Goal: Task Accomplishment & Management: Manage account settings

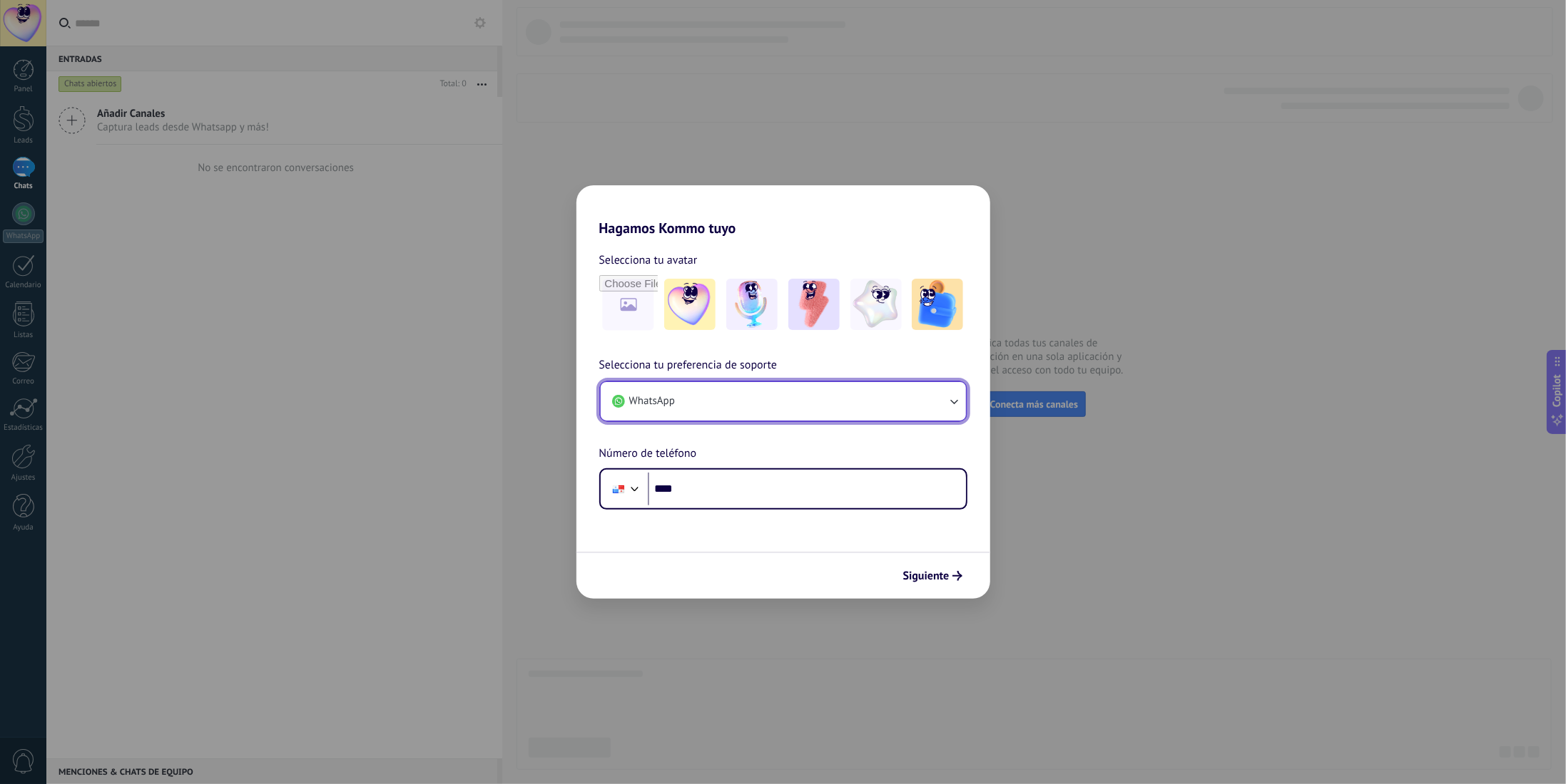
click at [894, 413] on button "WhatsApp" at bounding box center [783, 402] width 365 height 39
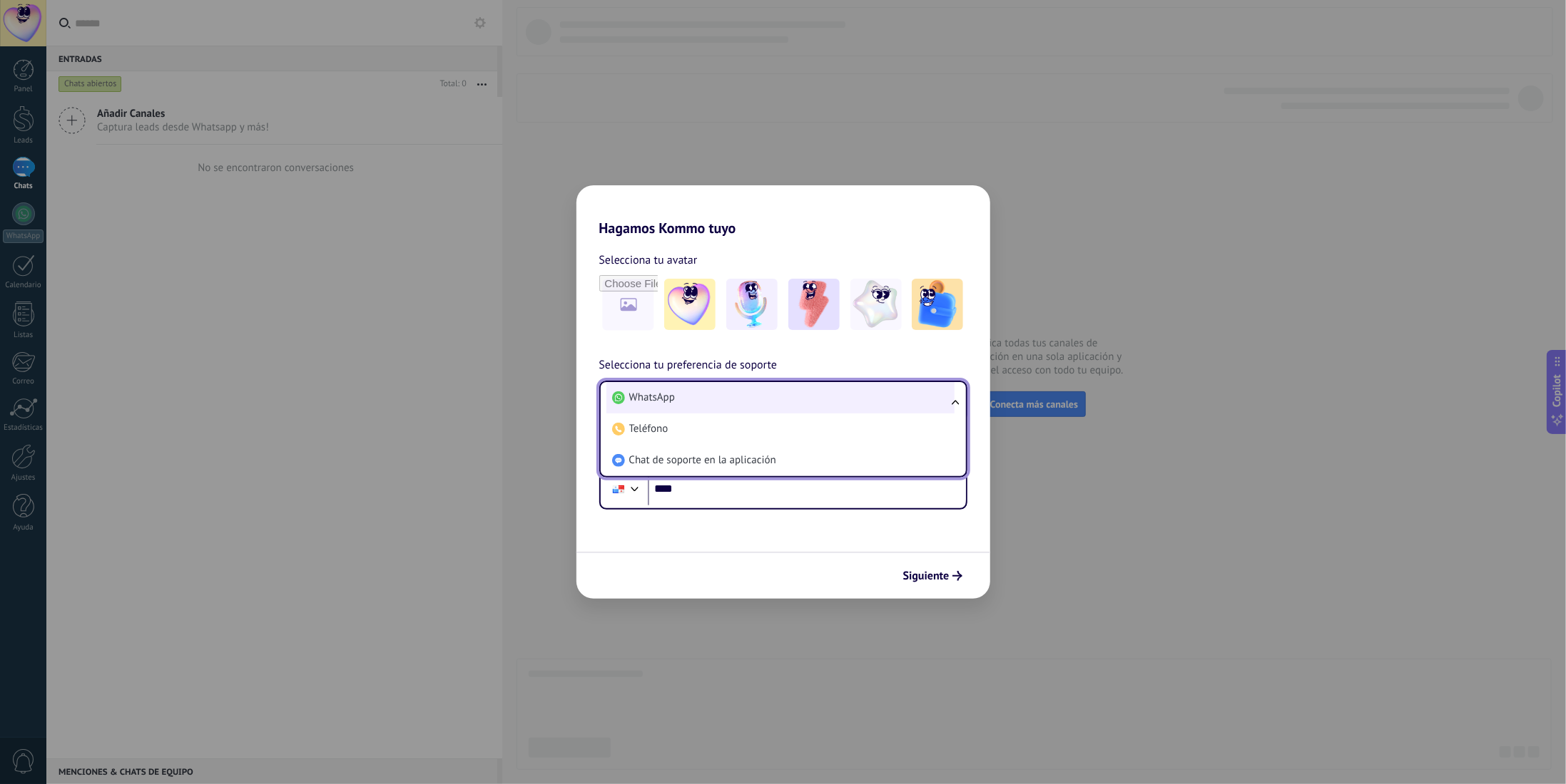
click at [656, 399] on span "WhatsApp" at bounding box center [652, 397] width 45 height 14
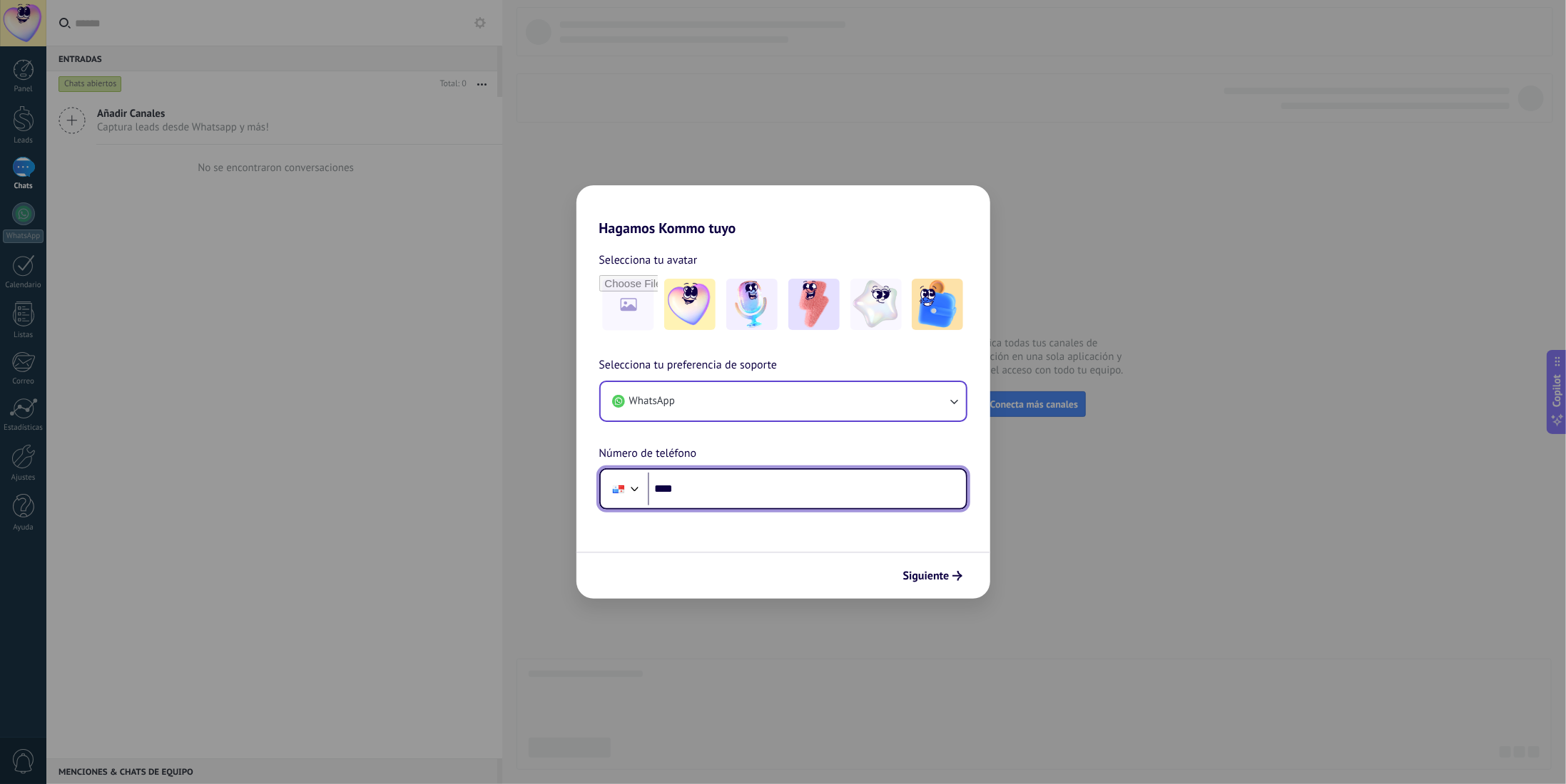
click at [691, 492] on input "****" at bounding box center [807, 489] width 318 height 33
type input "**********"
click at [946, 578] on span "Siguiente" at bounding box center [926, 575] width 46 height 10
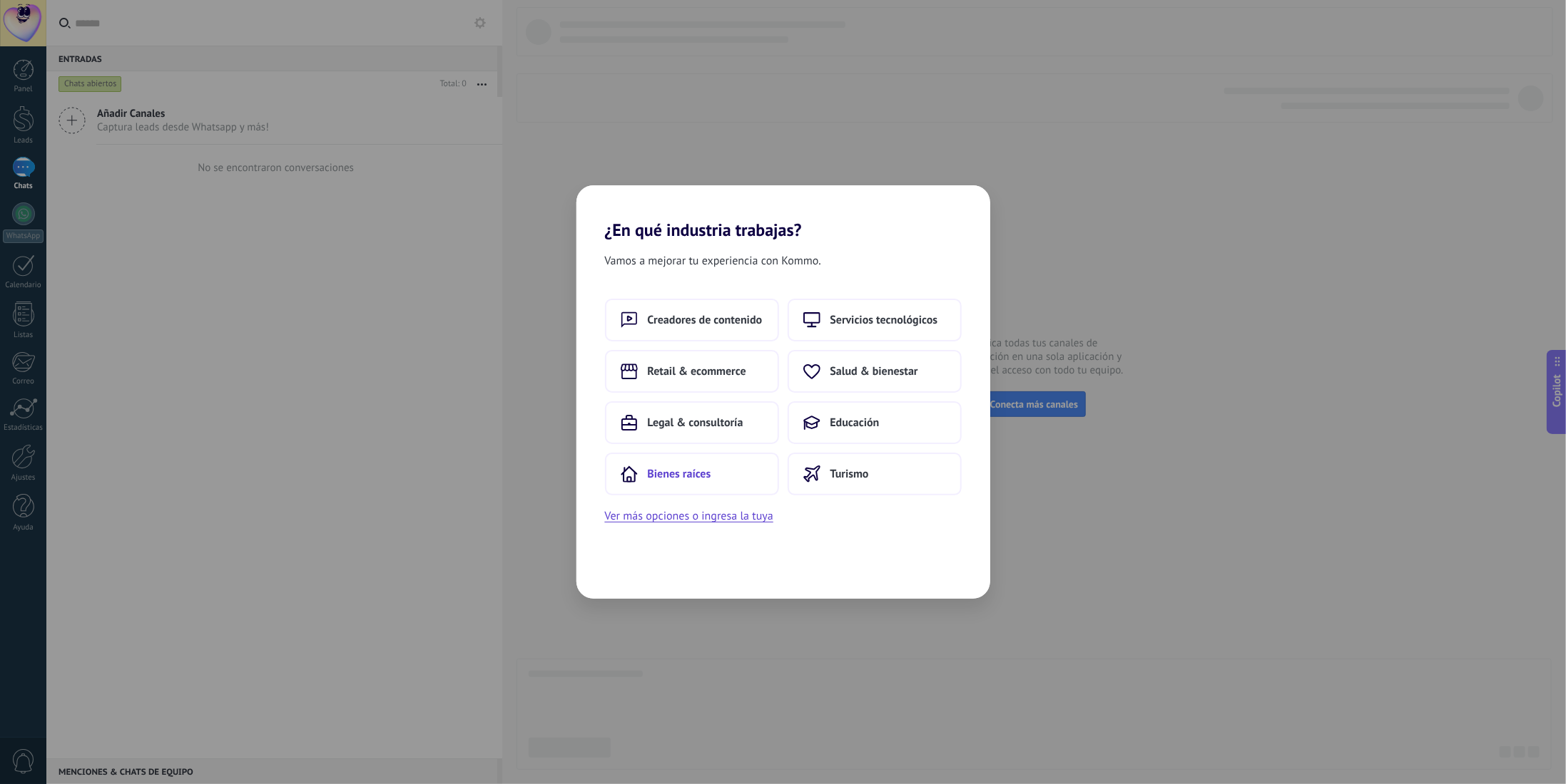
click at [727, 480] on button "Bienes raíces" at bounding box center [692, 474] width 174 height 43
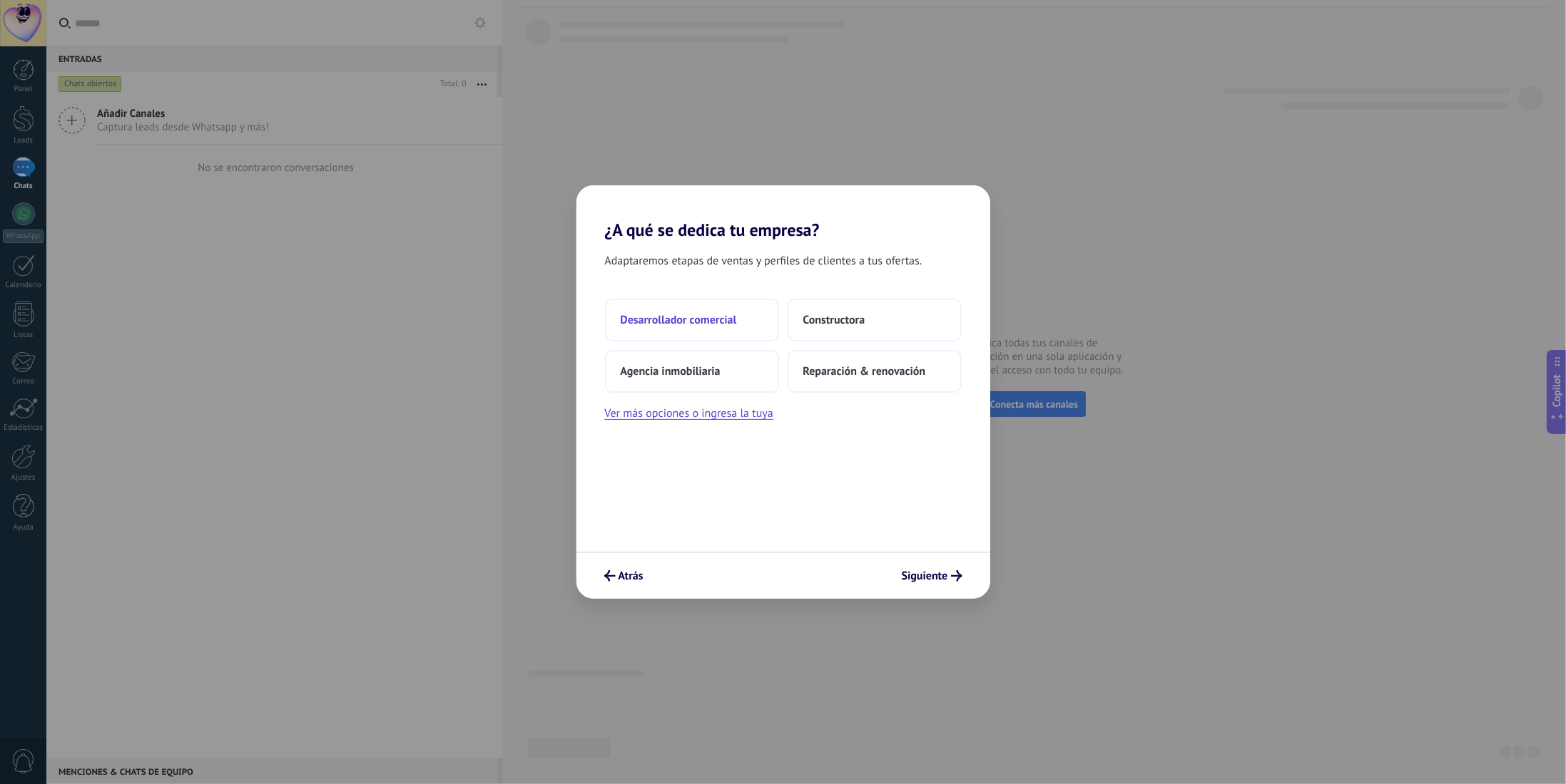
click at [711, 330] on button "Desarrollador comercial" at bounding box center [692, 320] width 174 height 43
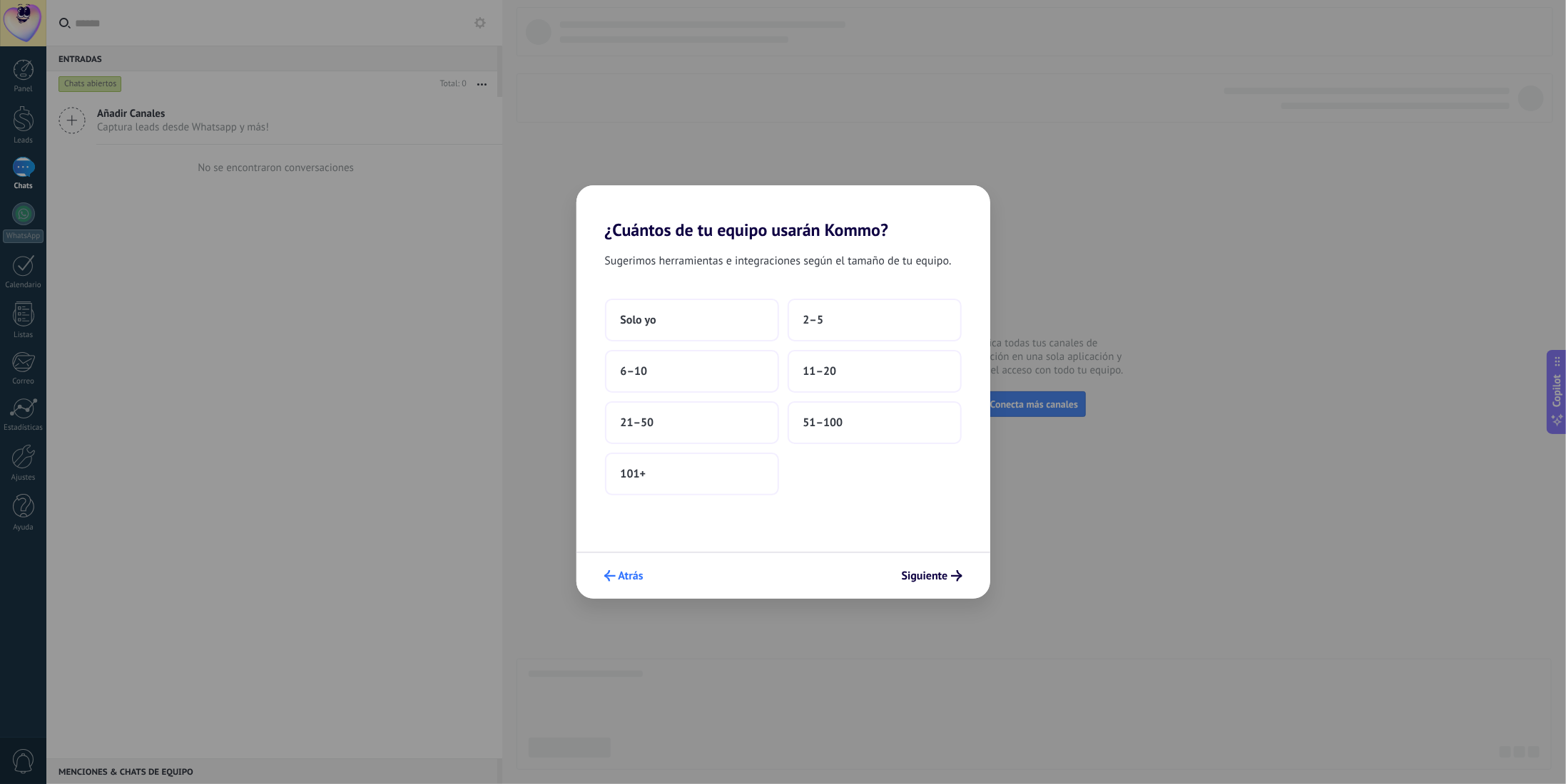
click at [634, 577] on span "Atrás" at bounding box center [631, 575] width 25 height 10
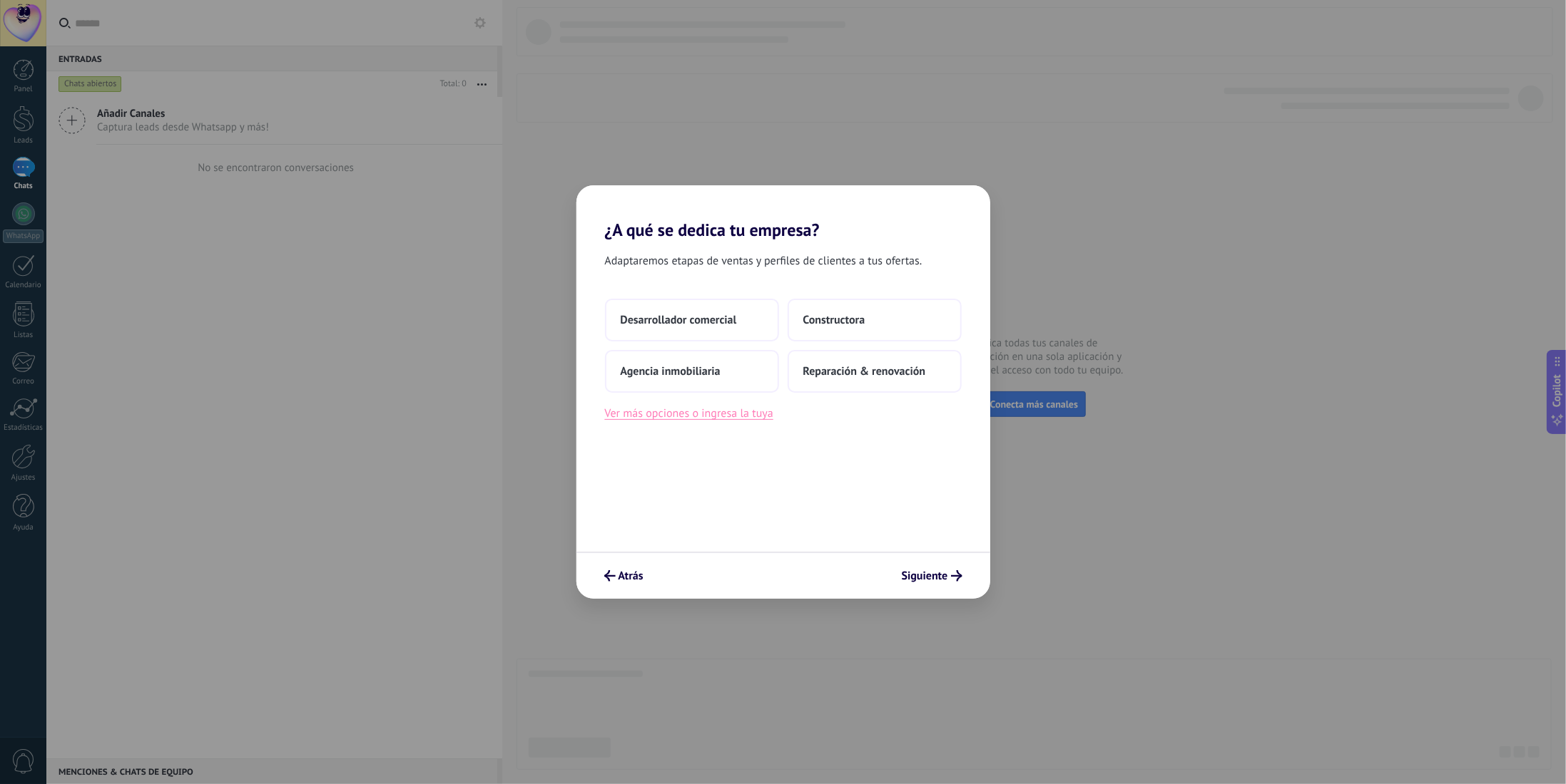
click at [667, 414] on button "Ver más opciones o ingresa la tuya" at bounding box center [689, 413] width 169 height 19
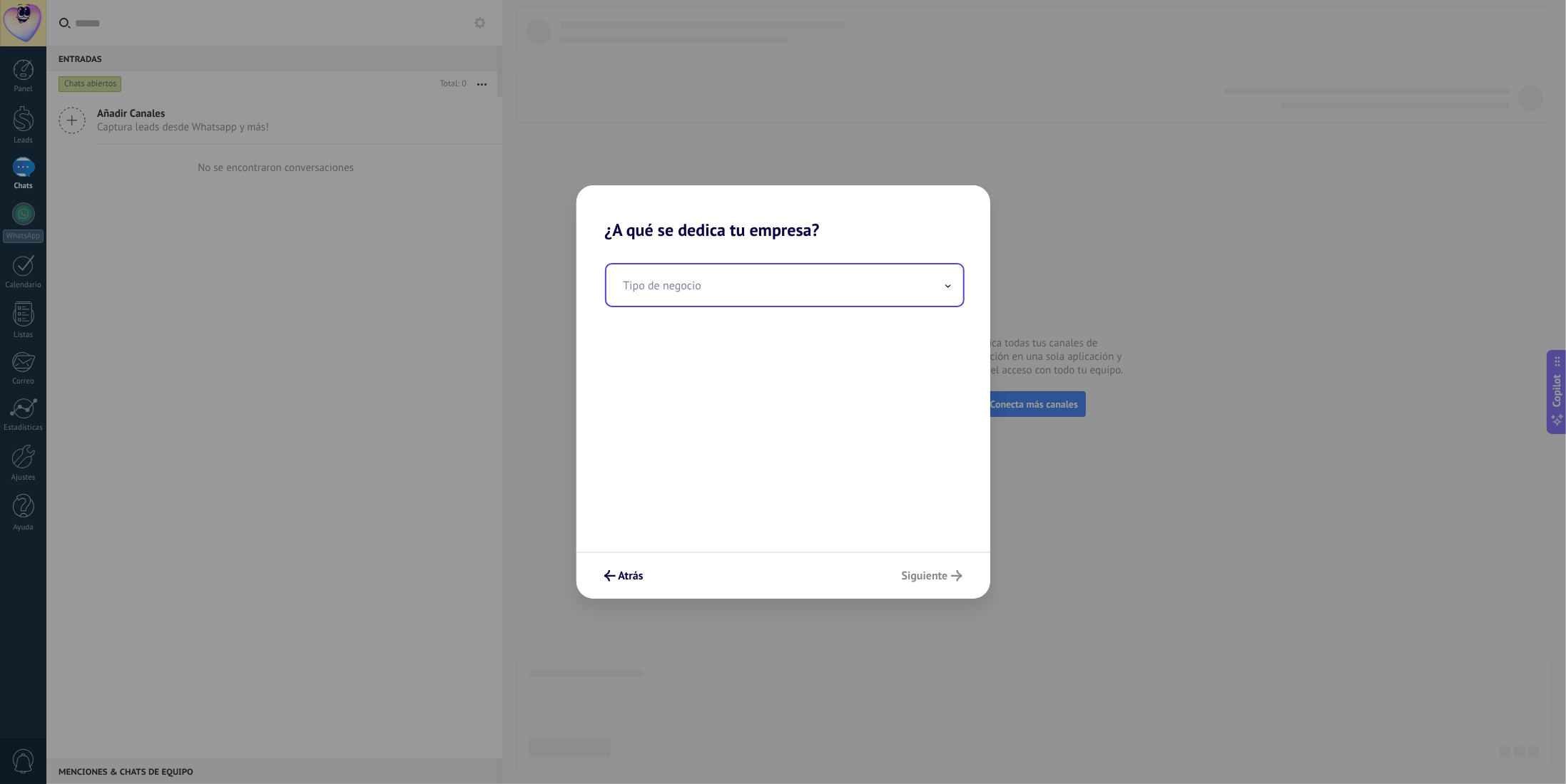
click at [704, 290] on input "text" at bounding box center [784, 285] width 357 height 42
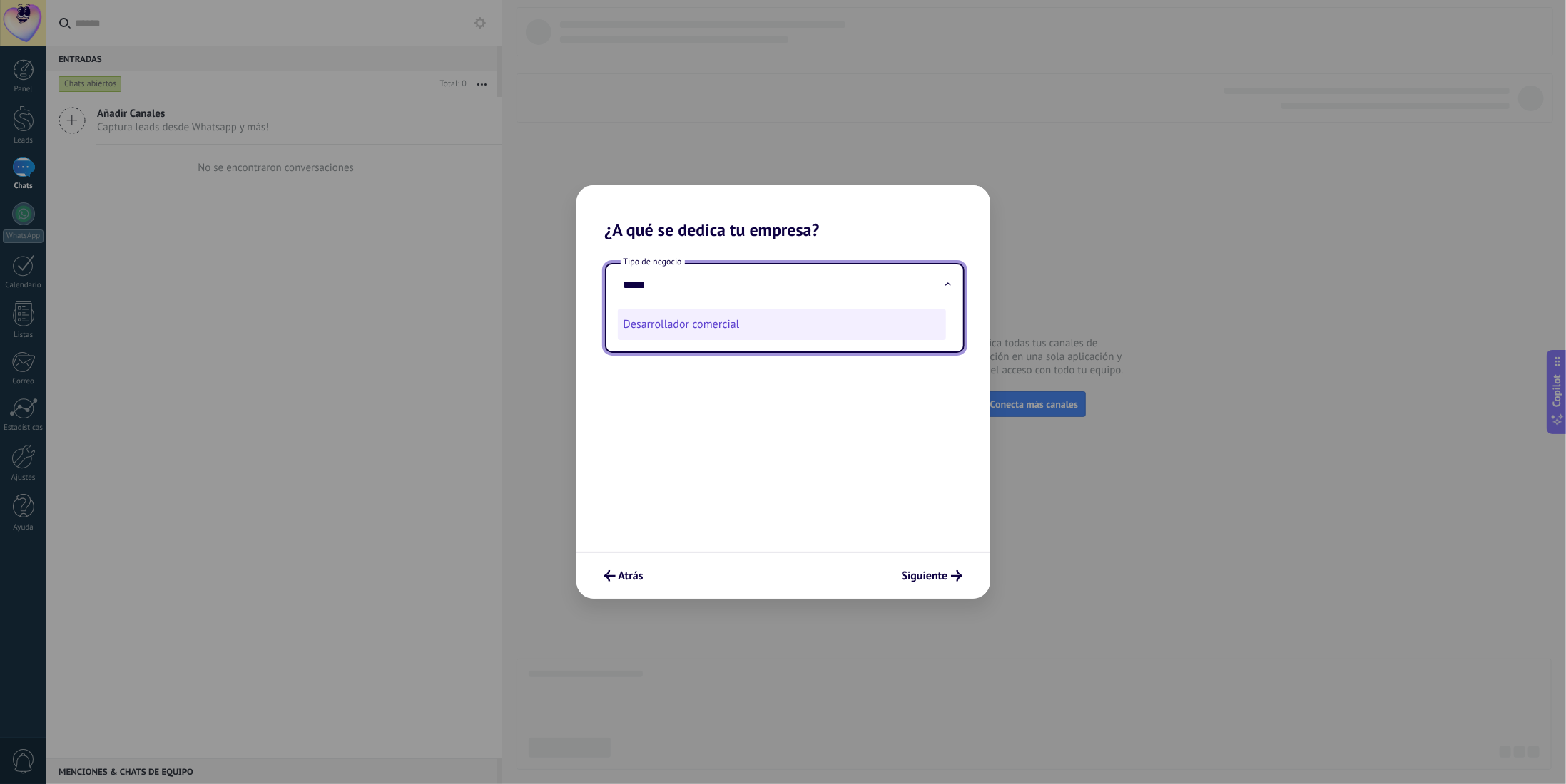
click at [728, 326] on li "Desarrollador comercial" at bounding box center [782, 324] width 328 height 31
type input "**********"
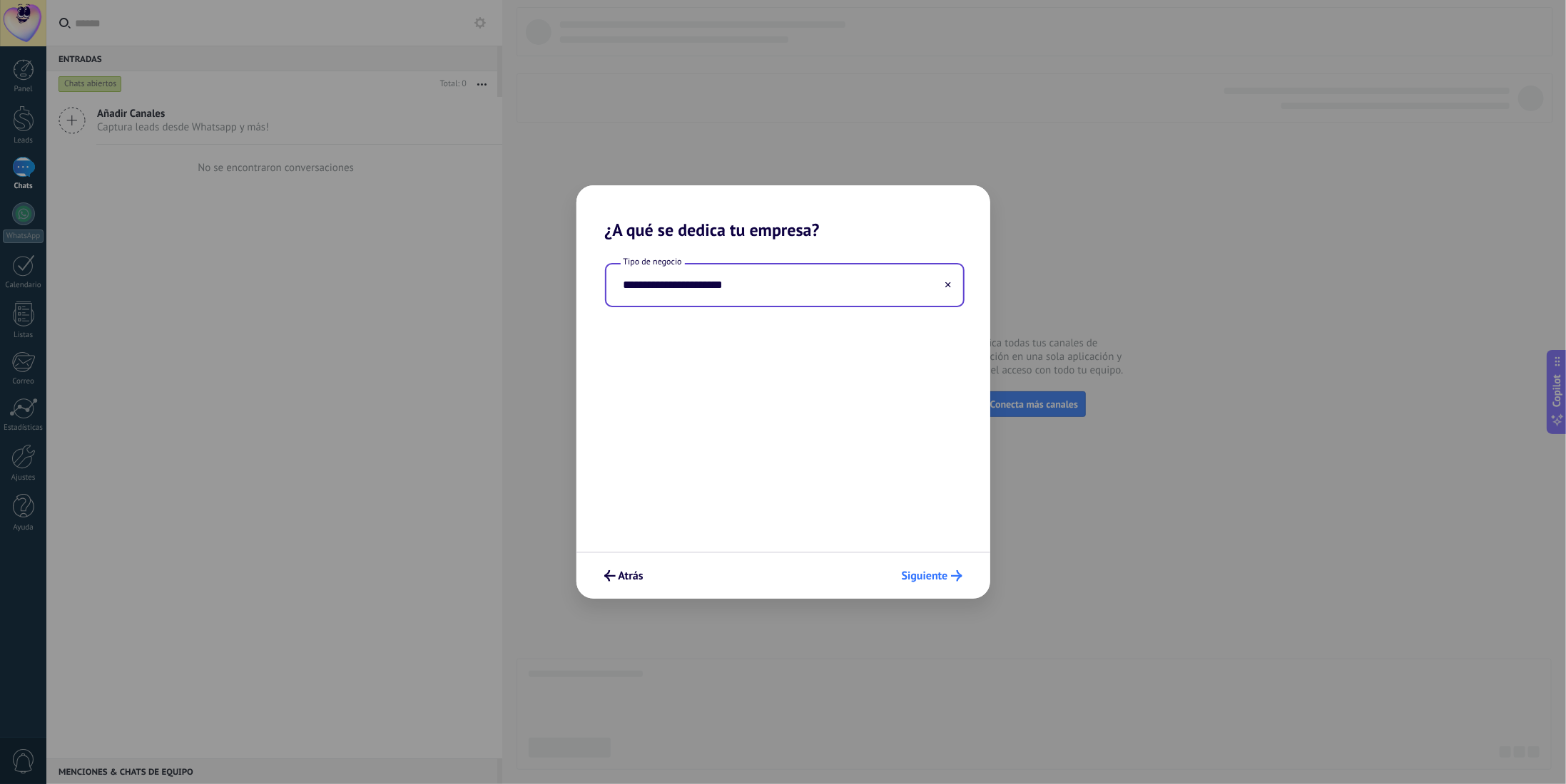
click at [932, 577] on span "Siguiente" at bounding box center [925, 575] width 46 height 10
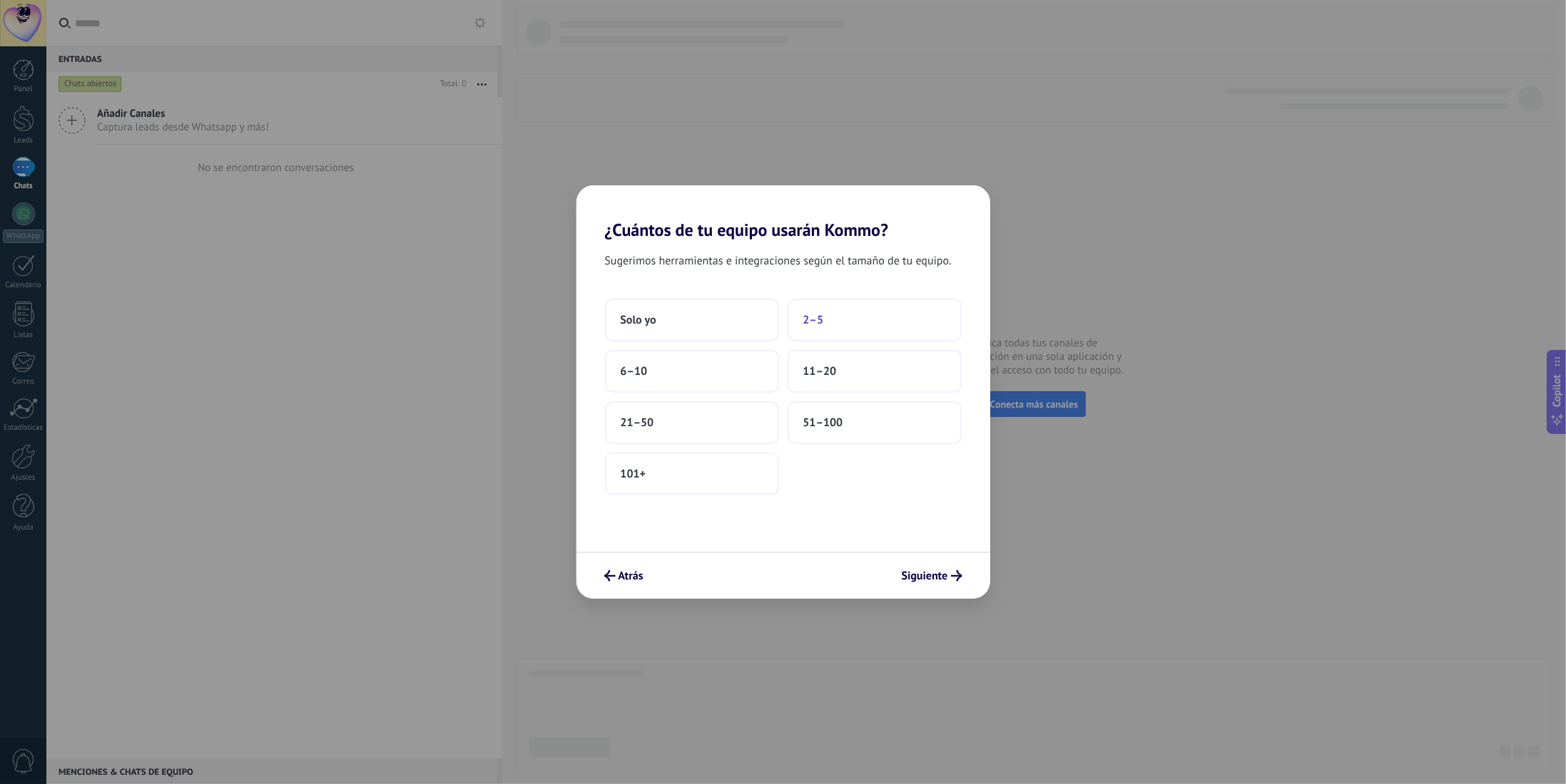
click at [835, 314] on button "2–5" at bounding box center [874, 320] width 174 height 43
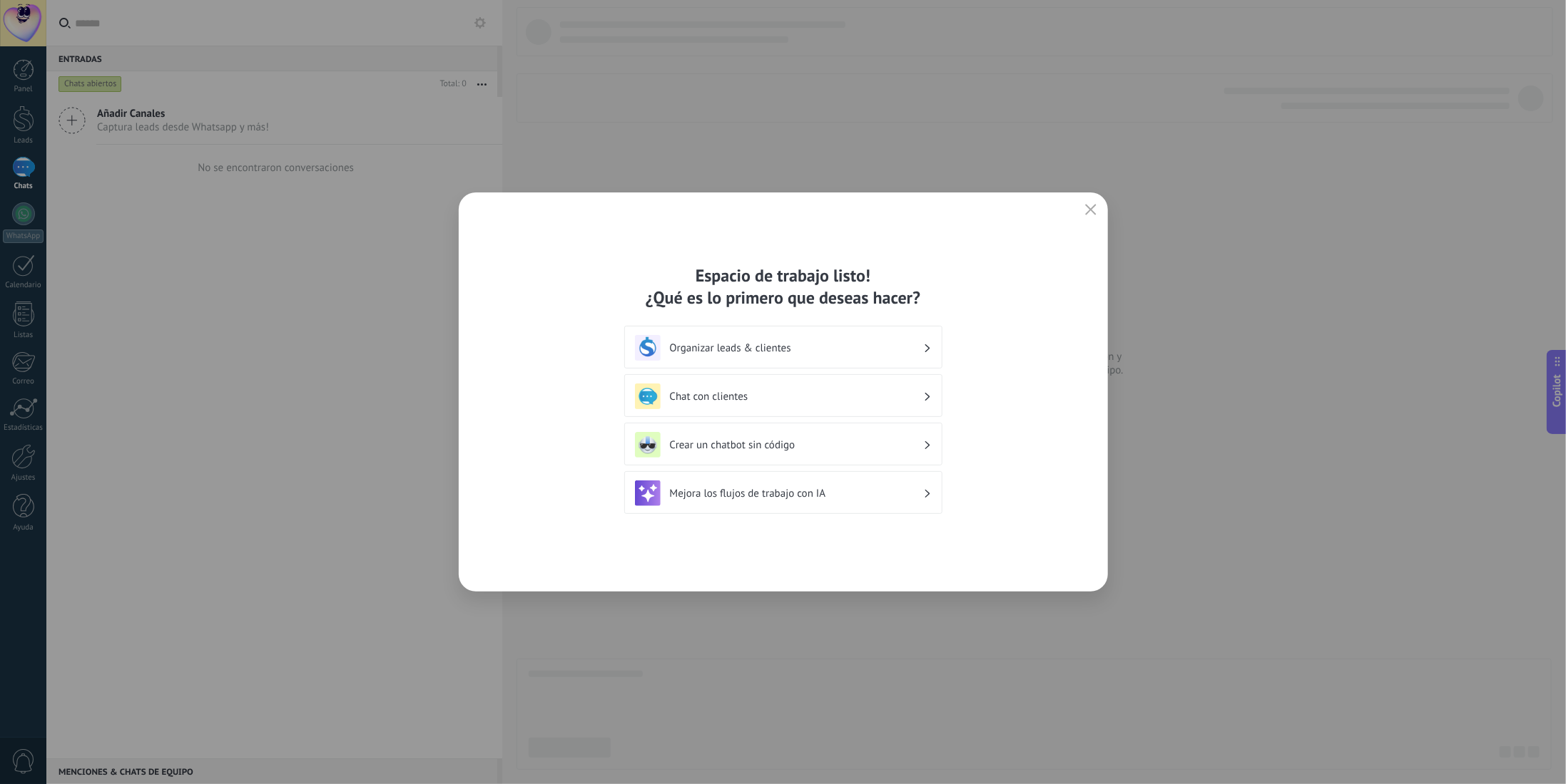
click at [789, 354] on h3 "Organizar leads & clientes" at bounding box center [796, 348] width 253 height 13
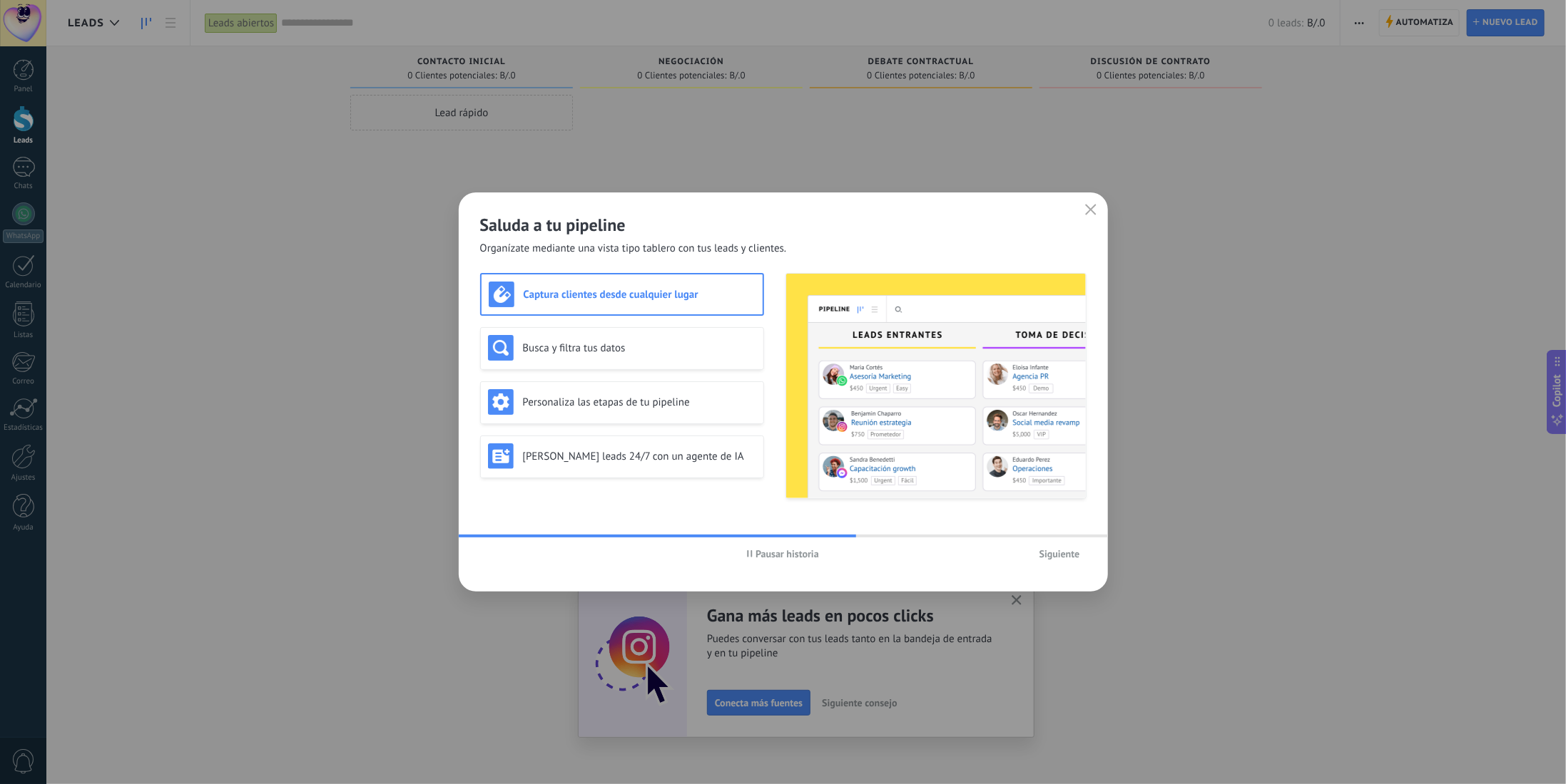
click at [602, 307] on div "Captura clientes desde cualquier lugar" at bounding box center [622, 294] width 267 height 26
click at [608, 342] on h3 "Busca y filtra tus datos" at bounding box center [640, 348] width 233 height 13
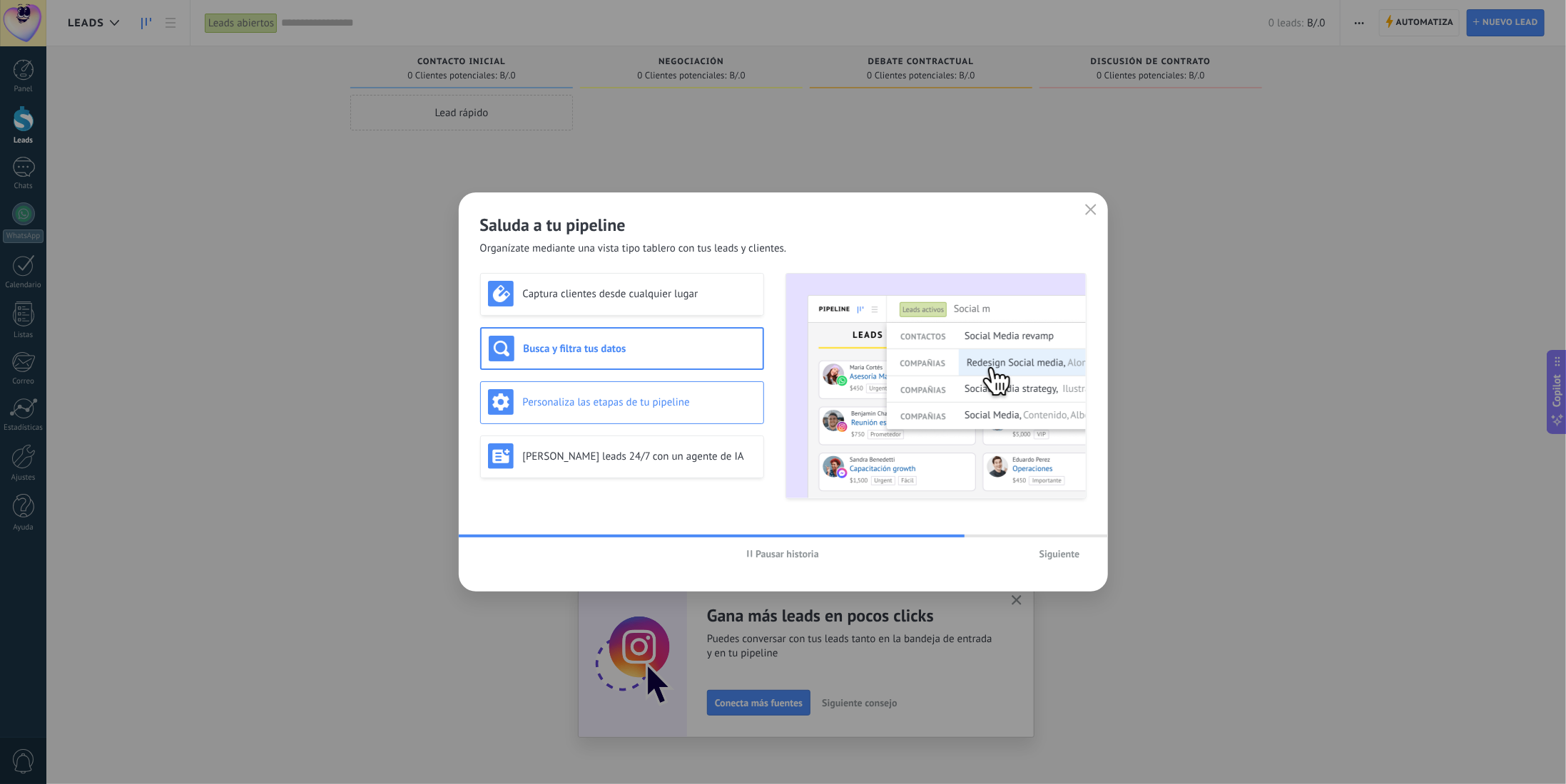
click at [592, 399] on h3 "Personaliza las etapas de tu pipeline" at bounding box center [640, 402] width 233 height 13
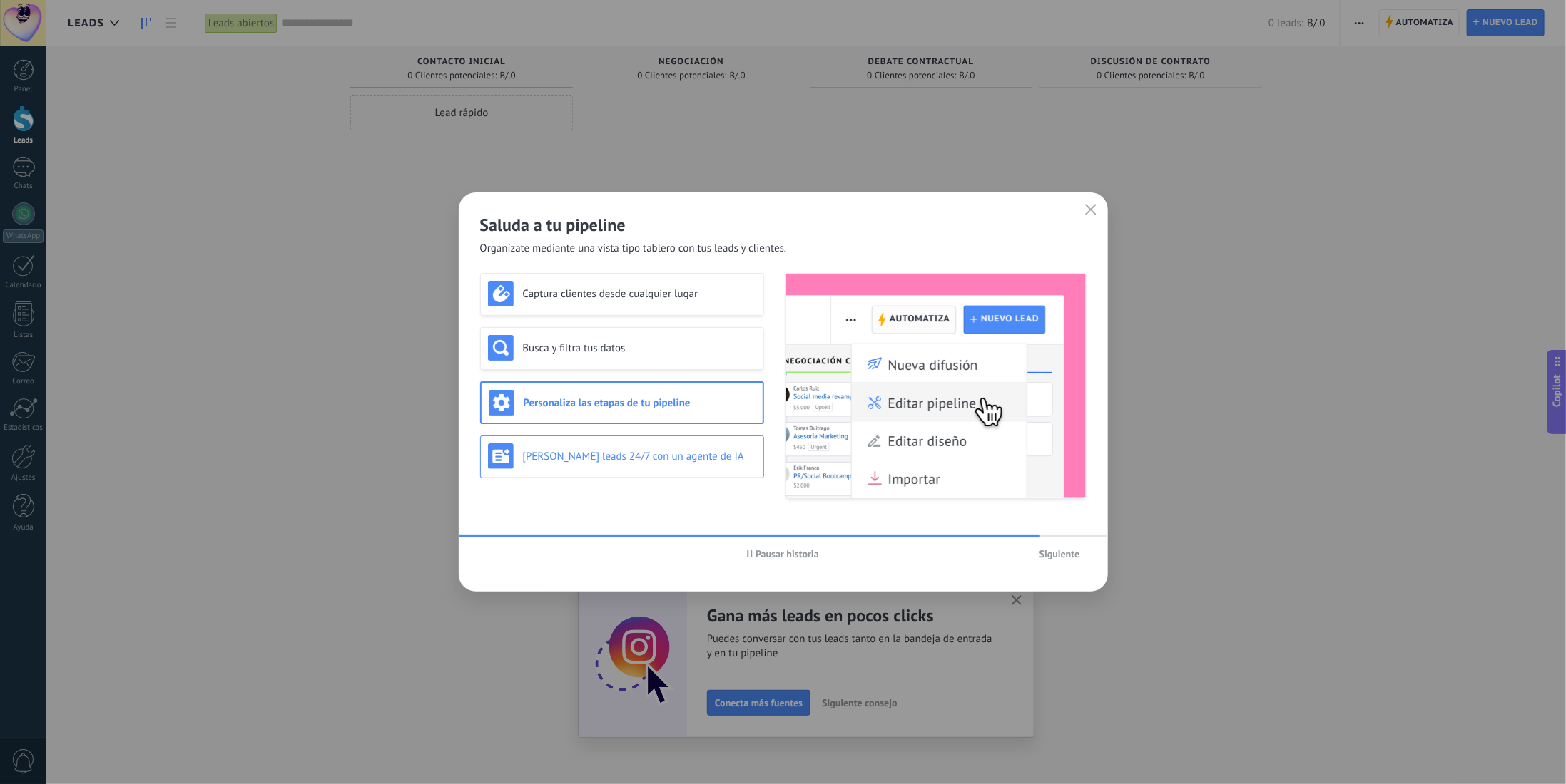
click at [594, 457] on h3 "[PERSON_NAME] leads 24/7 con un agente de IA" at bounding box center [640, 457] width 233 height 13
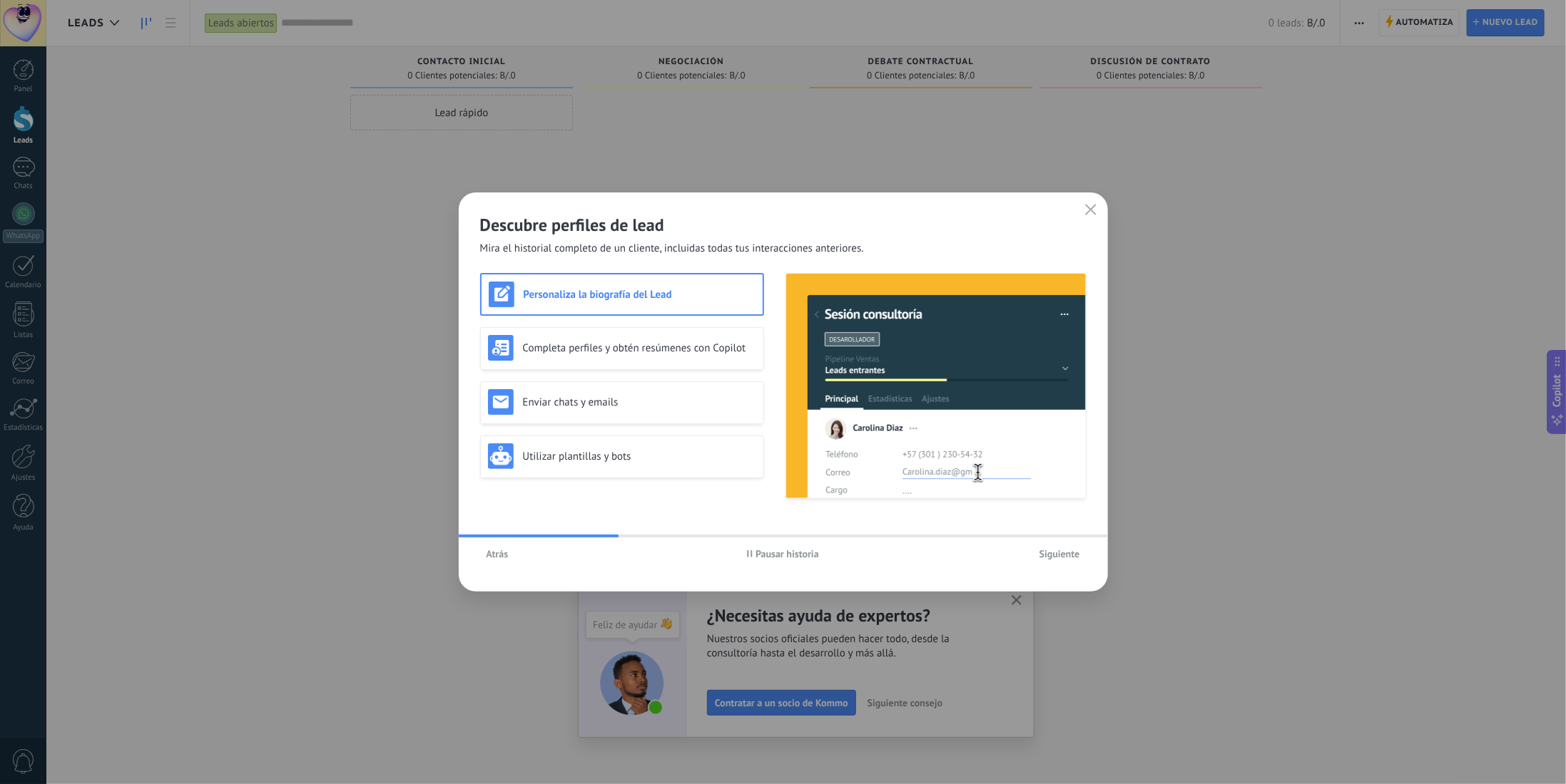
click at [1073, 557] on span "Siguiente" at bounding box center [1059, 553] width 41 height 10
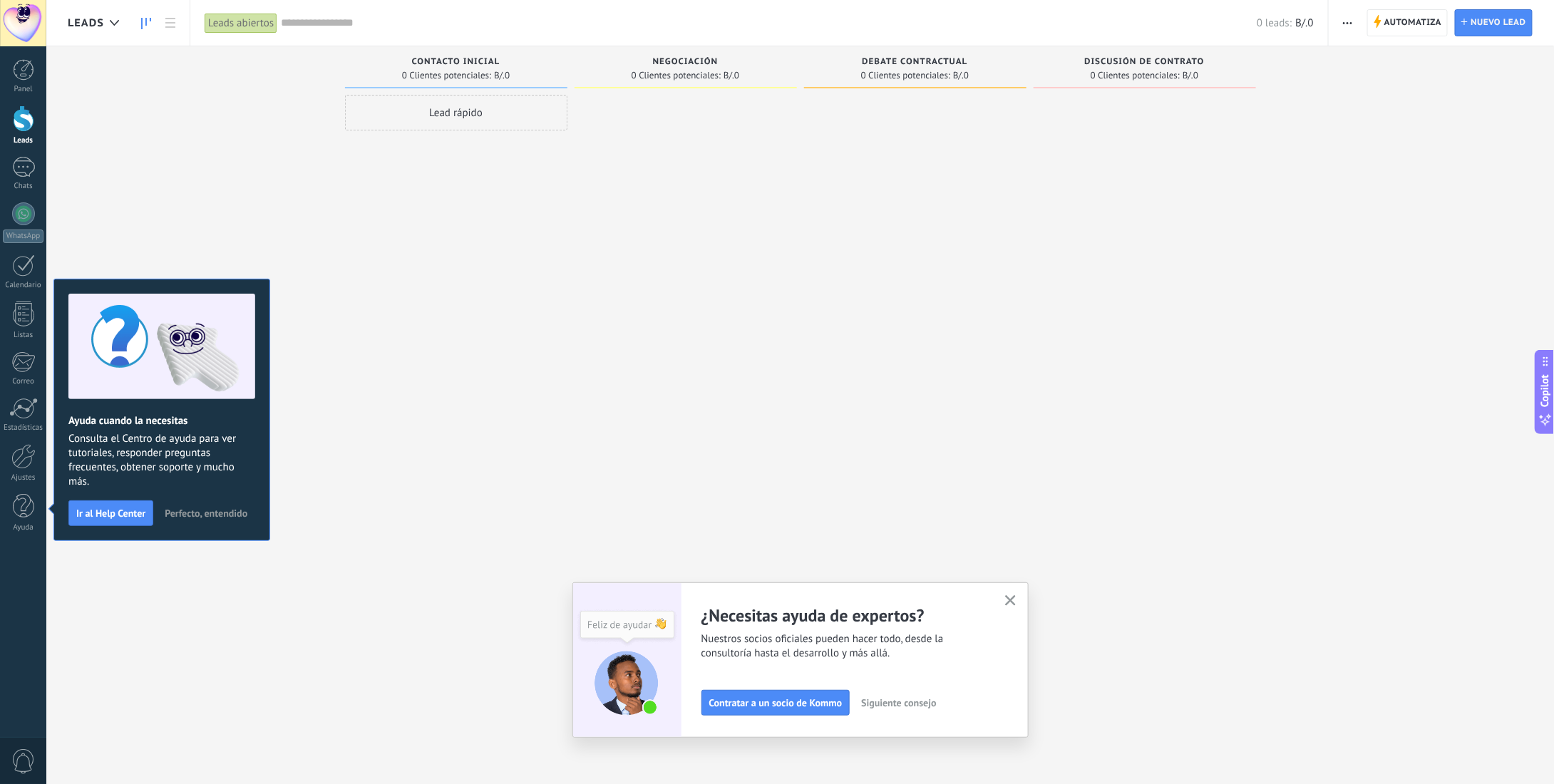
click at [1015, 603] on icon "button" at bounding box center [1011, 601] width 10 height 10
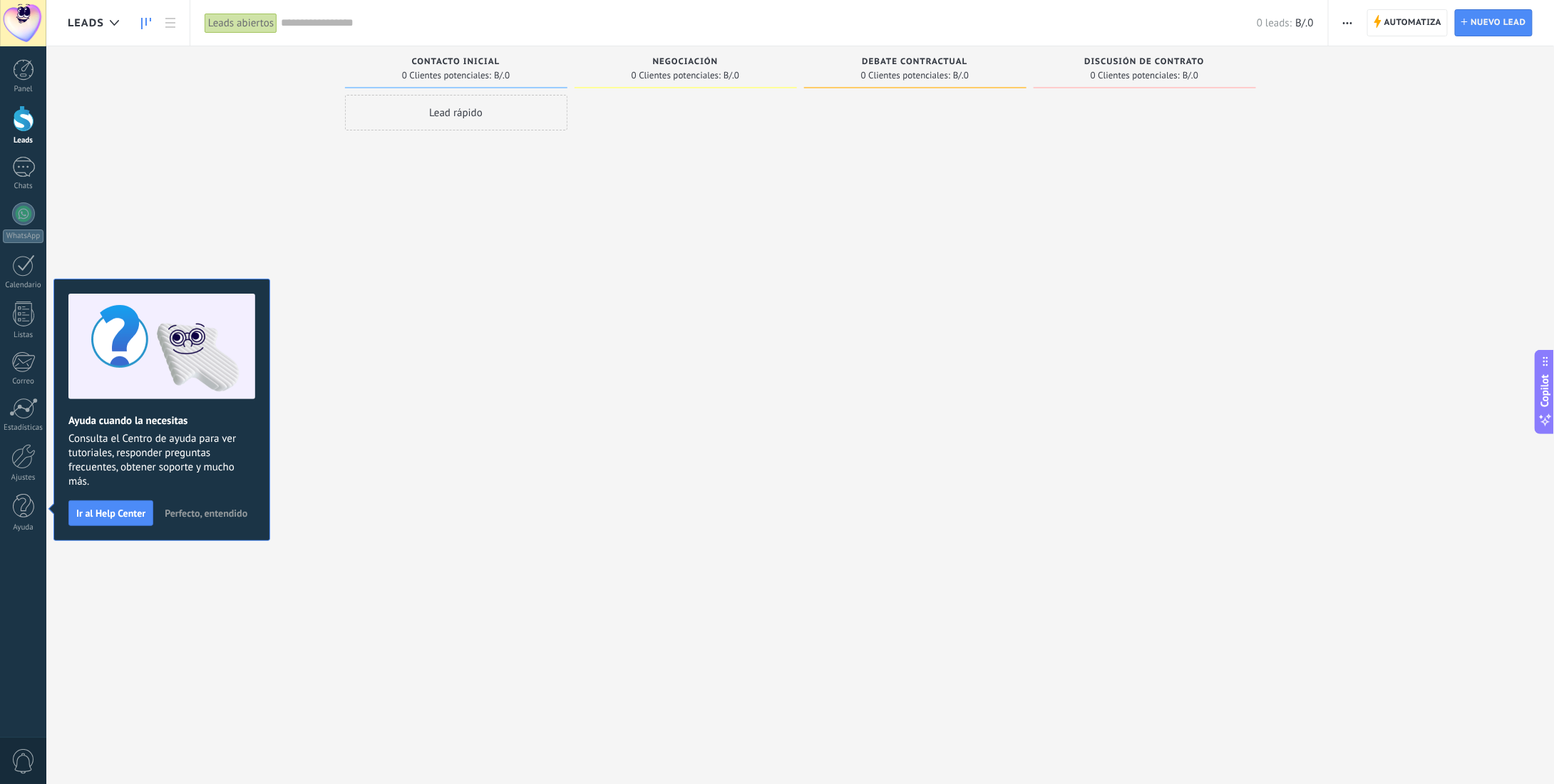
click at [465, 65] on span "Contacto inicial" at bounding box center [456, 62] width 88 height 10
click at [17, 267] on div at bounding box center [23, 266] width 23 height 22
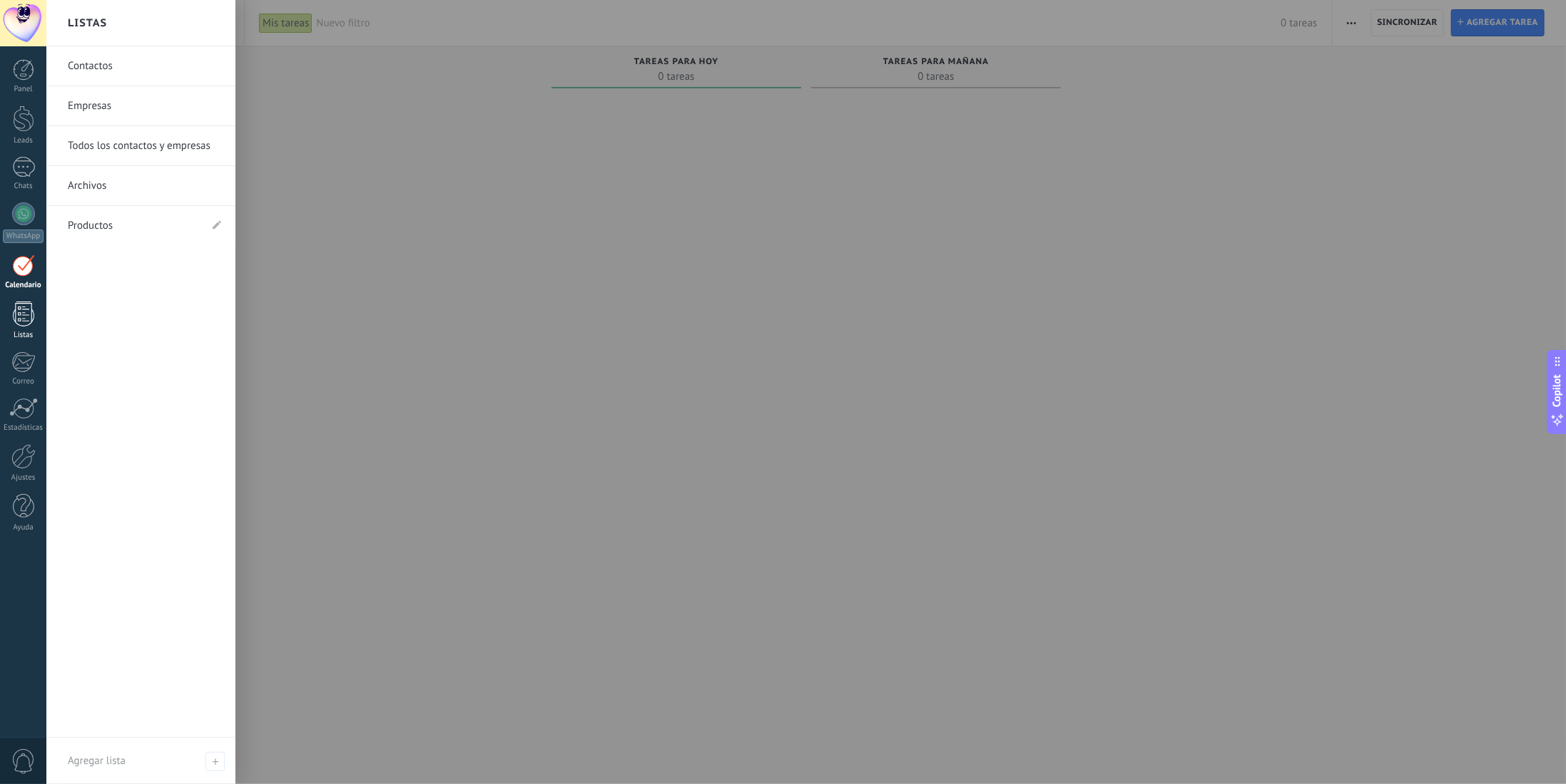
click at [19, 318] on div at bounding box center [23, 314] width 22 height 25
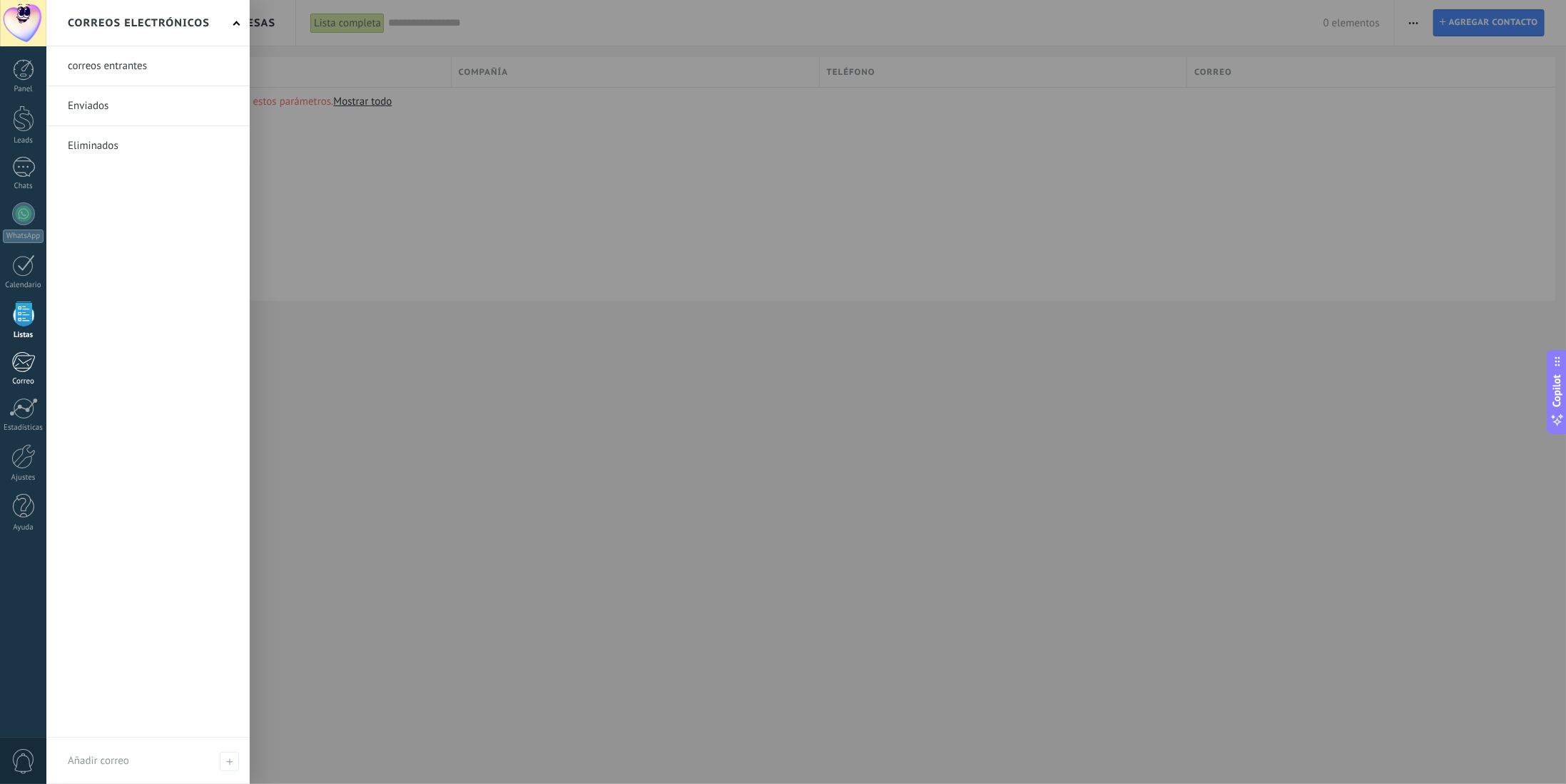
click at [26, 361] on div at bounding box center [23, 362] width 24 height 22
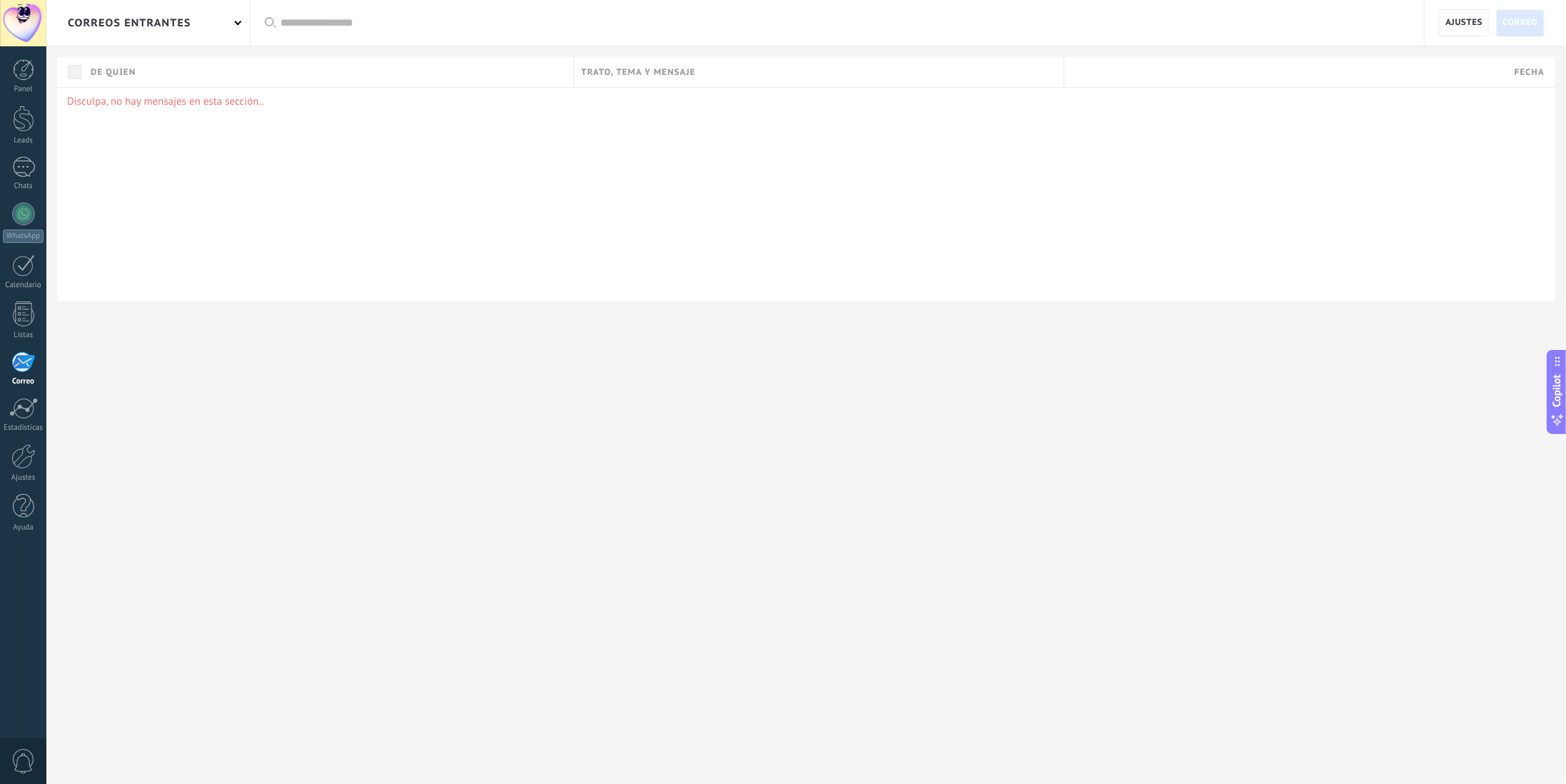
click at [20, 10] on div at bounding box center [23, 23] width 46 height 46
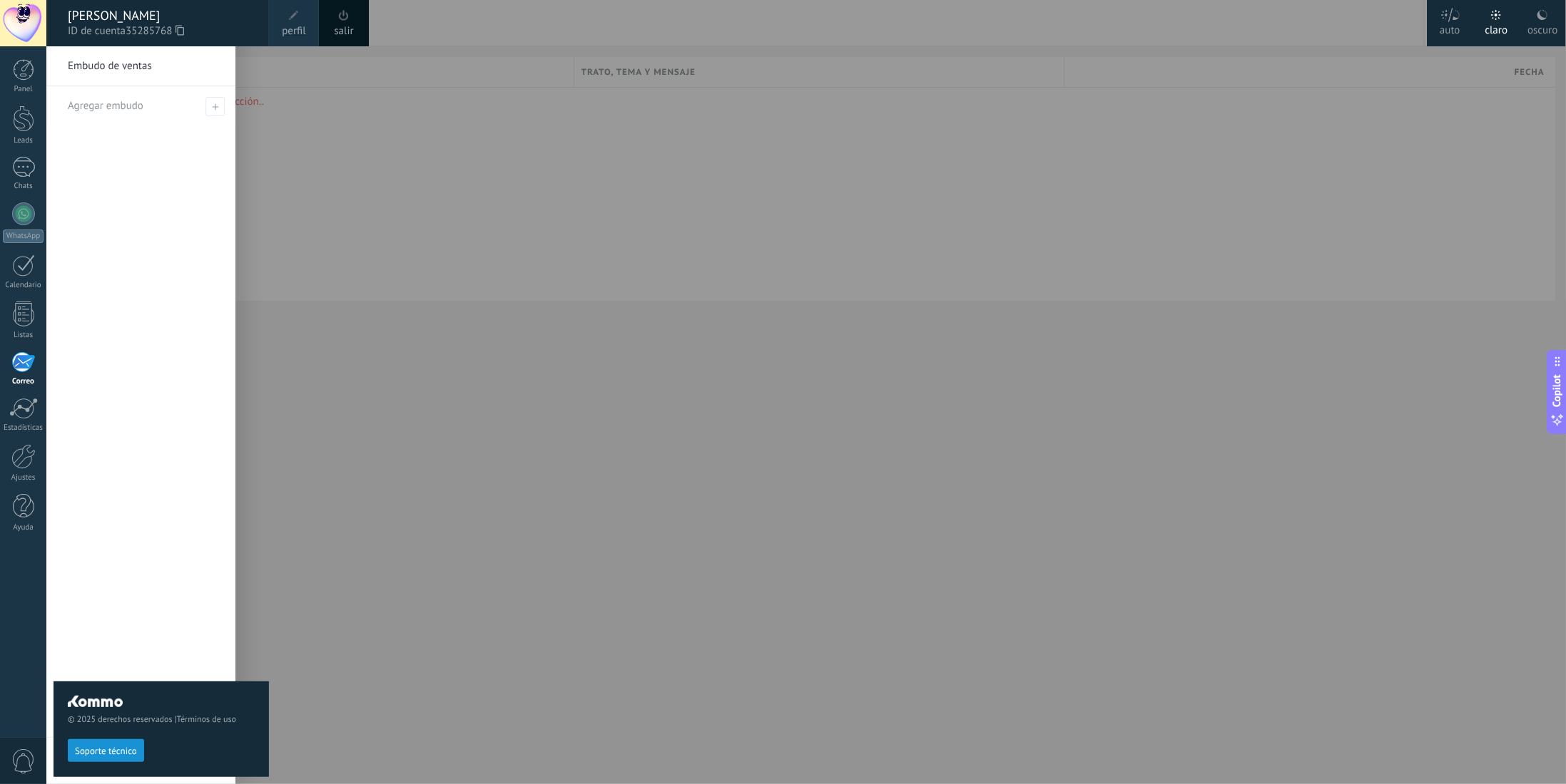
click at [294, 25] on span "perfil" at bounding box center [293, 31] width 24 height 16
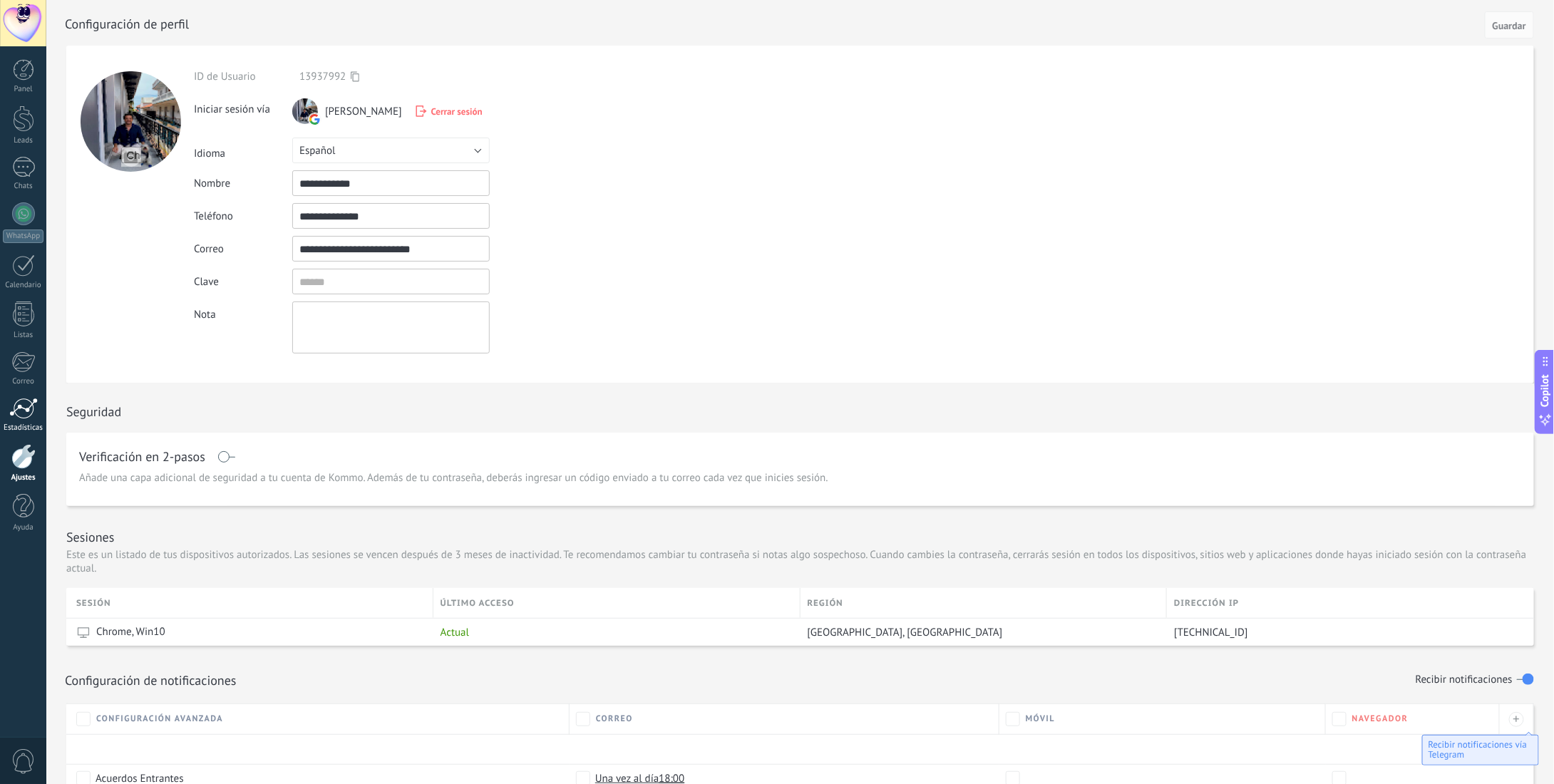
click at [13, 412] on div at bounding box center [23, 408] width 28 height 22
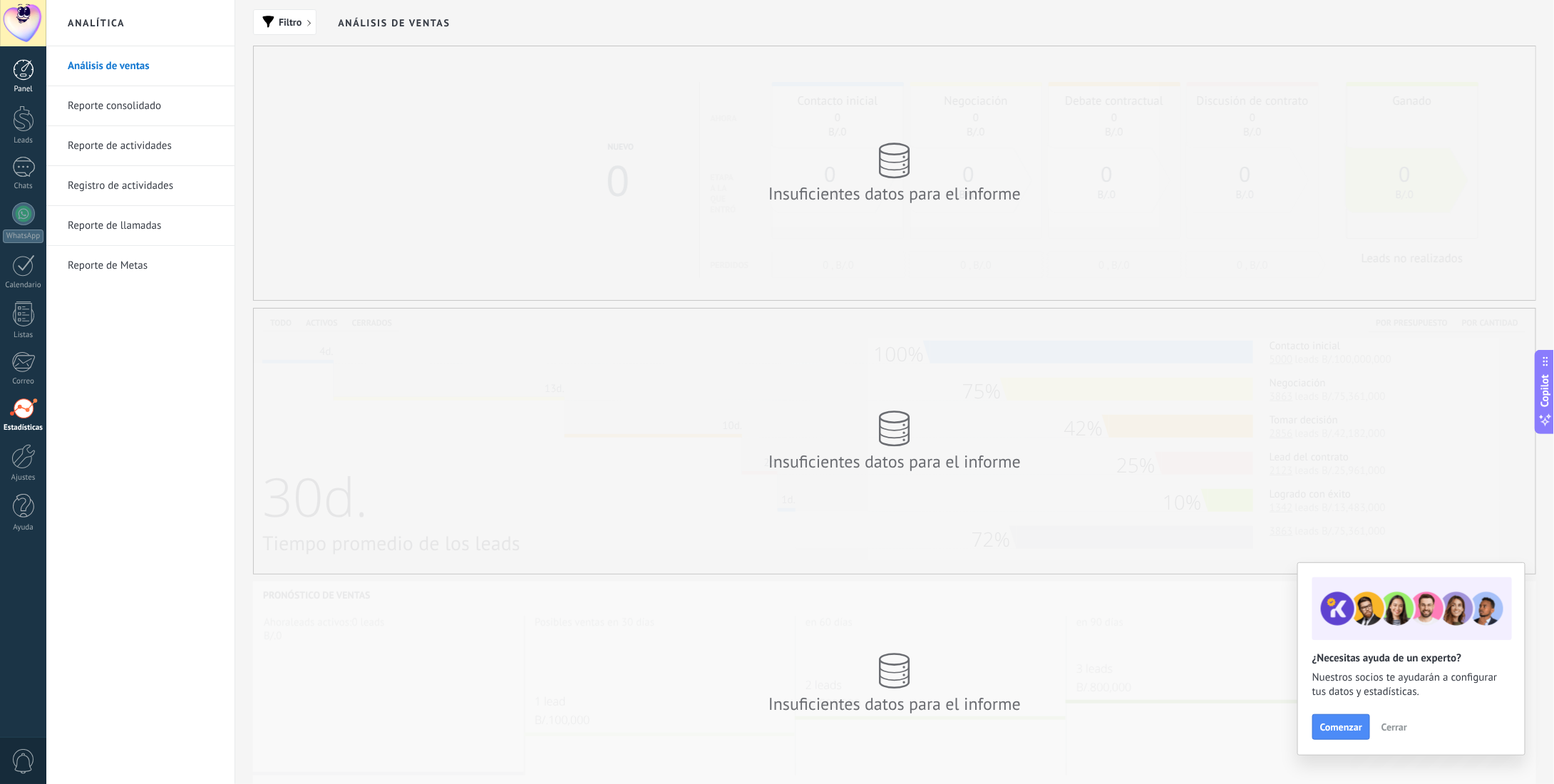
click at [30, 71] on div at bounding box center [23, 70] width 22 height 22
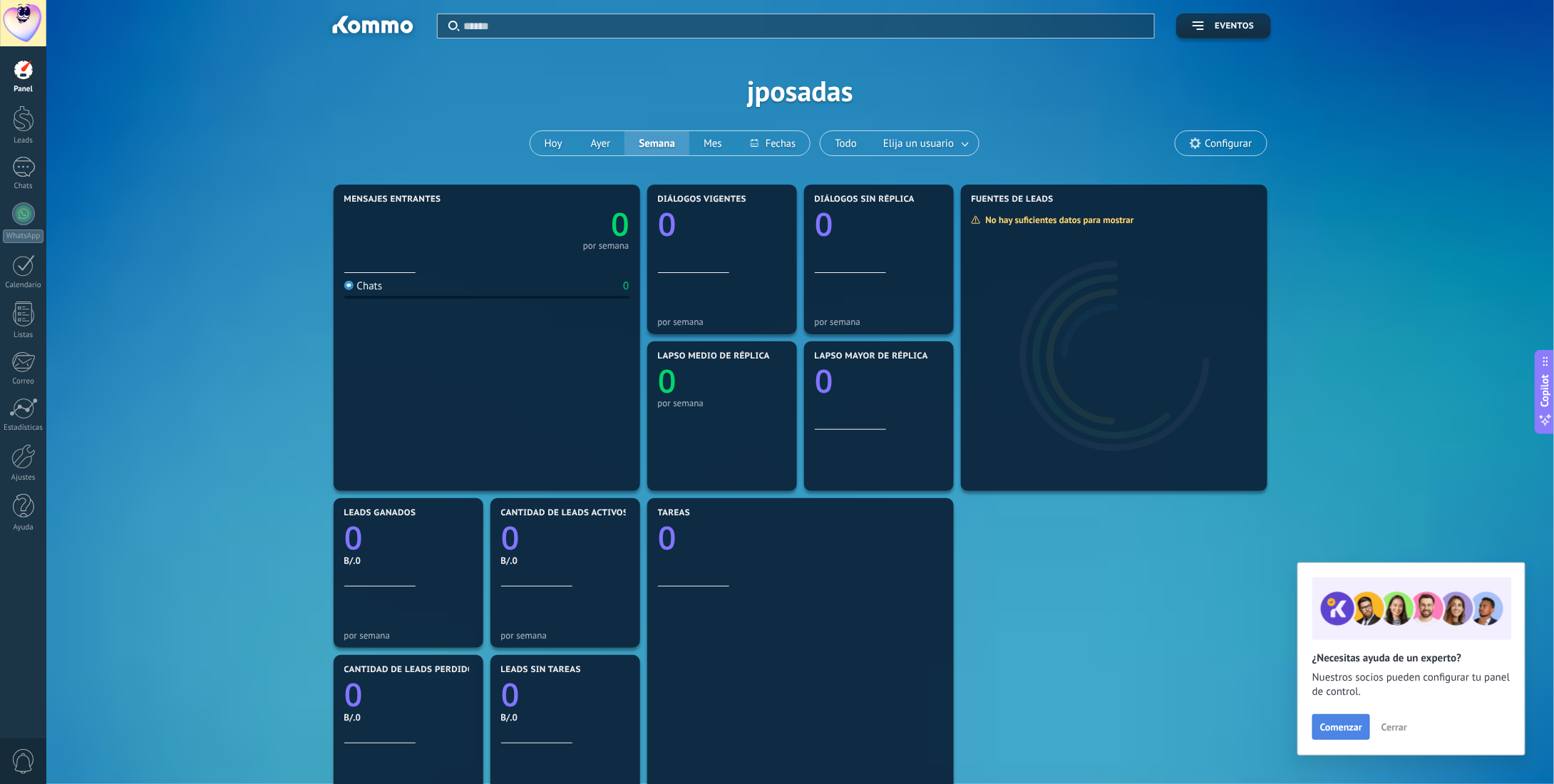
click at [1329, 728] on span "Comenzar" at bounding box center [1341, 727] width 42 height 10
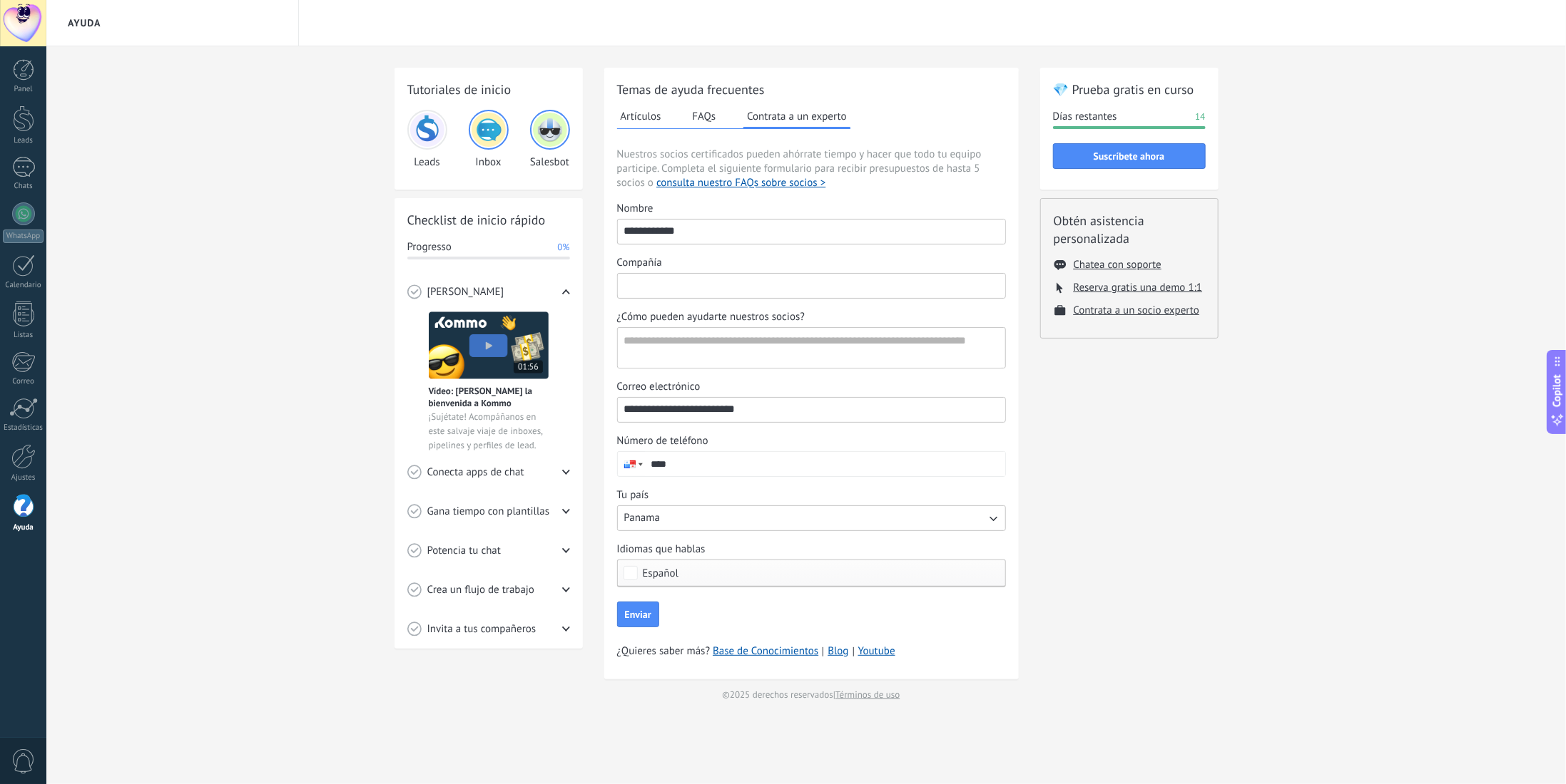
click at [710, 283] on input "Compañía" at bounding box center [811, 285] width 387 height 23
type input "**********"
click at [752, 347] on textarea "¿Cómo pueden ayudarte nuestros socios?" at bounding box center [810, 348] width 385 height 40
click at [744, 454] on input "****" at bounding box center [825, 464] width 360 height 24
type input "**********"
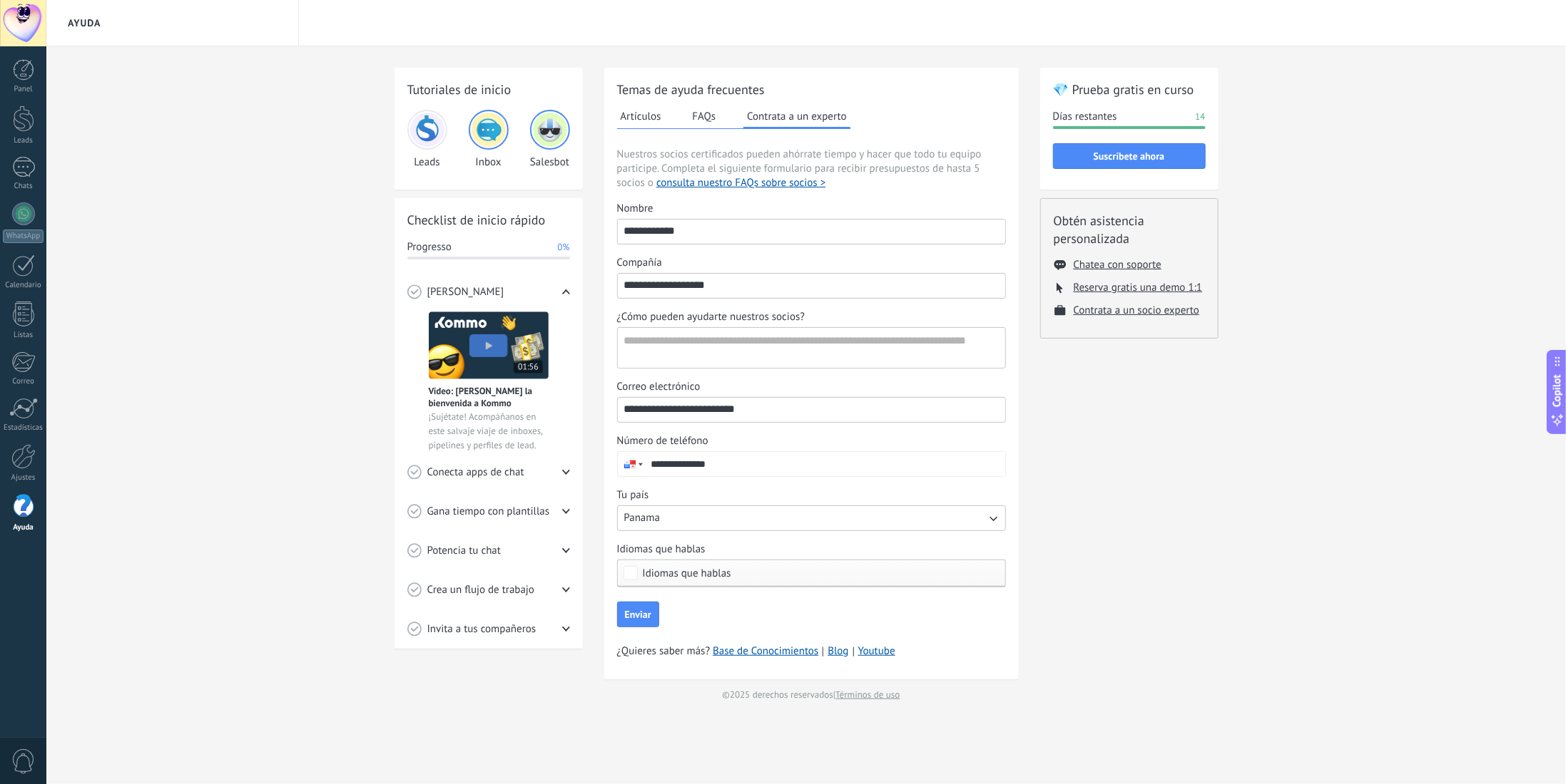
click at [656, 568] on span "Idiomas que hablas" at bounding box center [686, 573] width 88 height 10
click at [617, 601] on button "Enviar" at bounding box center [638, 614] width 42 height 26
click at [646, 610] on span "Enviar" at bounding box center [638, 614] width 27 height 10
click at [766, 348] on textarea "¿Cómo pueden ayudarte nuestros socios?" at bounding box center [810, 348] width 385 height 40
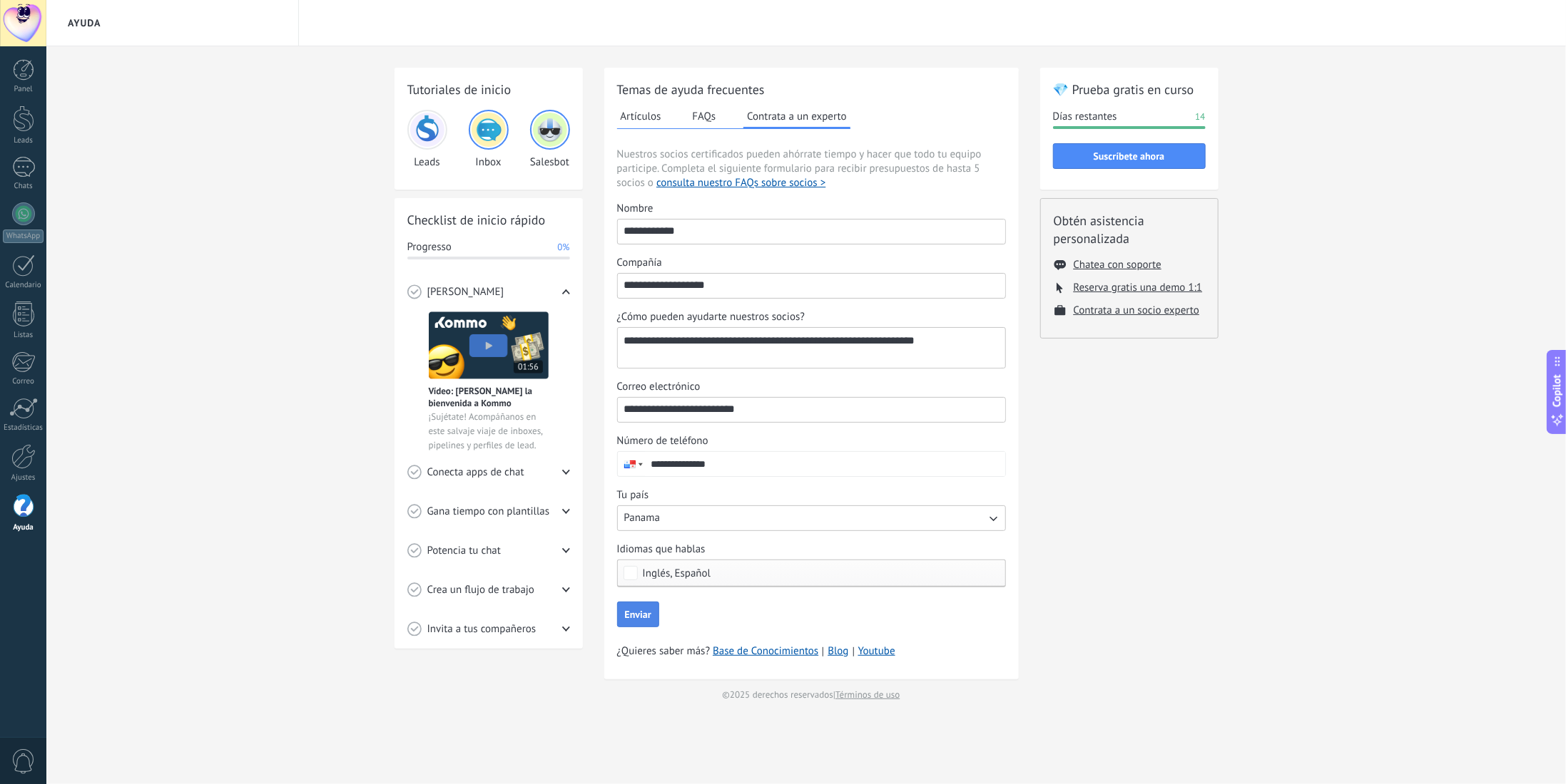
type textarea "**********"
click at [635, 615] on span "Enviar" at bounding box center [638, 614] width 27 height 10
click at [499, 466] on span "Conecta apps de chat" at bounding box center [475, 472] width 97 height 14
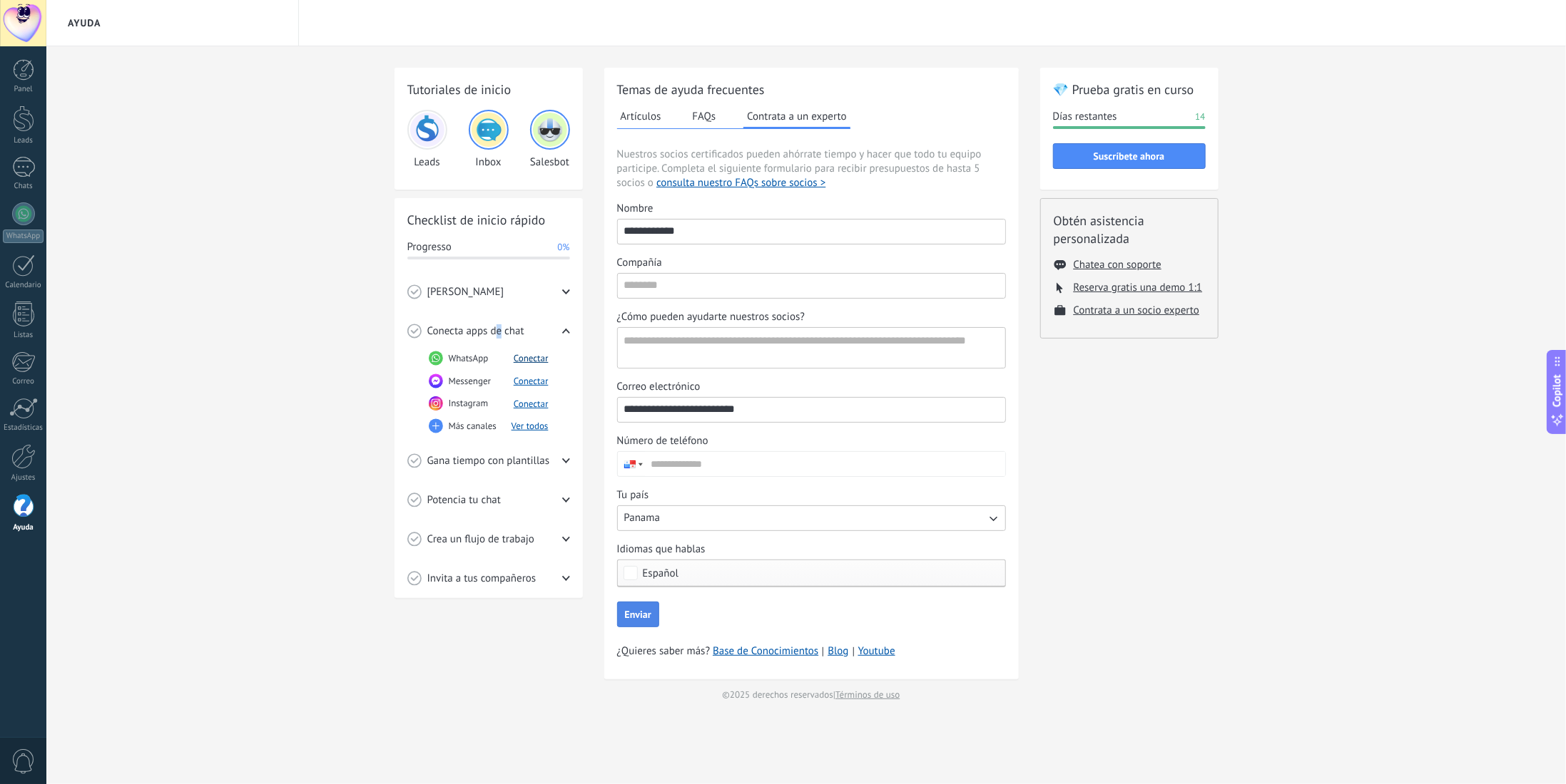
click at [527, 356] on button "Conectar" at bounding box center [530, 358] width 35 height 12
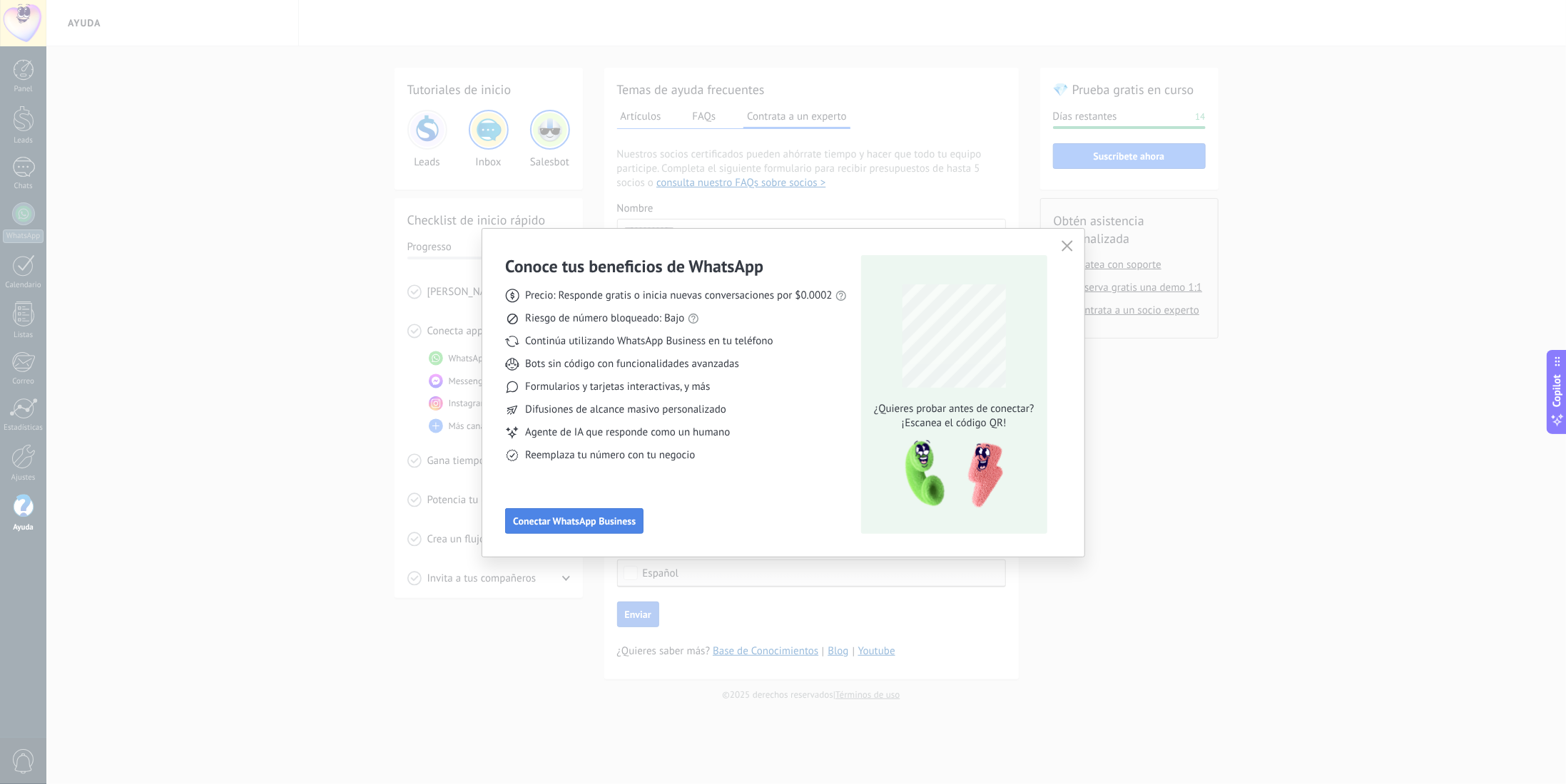
click at [582, 518] on span "Conectar WhatsApp Business" at bounding box center [574, 520] width 123 height 10
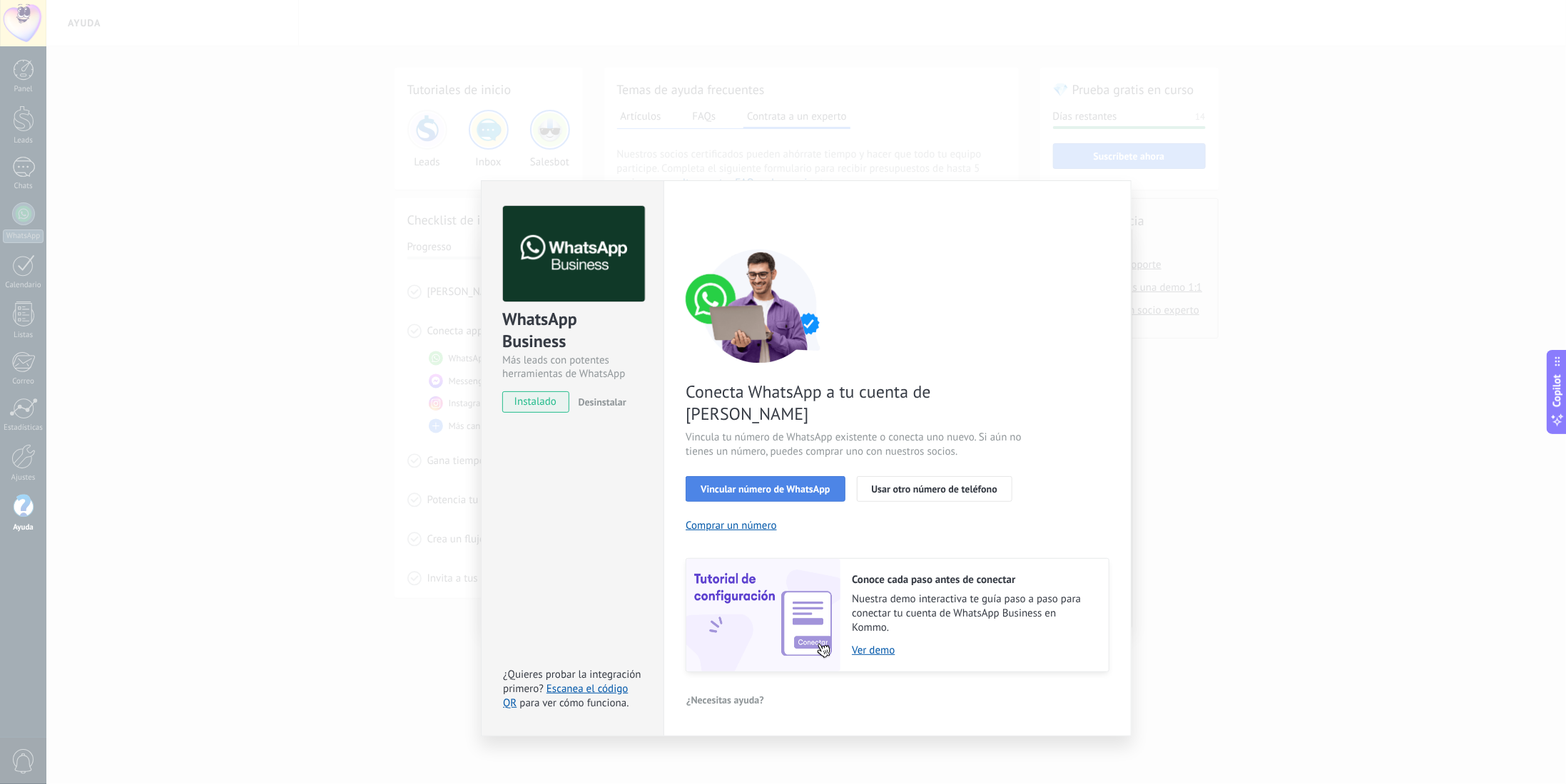
click at [777, 476] on button "Vincular número de WhatsApp" at bounding box center [765, 489] width 159 height 26
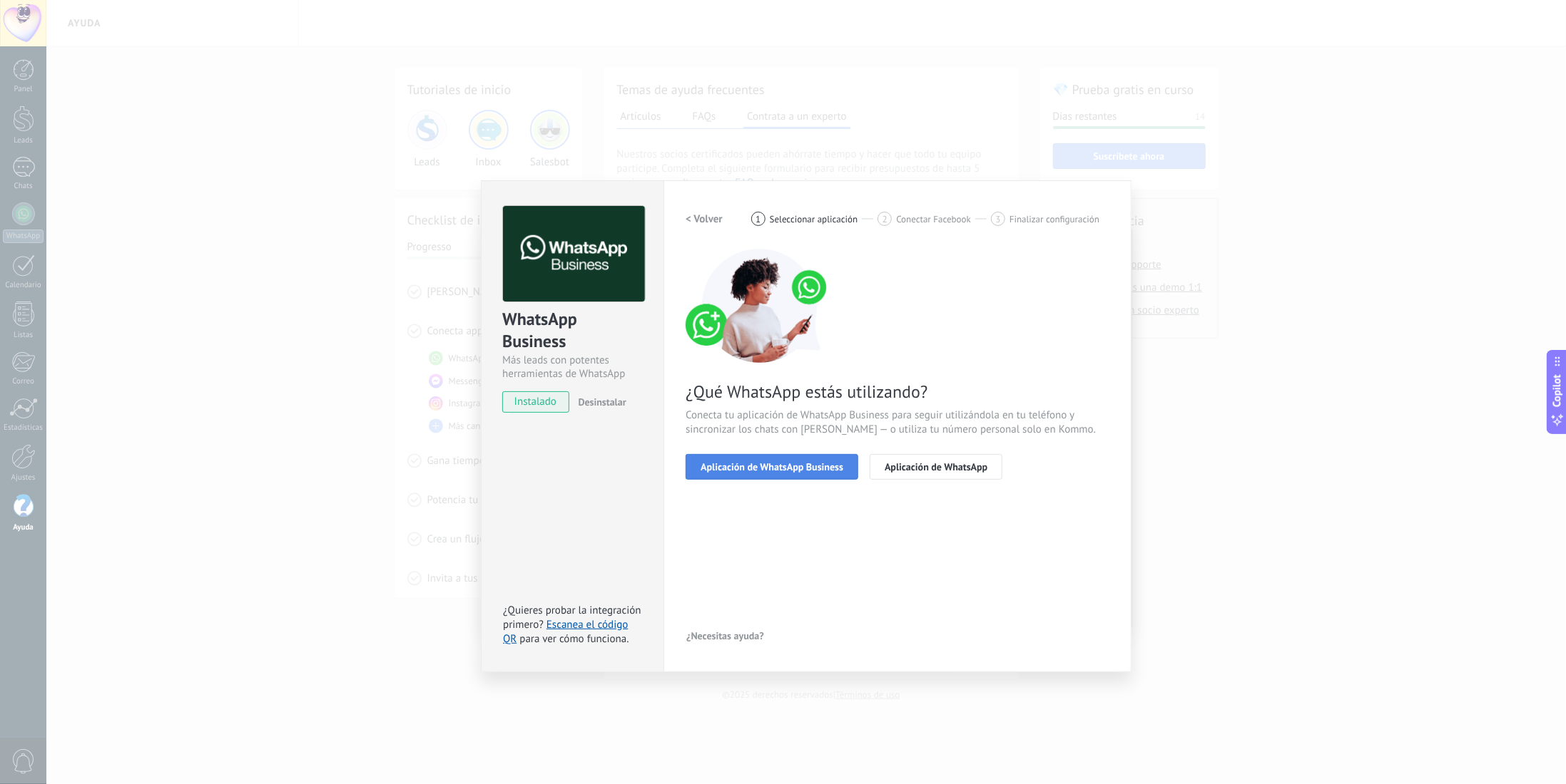
click at [776, 471] on span "Aplicación de WhatsApp Business" at bounding box center [772, 466] width 143 height 10
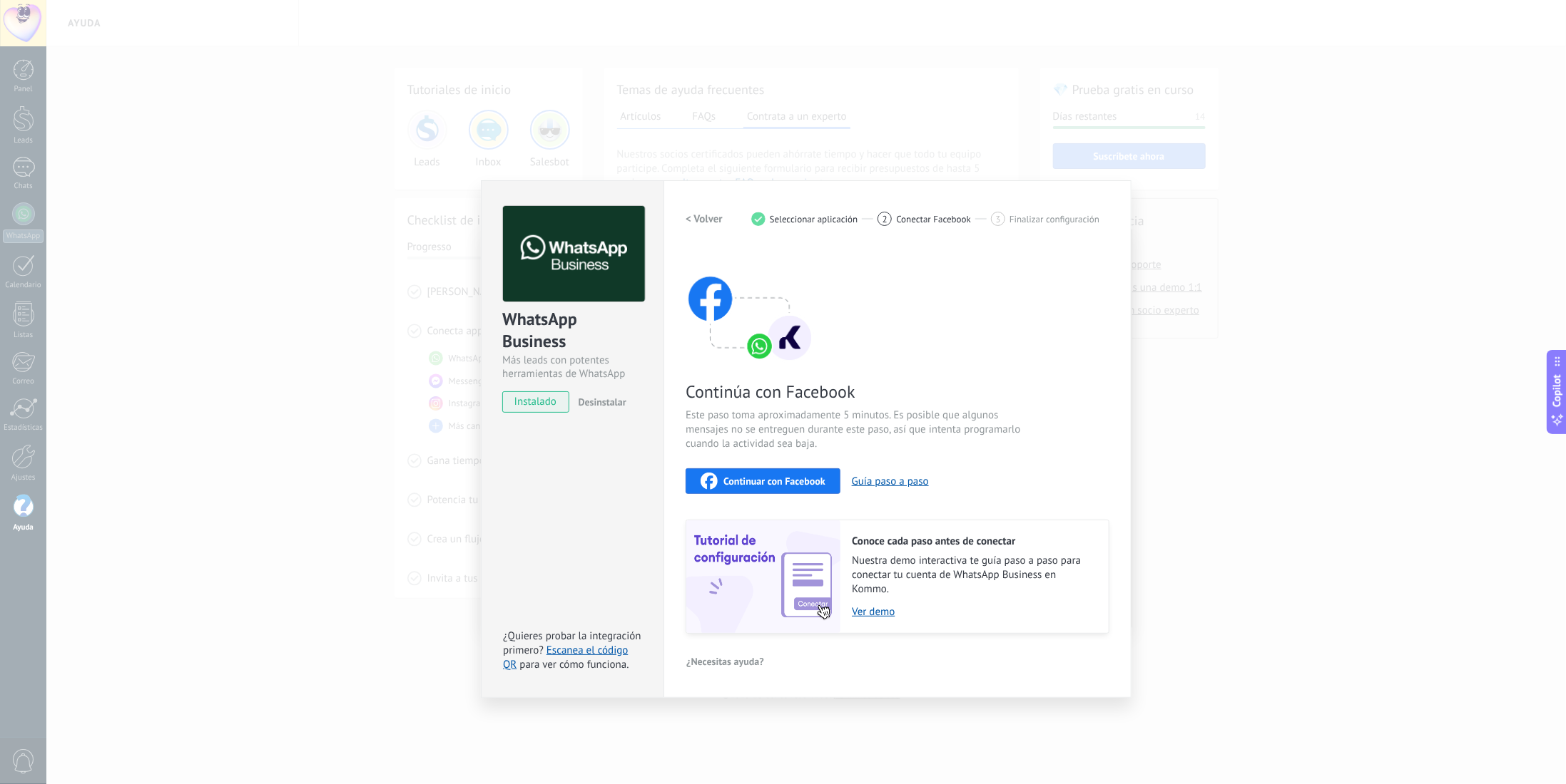
click at [692, 218] on h2 "< Volver" at bounding box center [704, 219] width 37 height 13
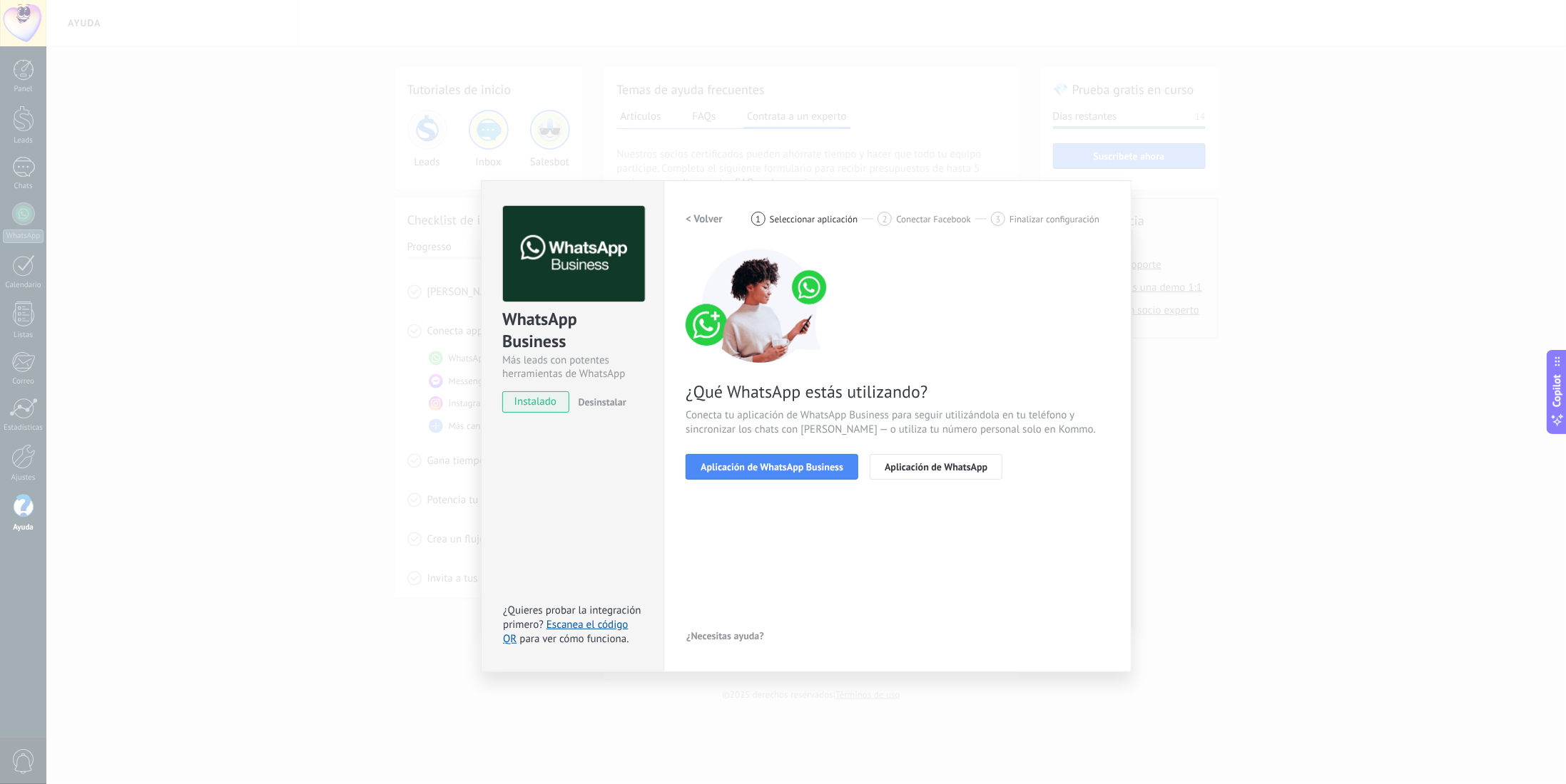
click at [692, 218] on h2 "< Volver" at bounding box center [704, 219] width 37 height 13
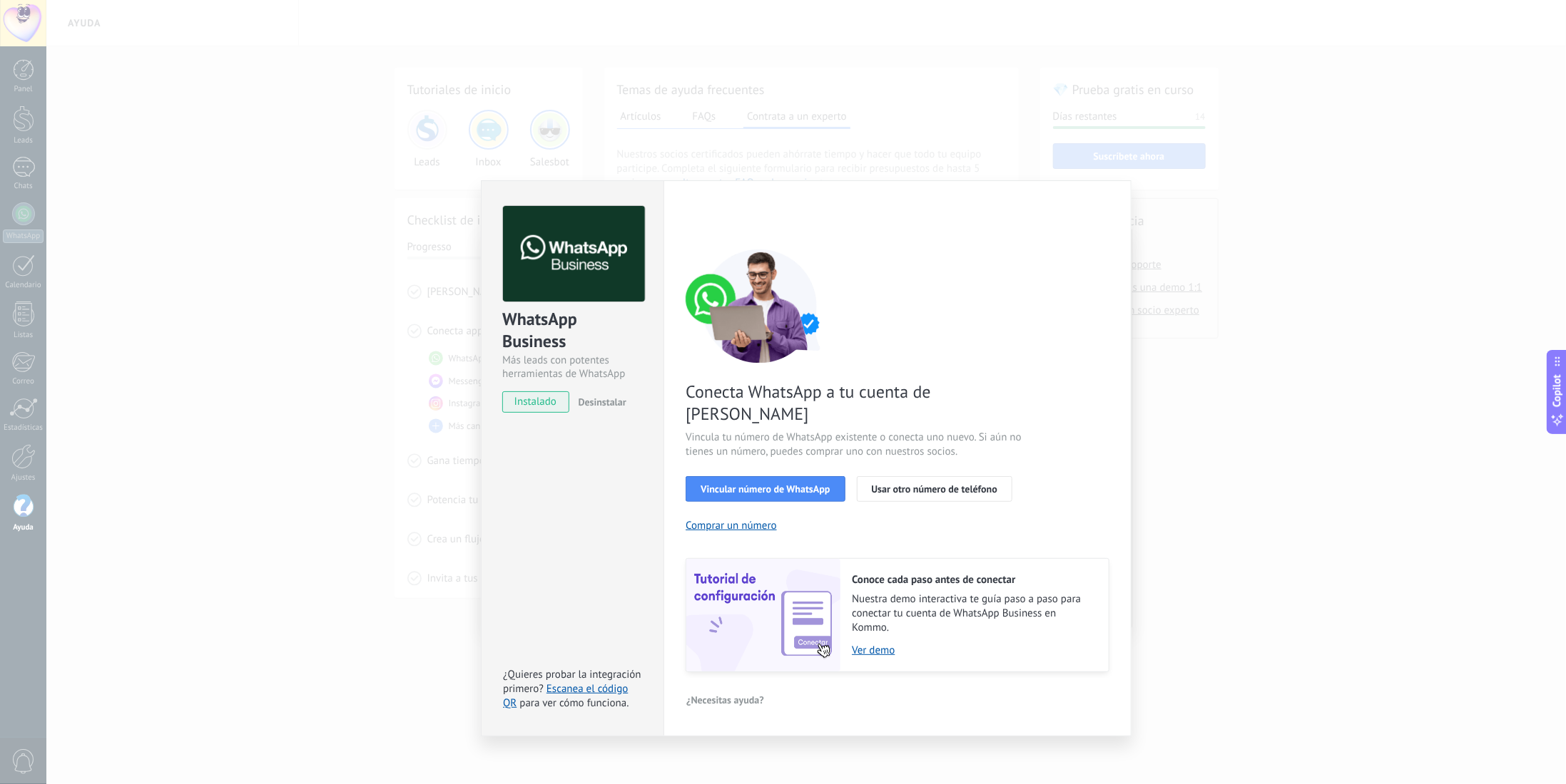
click at [430, 195] on div "WhatsApp Business Más leads con potentes herramientas de WhatsApp instalado Des…" at bounding box center [805, 392] width 1519 height 784
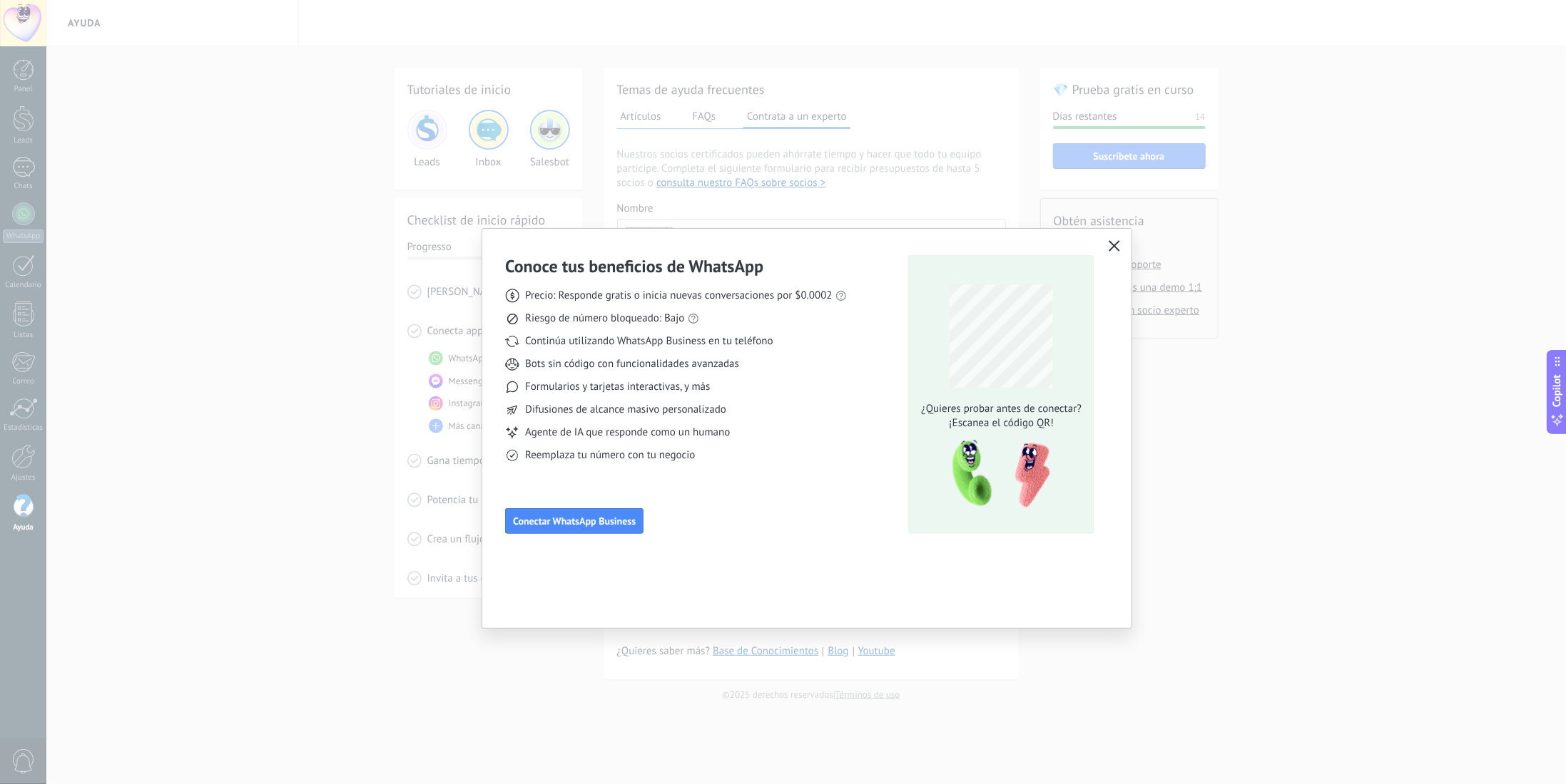
click at [1120, 247] on icon "button" at bounding box center [1114, 246] width 11 height 11
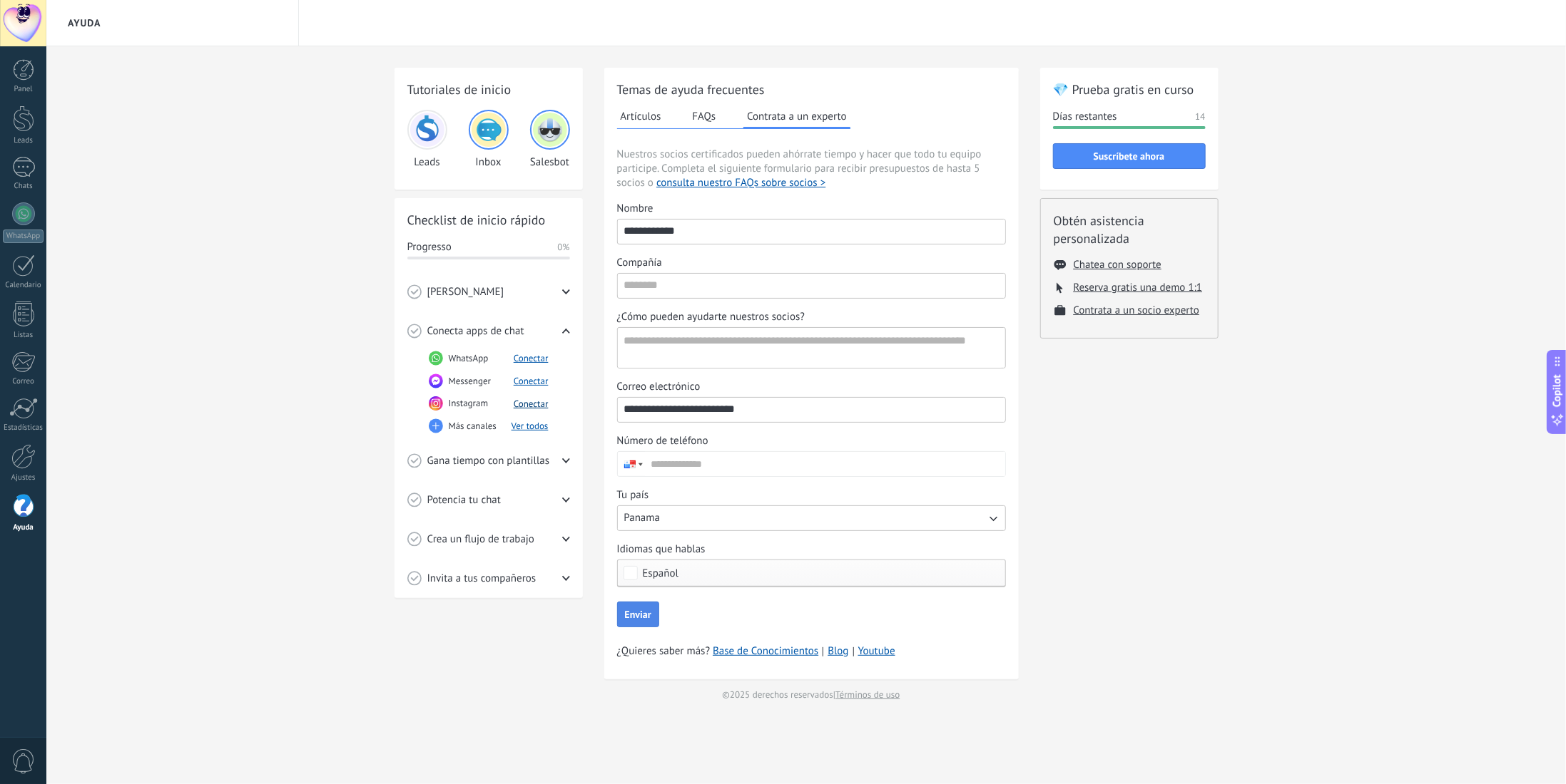
click at [522, 404] on button "Conectar" at bounding box center [530, 404] width 35 height 12
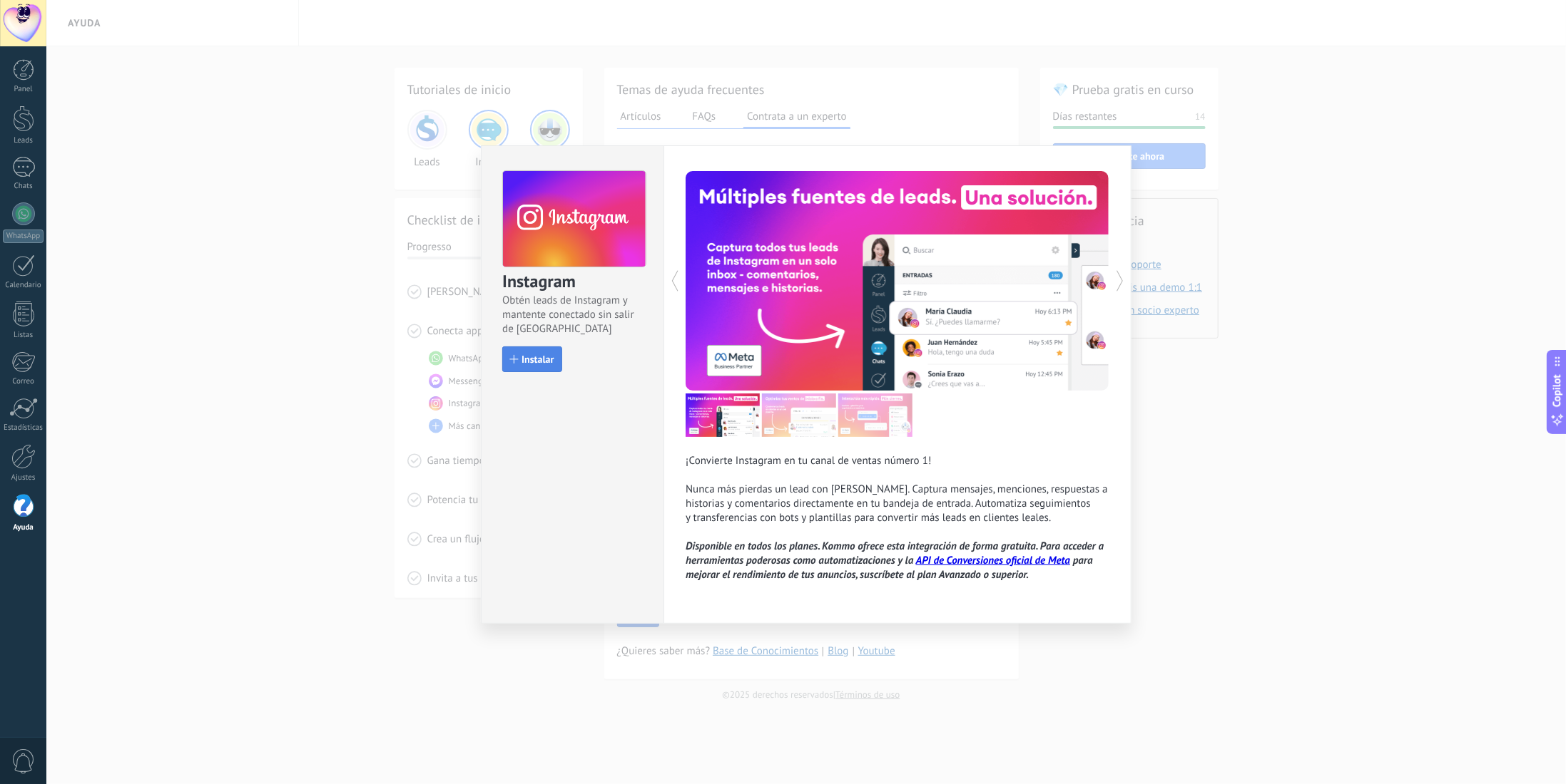
click at [524, 363] on span "Instalar" at bounding box center [537, 359] width 32 height 10
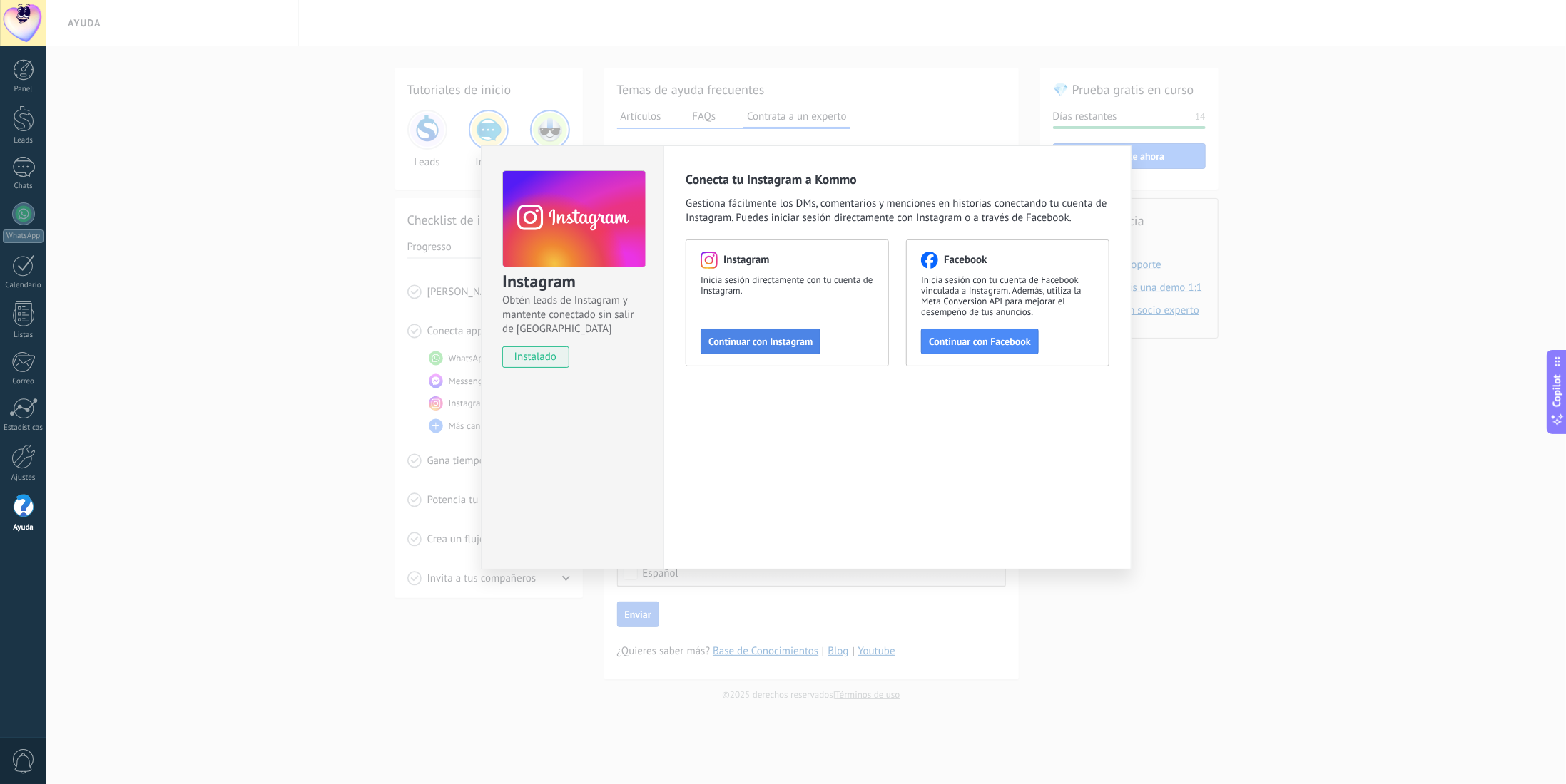
click at [766, 342] on span "Continuar con Instagram" at bounding box center [760, 341] width 104 height 10
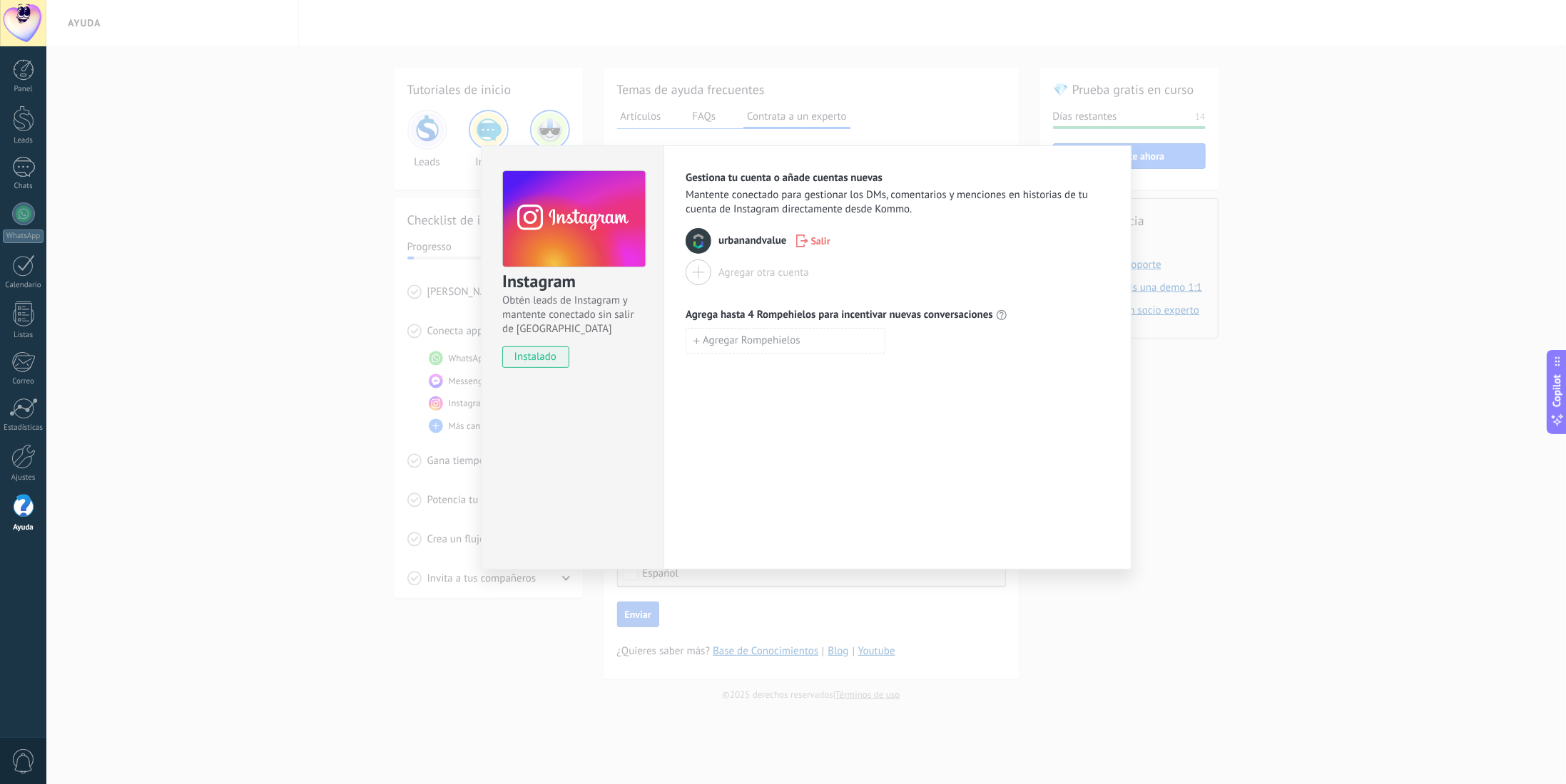
click at [703, 268] on div at bounding box center [698, 272] width 26 height 26
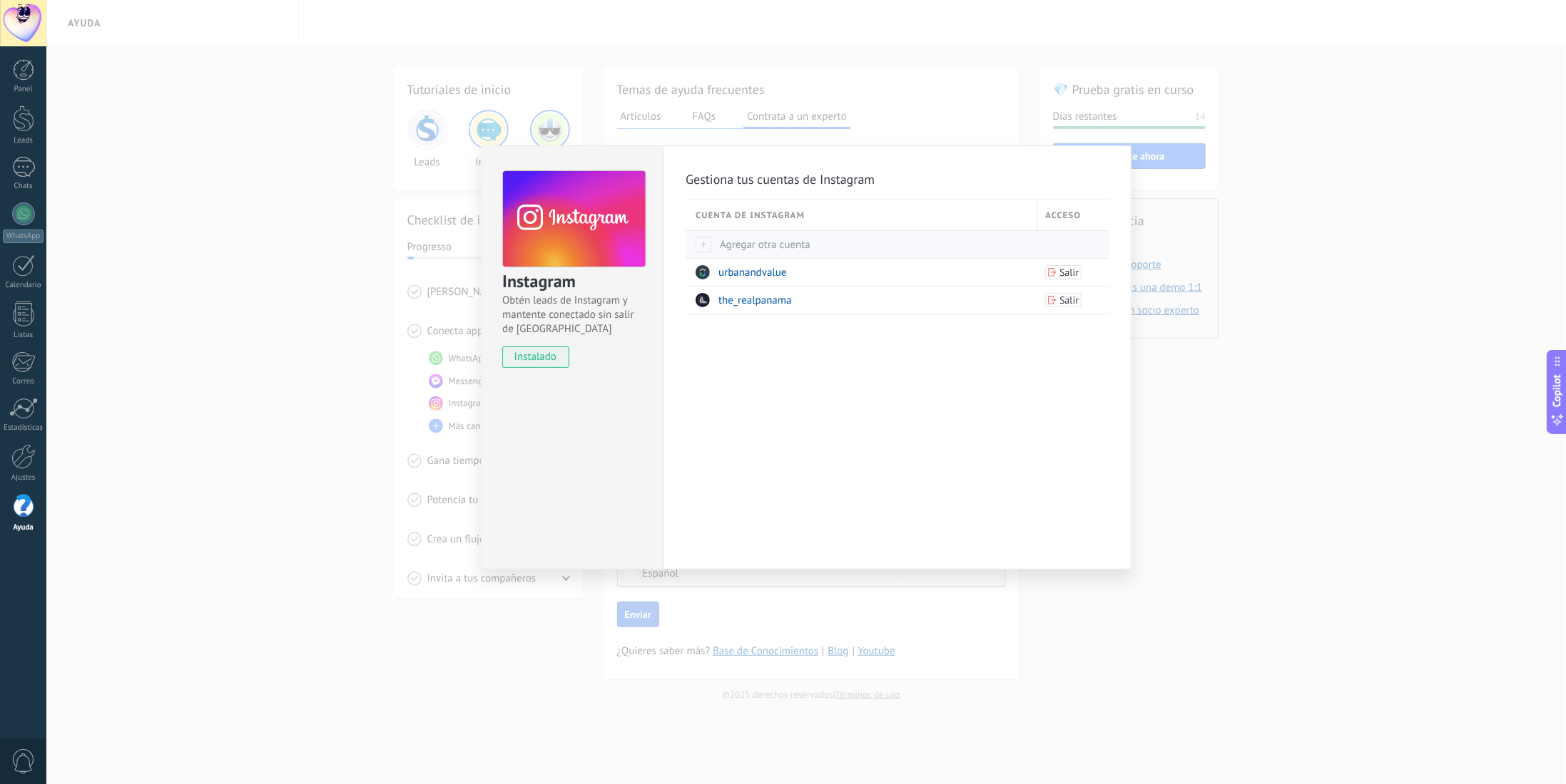
click at [708, 244] on div at bounding box center [703, 244] width 16 height 16
click at [1299, 391] on div "Instagram Obtén leads de Instagram y mantente conectado sin salir de Kommo inst…" at bounding box center [805, 392] width 1519 height 784
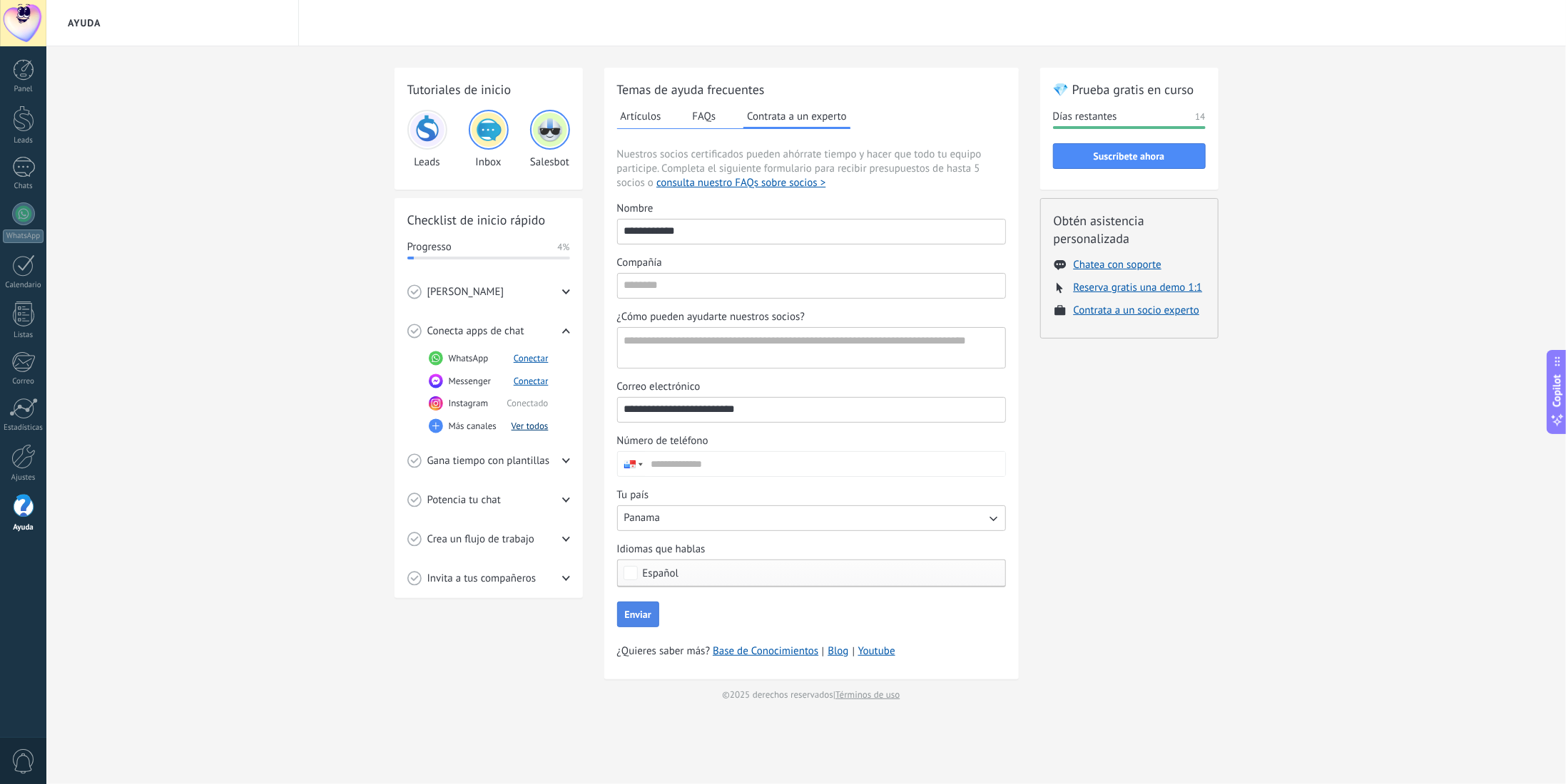
click at [524, 424] on button "Ver todos" at bounding box center [530, 426] width 37 height 12
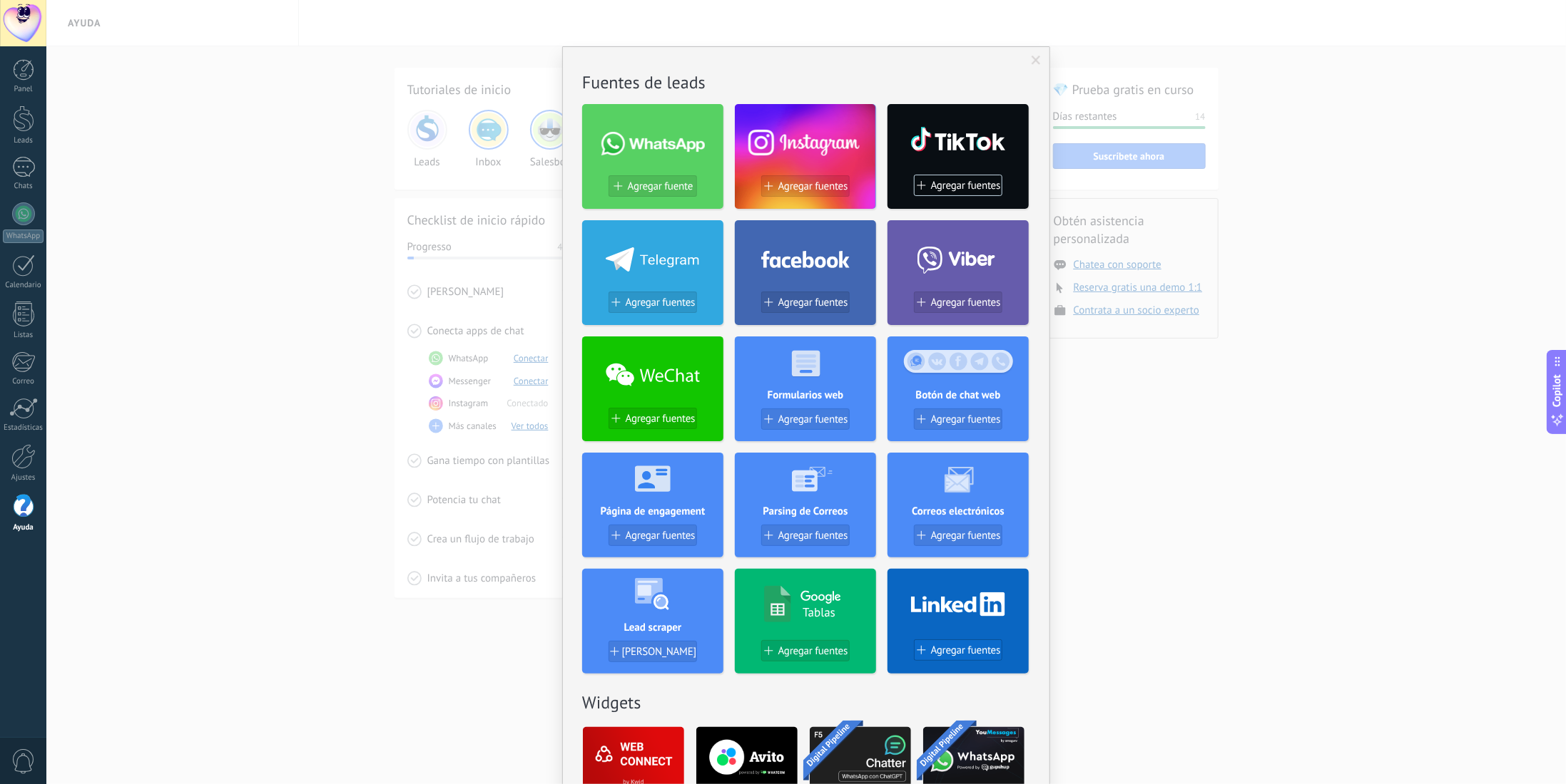
click at [941, 649] on span "Agregar fuentes" at bounding box center [966, 650] width 70 height 12
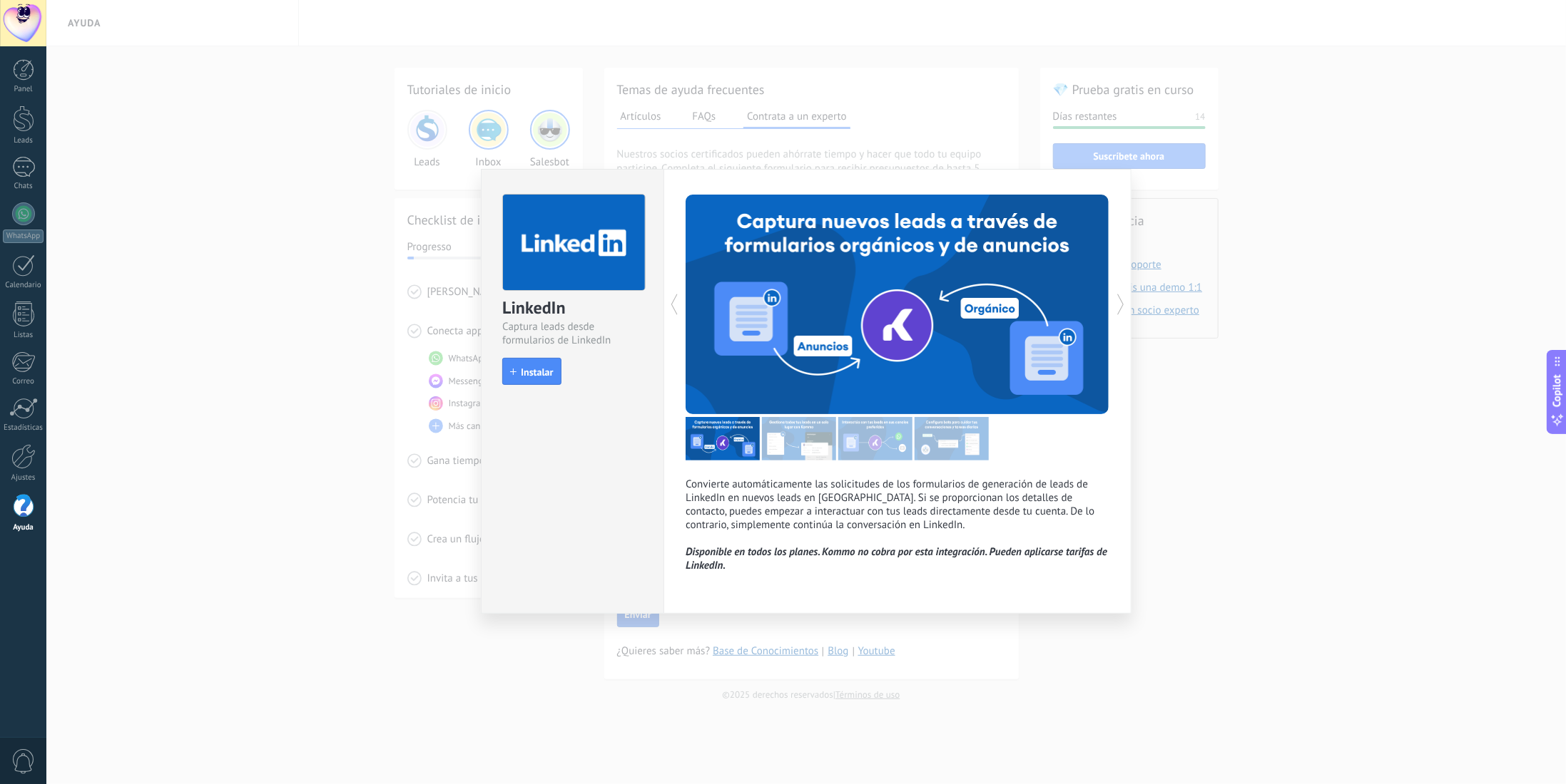
click at [540, 368] on span "Instalar" at bounding box center [536, 371] width 32 height 10
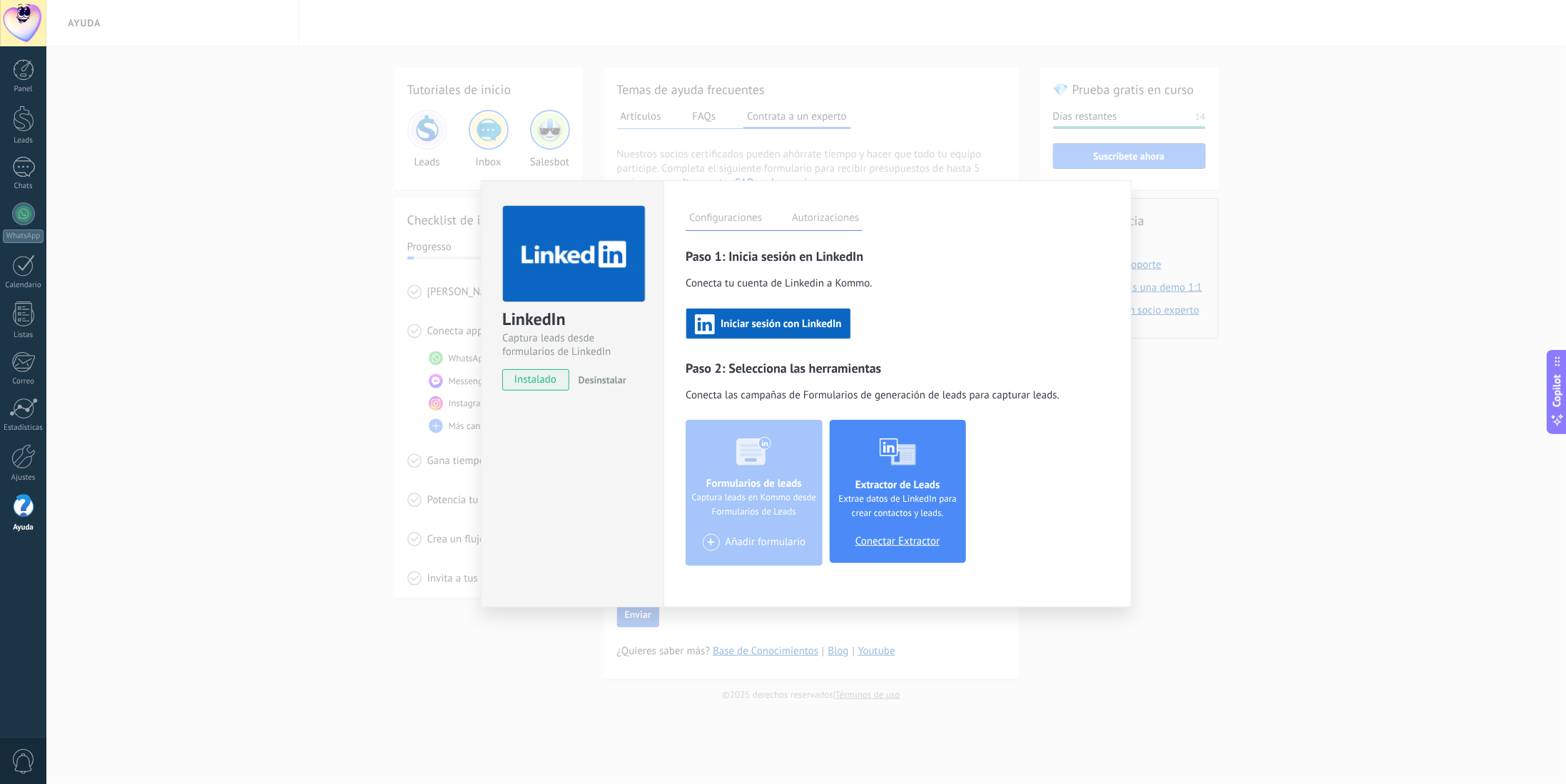
click at [802, 326] on span "Iniciar sesión con LinkedIn" at bounding box center [781, 324] width 120 height 10
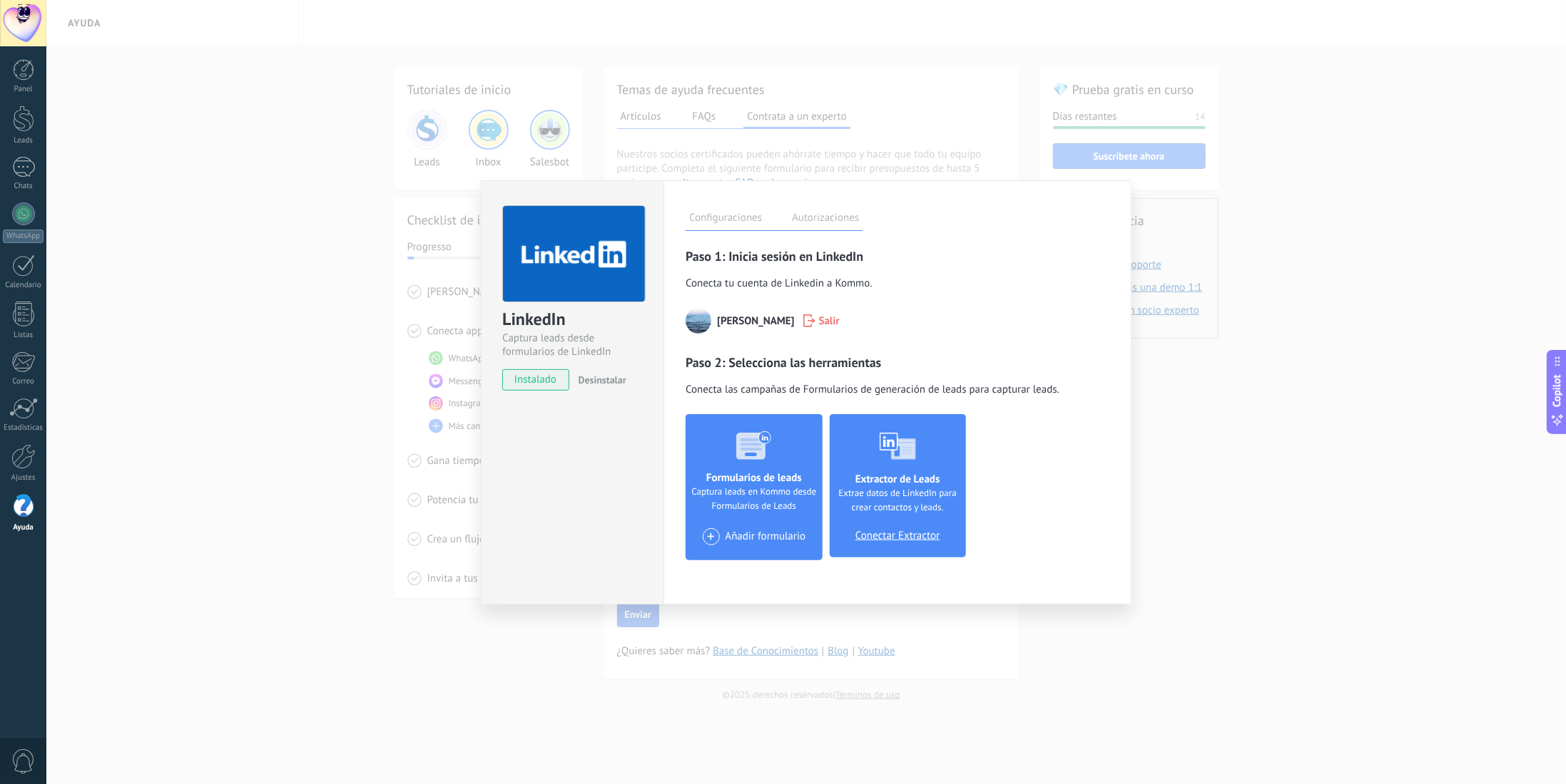
click at [894, 536] on span "Conectar Extractor" at bounding box center [897, 535] width 84 height 13
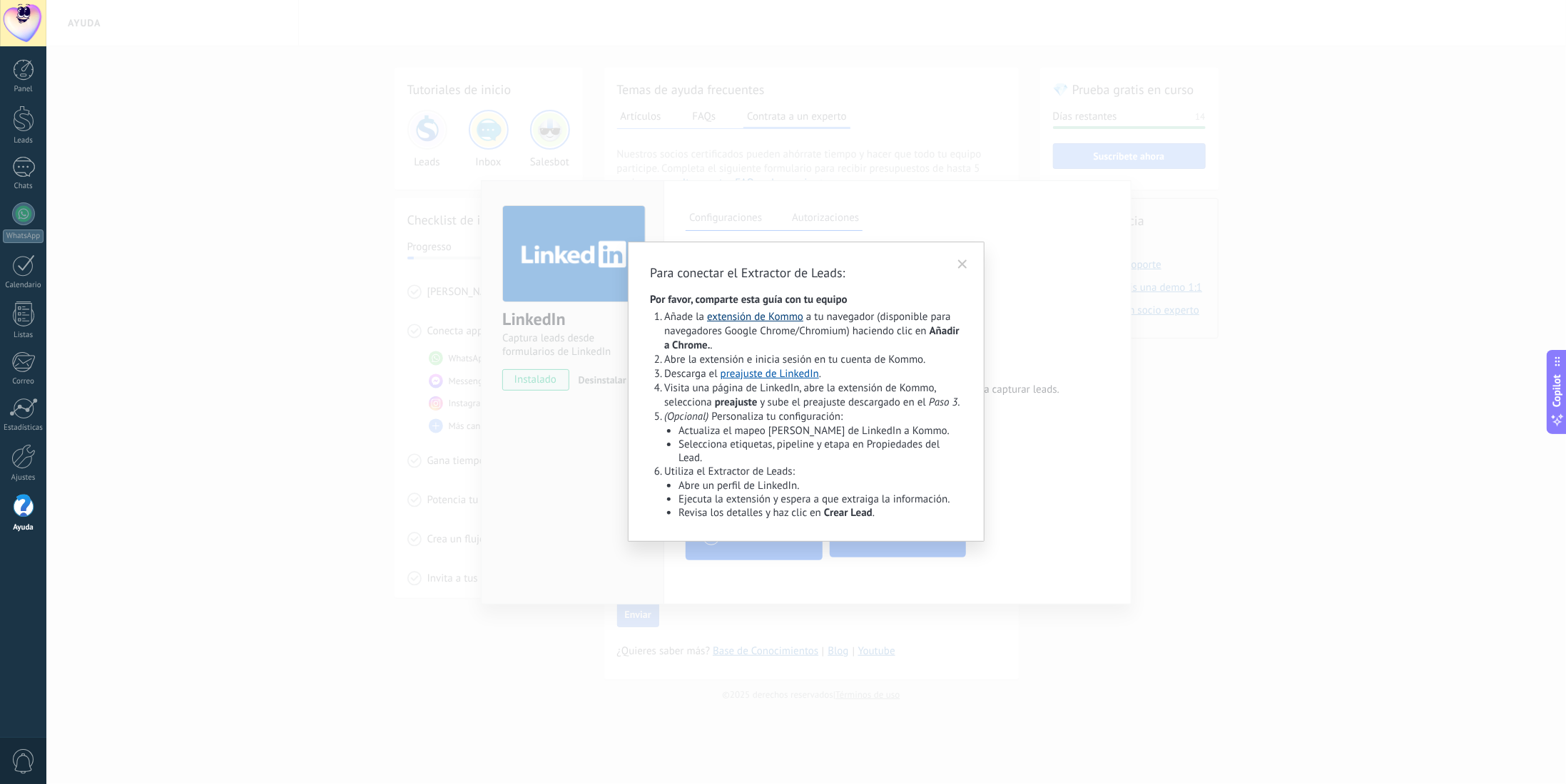
click at [780, 320] on link "extensión de Kommo" at bounding box center [756, 317] width 97 height 13
click at [966, 261] on icon at bounding box center [962, 264] width 7 height 7
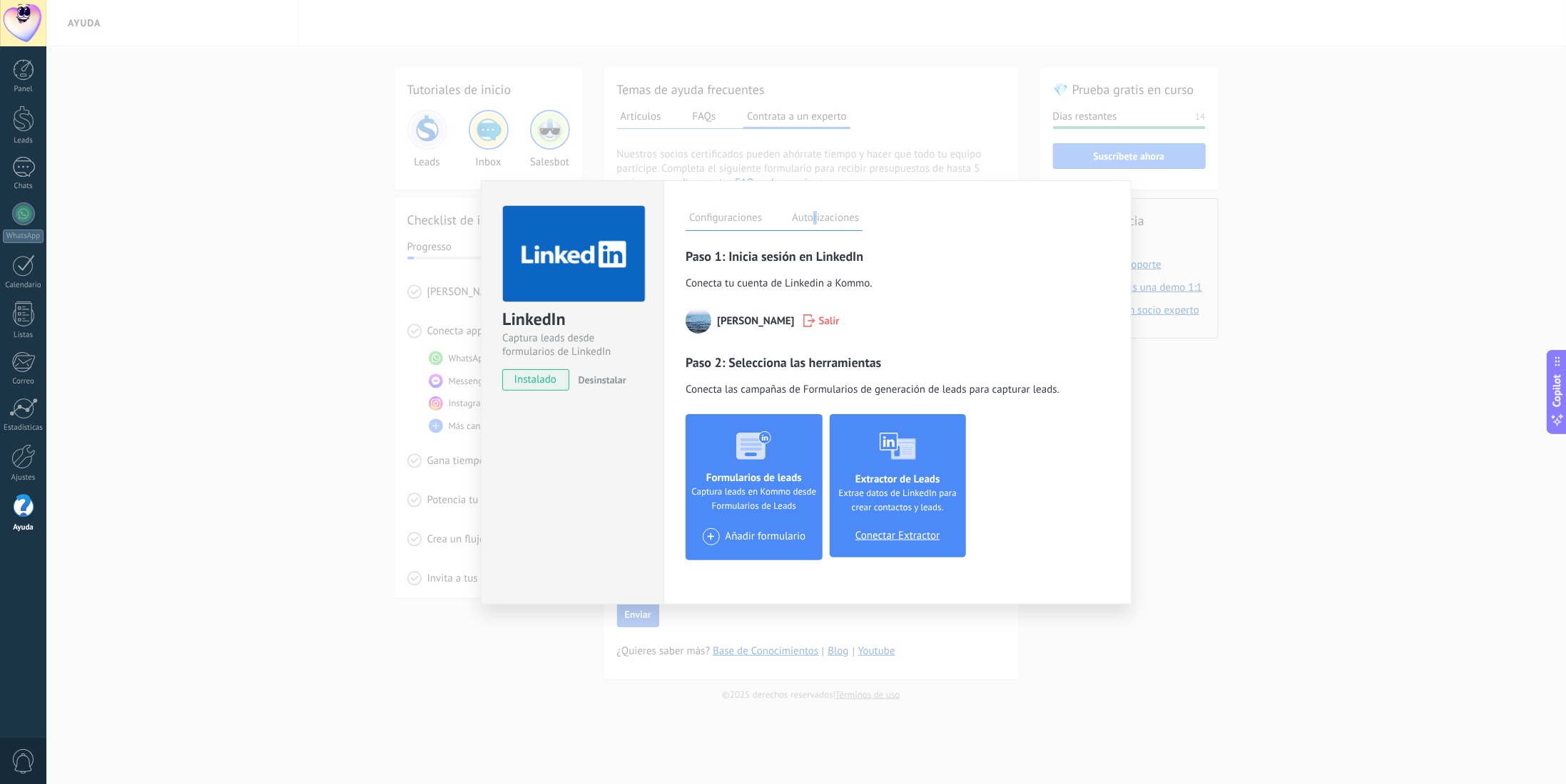
click at [816, 215] on label "Autorizaciones" at bounding box center [825, 220] width 74 height 21
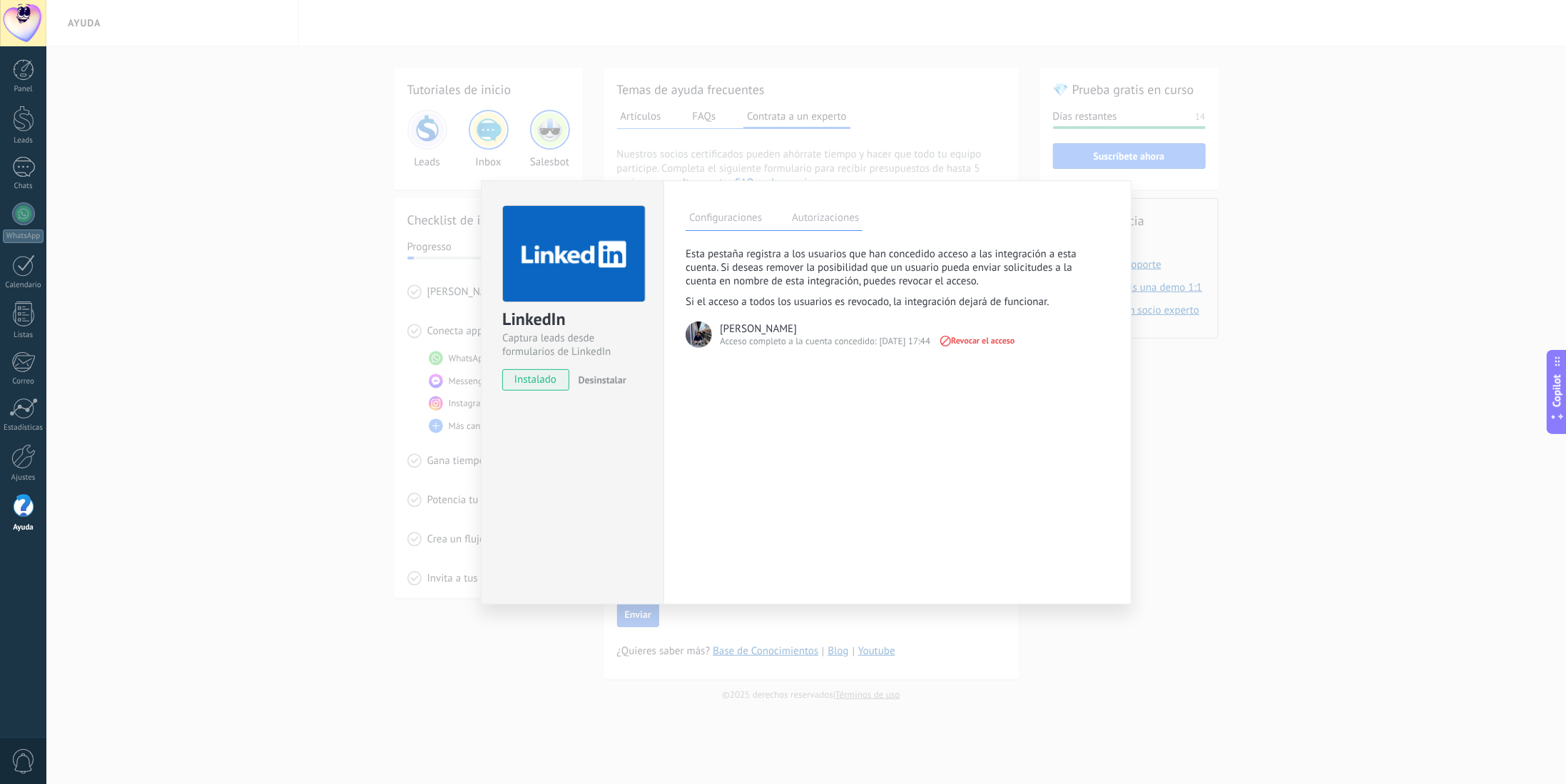
click at [743, 217] on label "Configuraciones" at bounding box center [726, 220] width 80 height 21
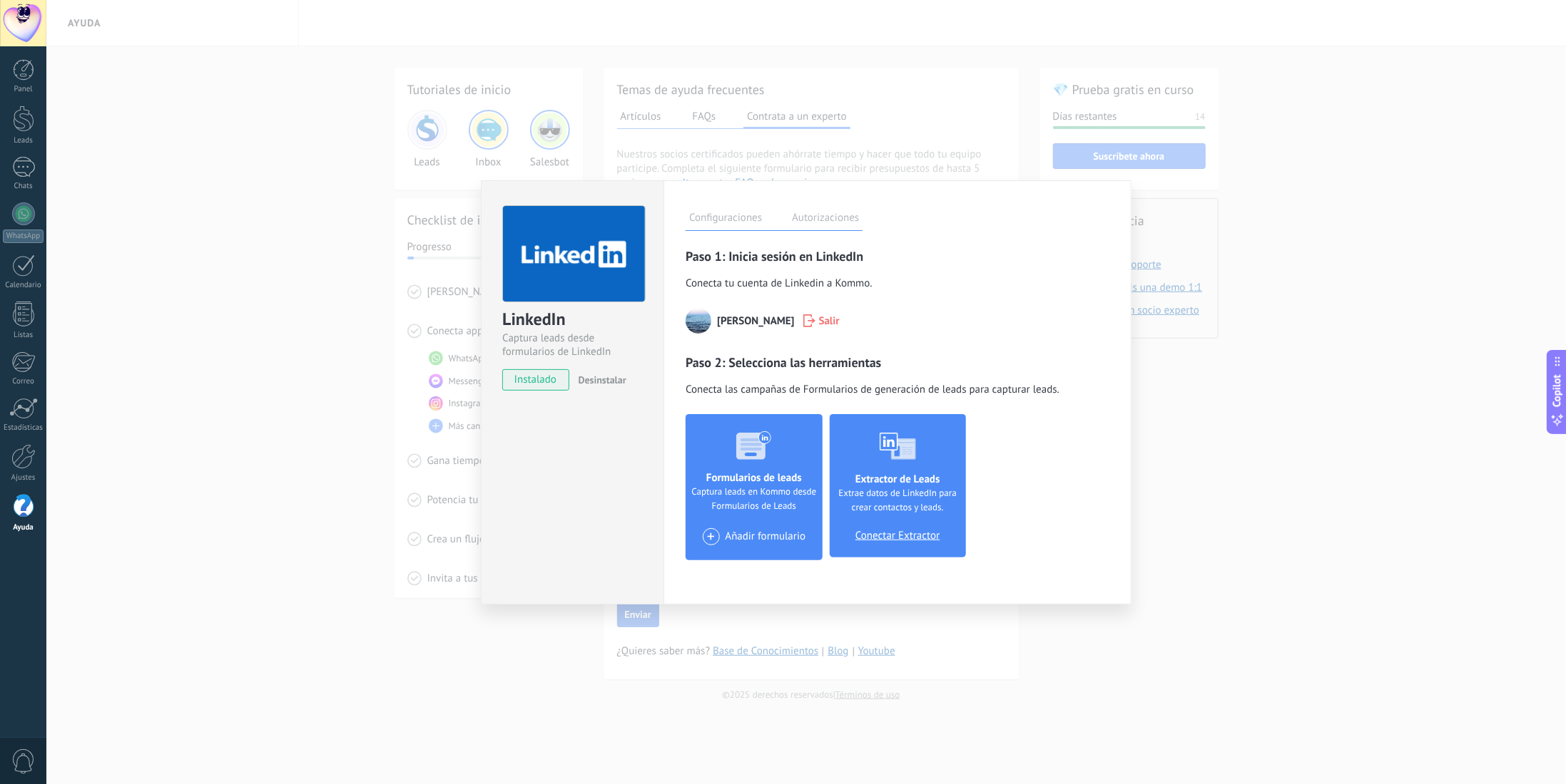
click at [1222, 395] on div "LinkedIn Captura leads desde formularios de LinkedIn instalado Desinstalar Conf…" at bounding box center [805, 392] width 1519 height 784
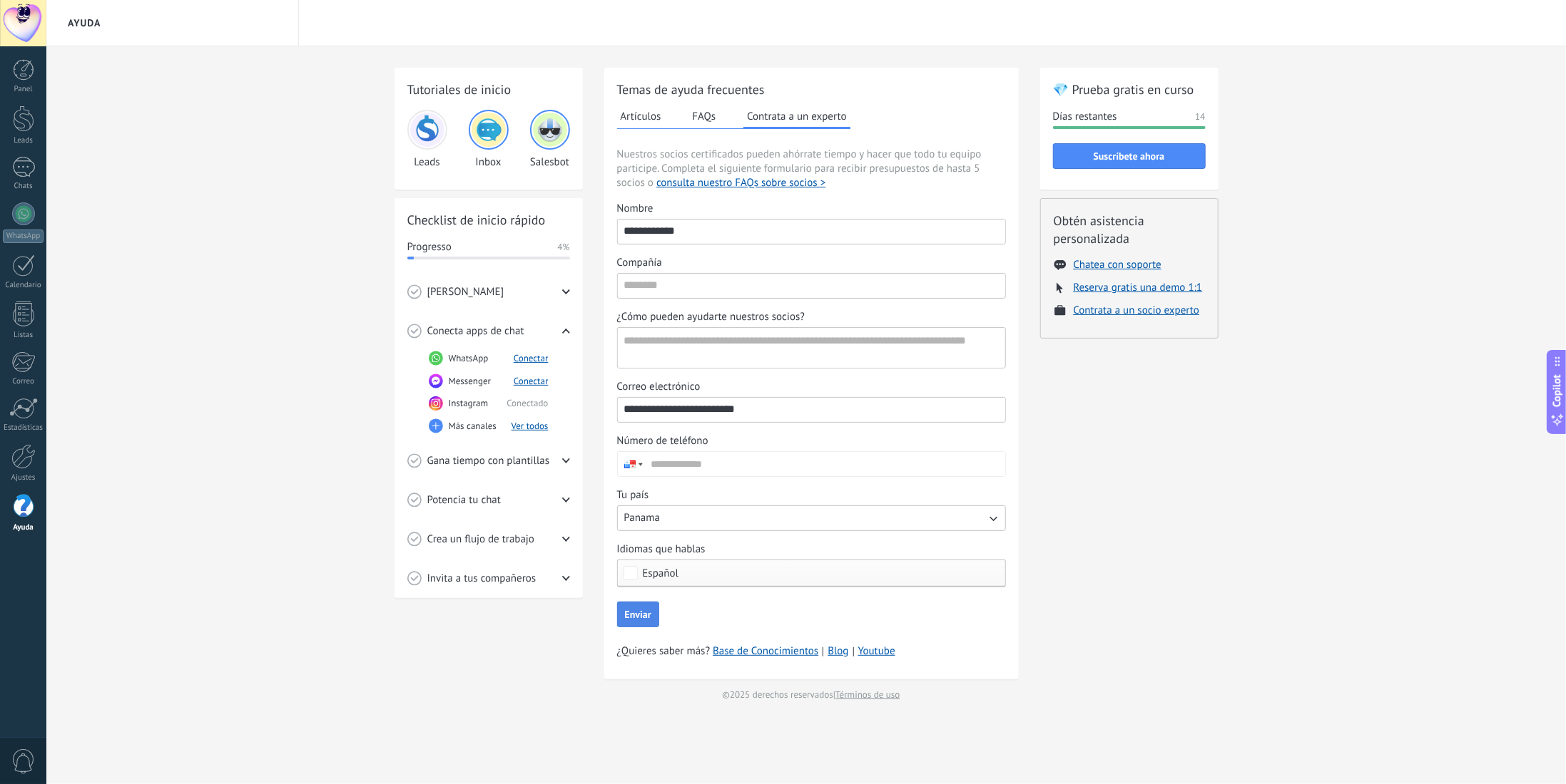
click at [494, 500] on span "Potencia tu chat" at bounding box center [464, 500] width 74 height 14
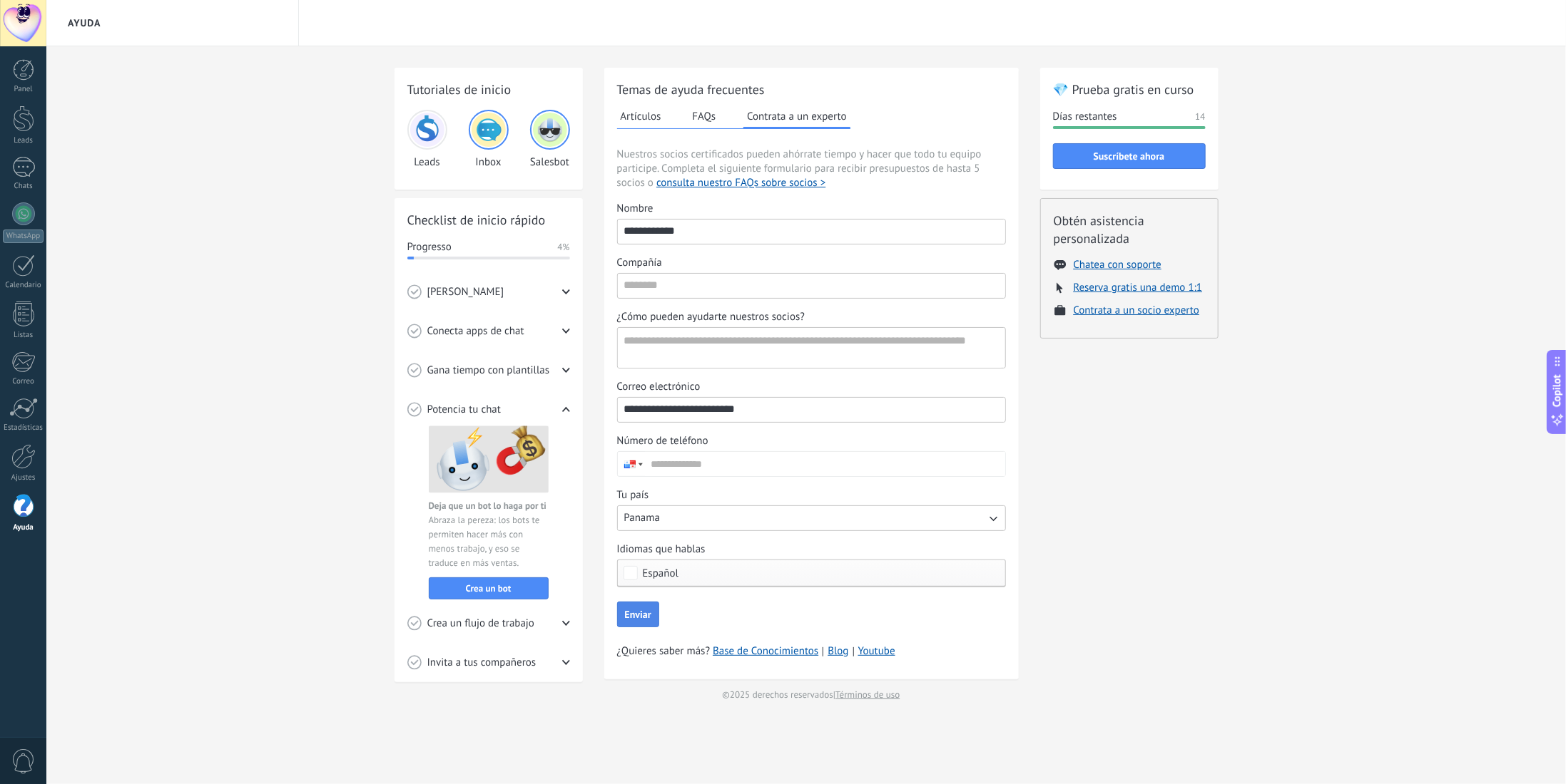
click at [509, 620] on span "Crea un flujo de trabajo" at bounding box center [481, 624] width 108 height 14
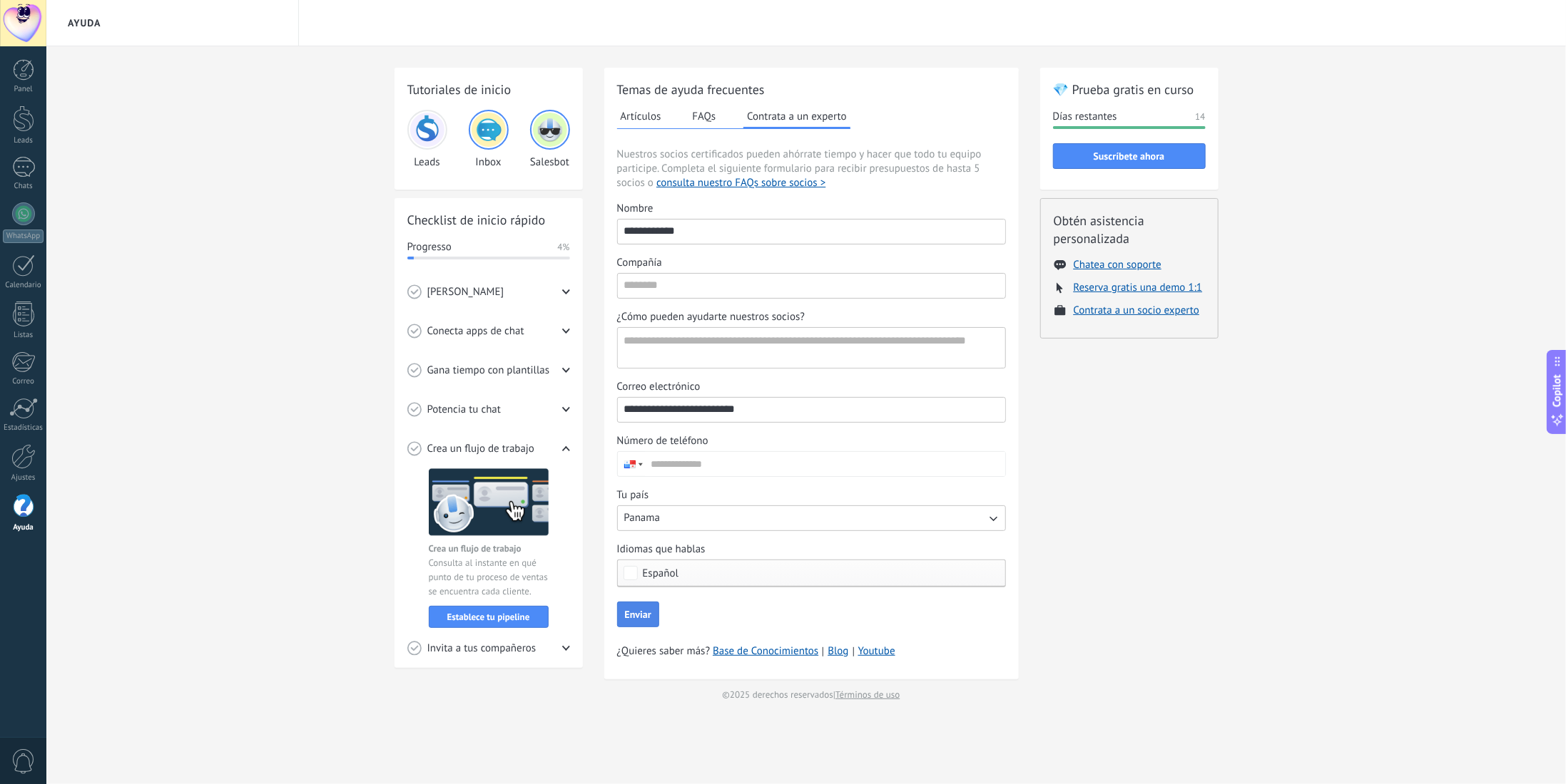
click at [484, 647] on span "Invita a tus compañeros" at bounding box center [481, 648] width 109 height 14
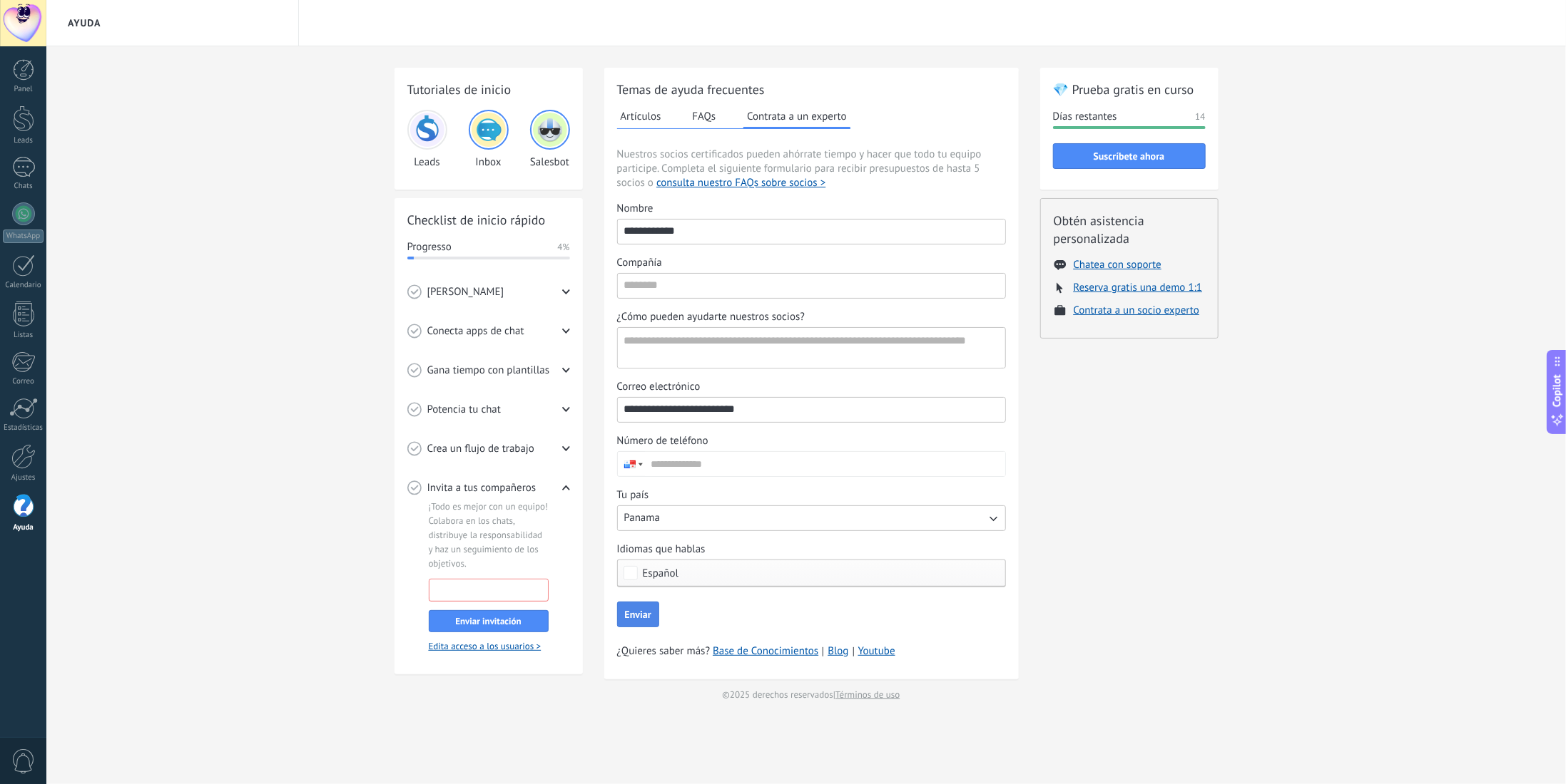
click at [498, 579] on div at bounding box center [488, 590] width 120 height 23
type input "**********"
click at [475, 623] on span "Enviar invitación" at bounding box center [488, 621] width 65 height 10
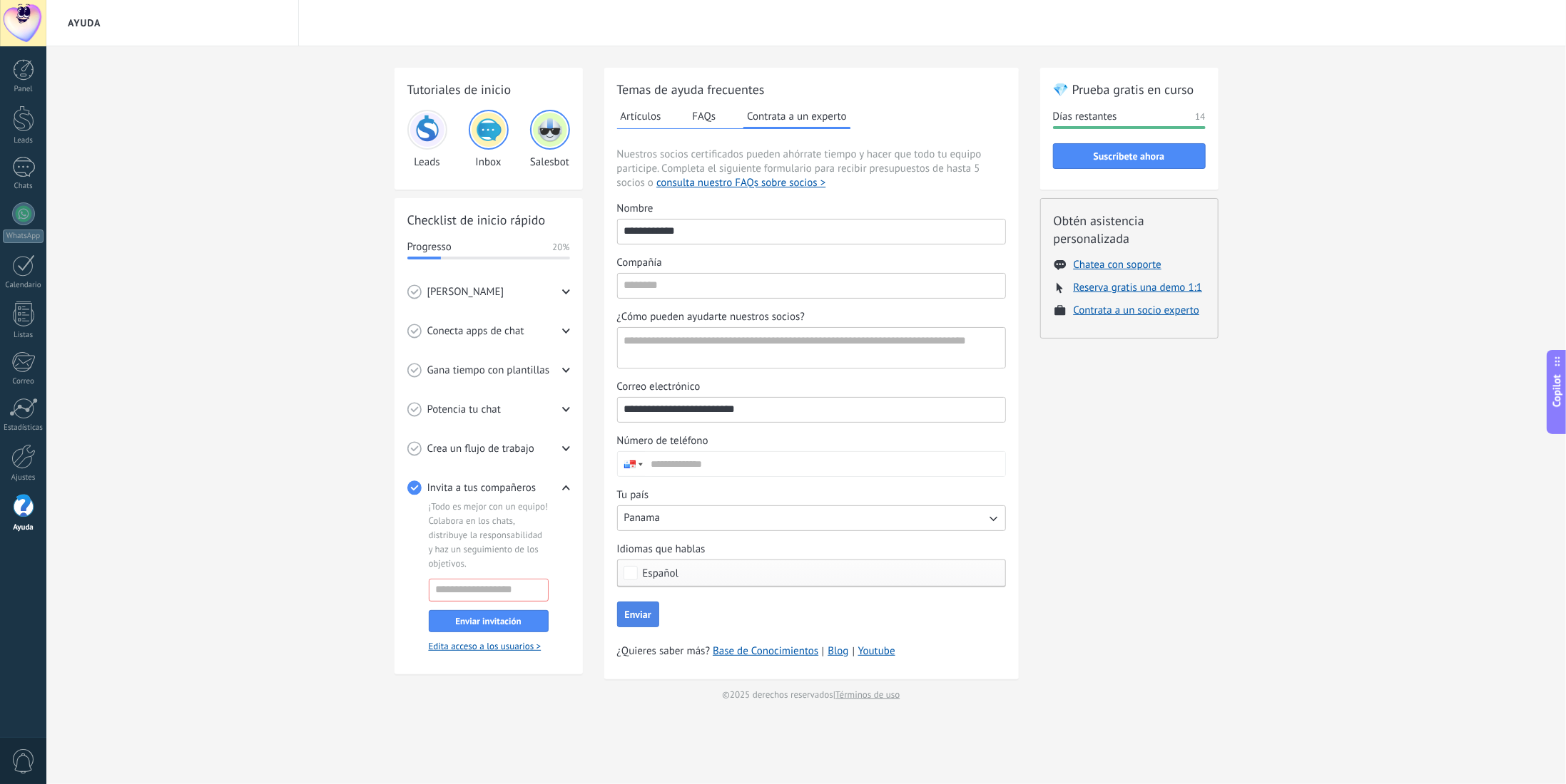
drag, startPoint x: 473, startPoint y: 647, endPoint x: 473, endPoint y: 638, distance: 9.0
click at [473, 647] on link "Edita acceso a los usuarios >" at bounding box center [485, 646] width 113 height 12
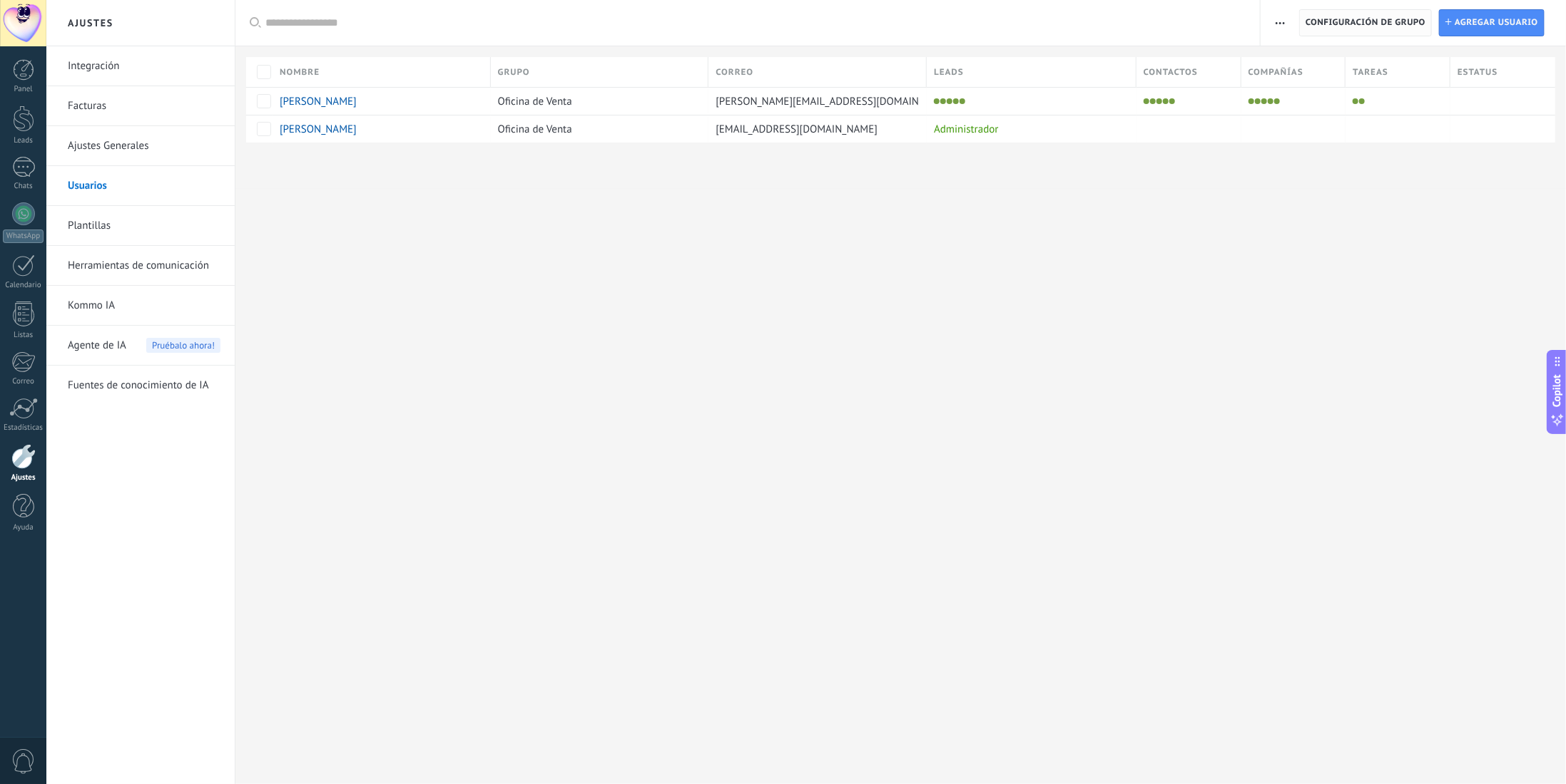
click at [1365, 25] on span "Configuración de grupo" at bounding box center [1365, 22] width 120 height 26
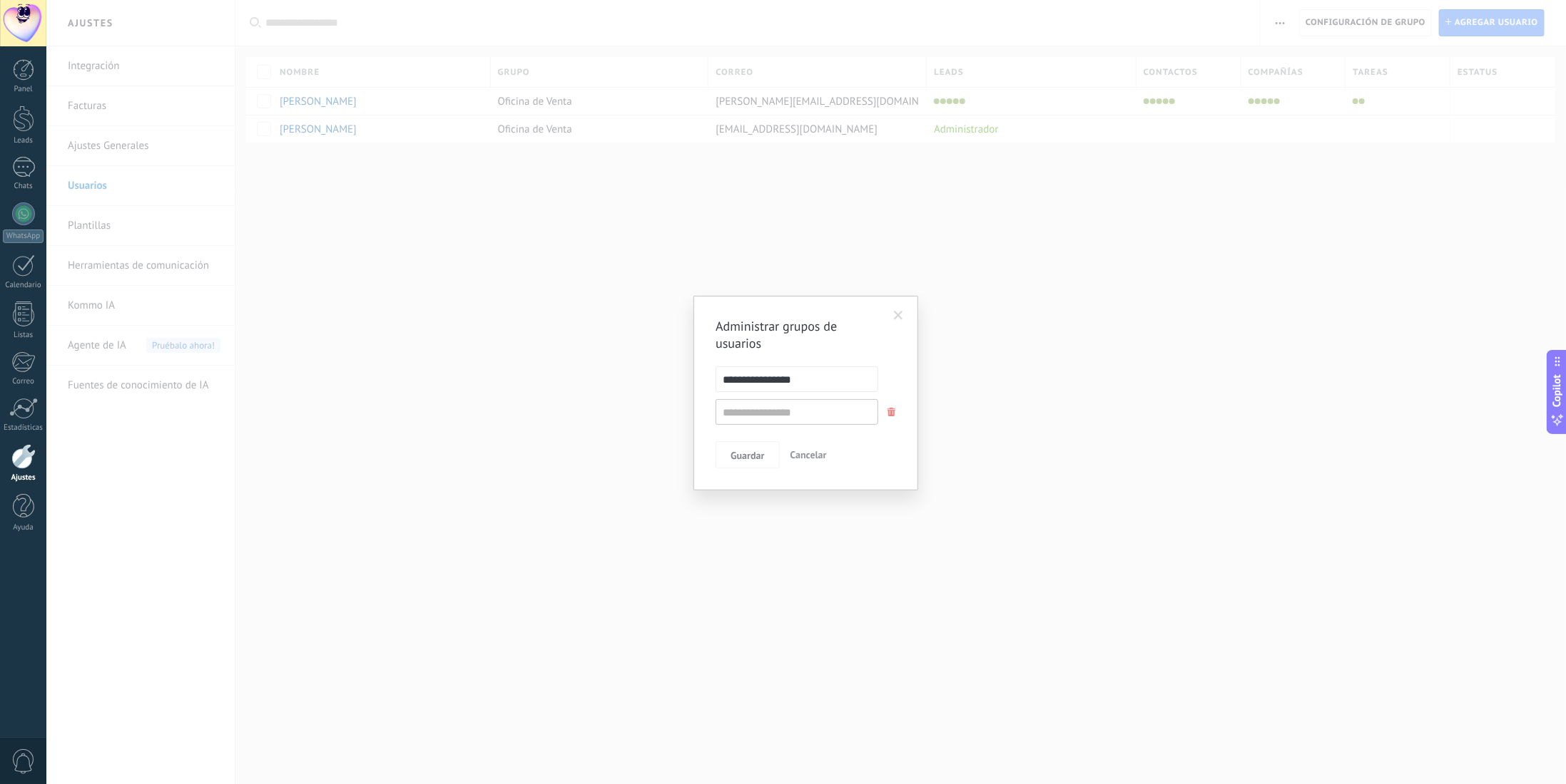
click at [899, 317] on span at bounding box center [898, 316] width 9 height 10
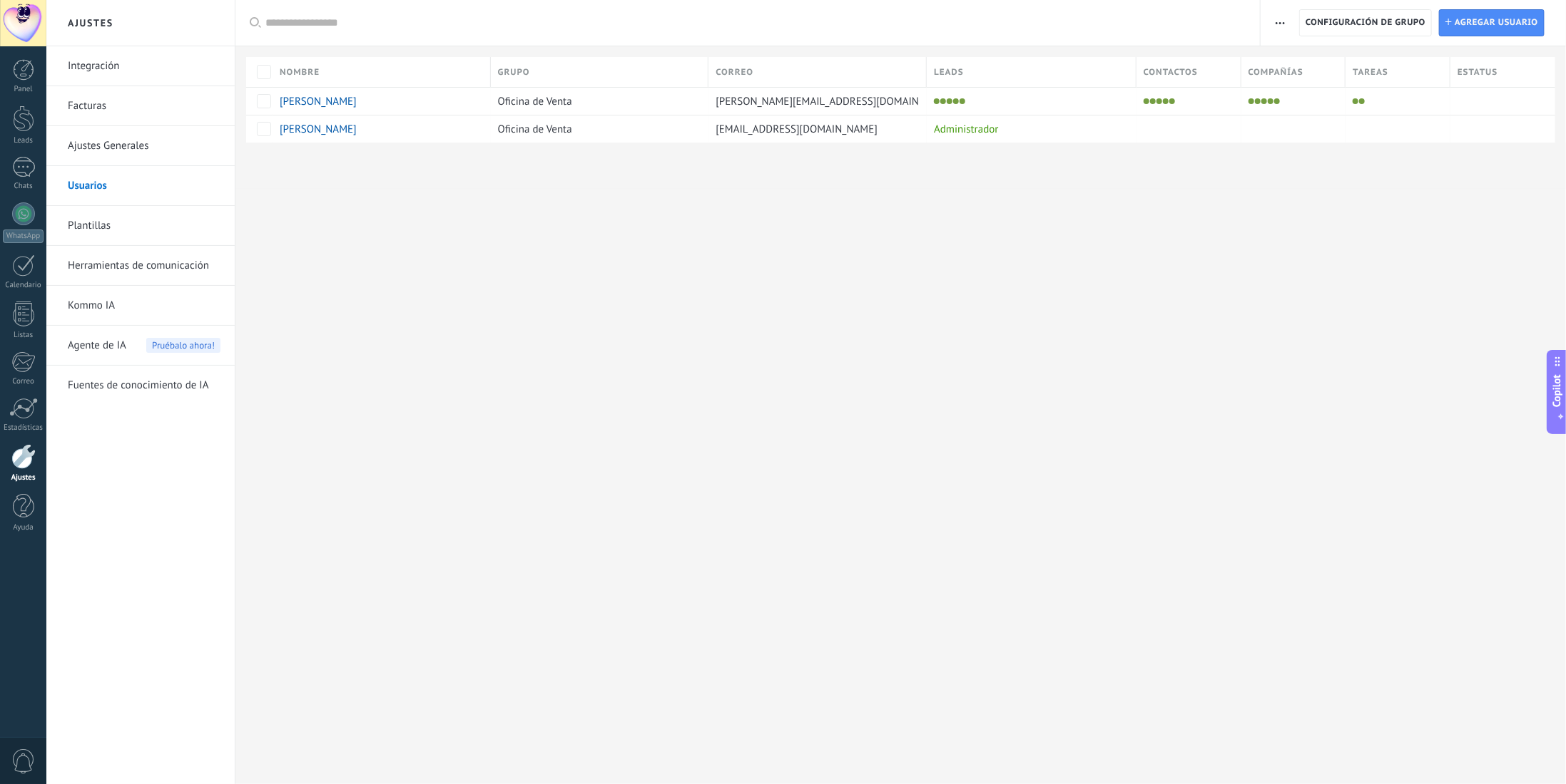
click at [97, 223] on link "Plantillas" at bounding box center [143, 226] width 152 height 40
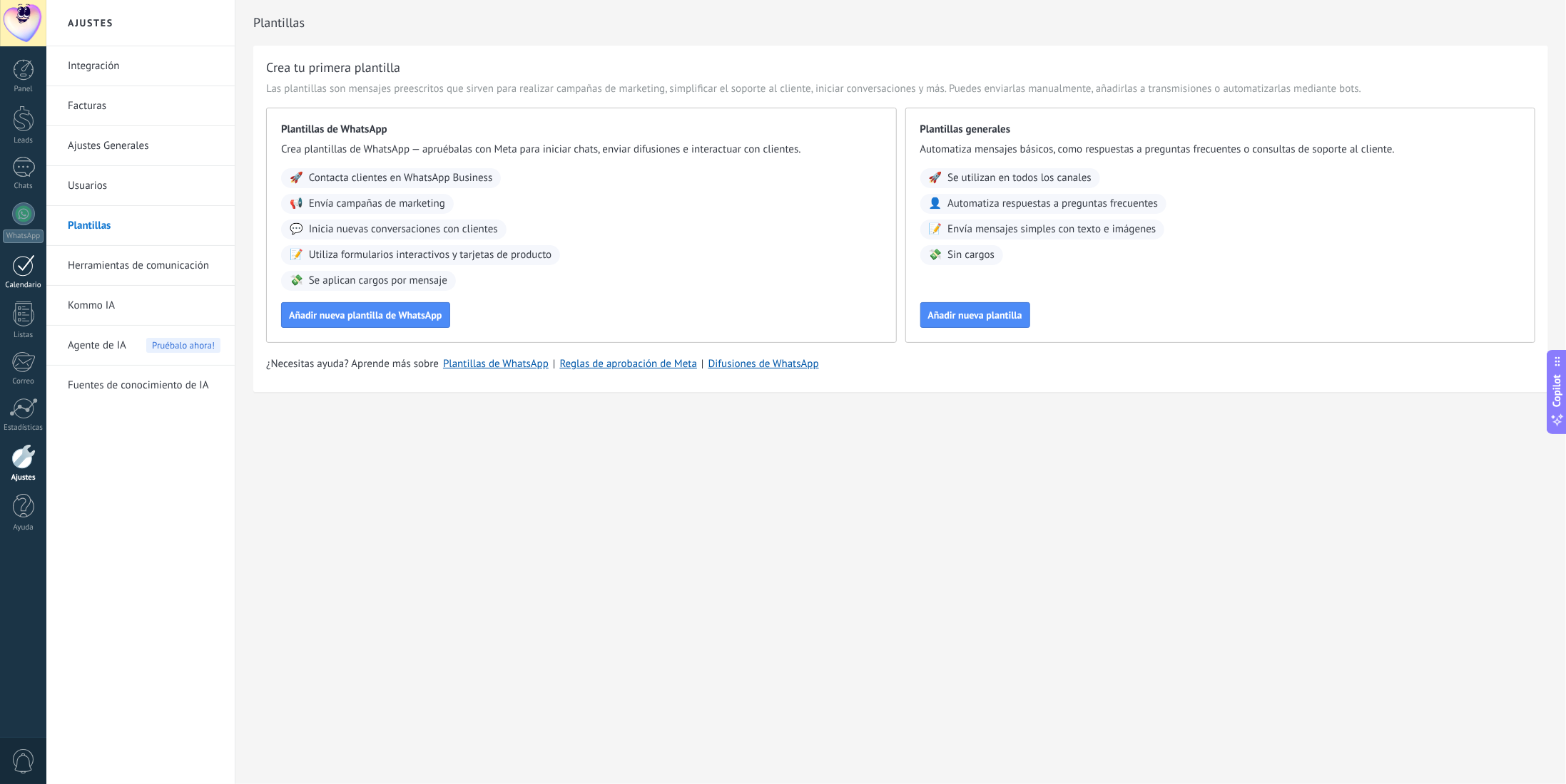
click at [22, 272] on div at bounding box center [23, 266] width 23 height 22
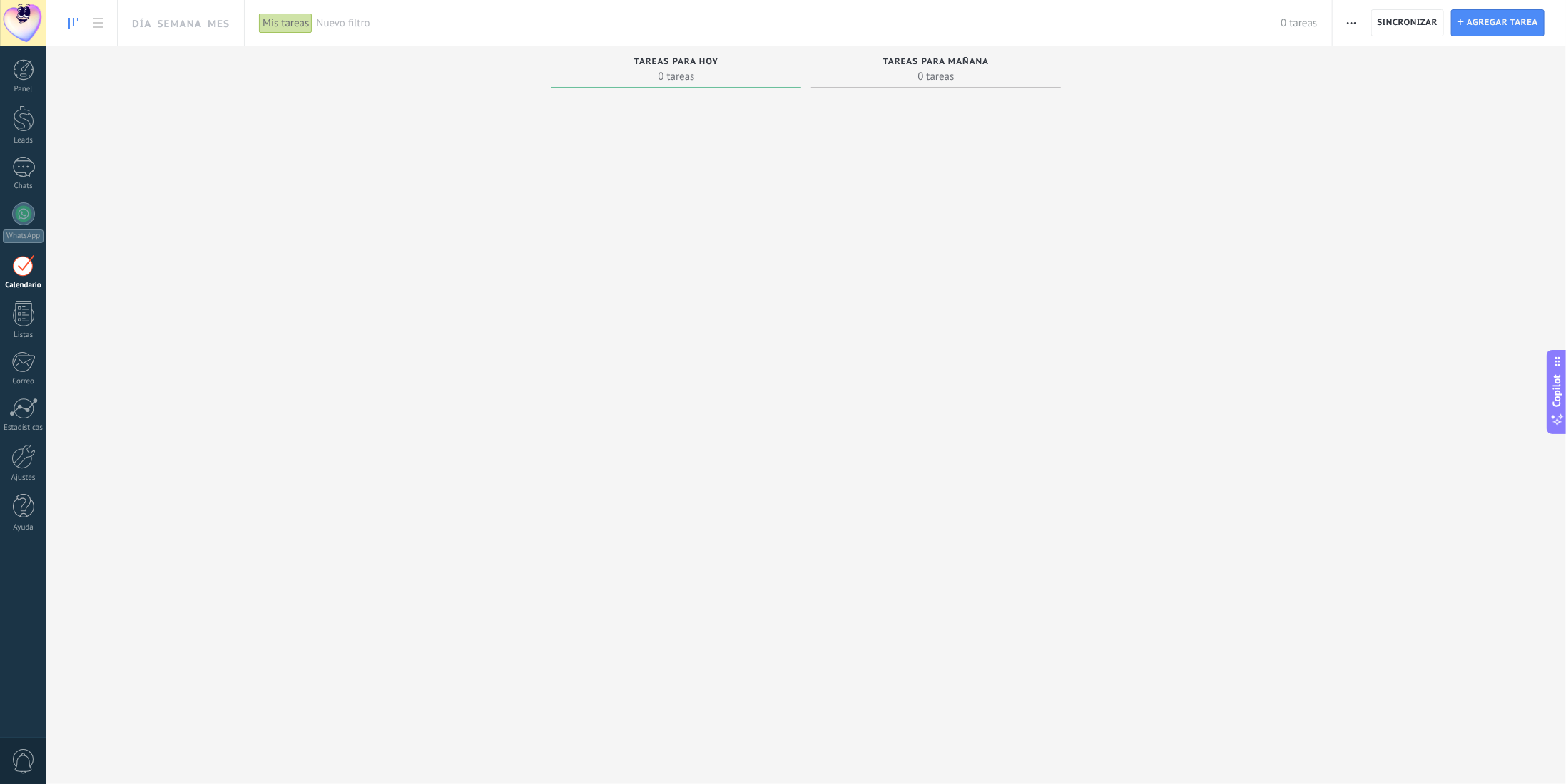
click at [17, 27] on div at bounding box center [23, 23] width 46 height 46
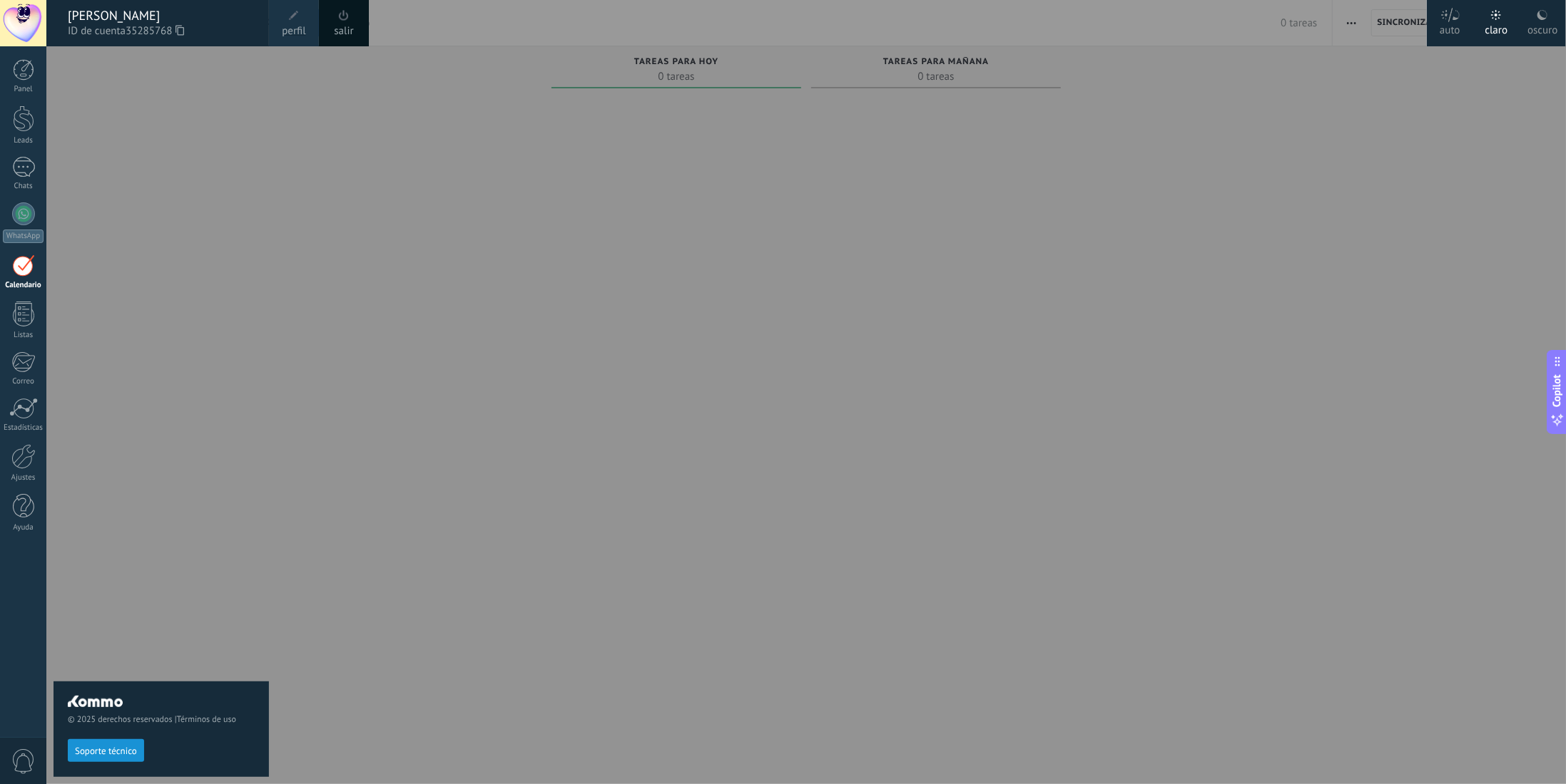
click at [1538, 16] on icon at bounding box center [1541, 14] width 11 height 11
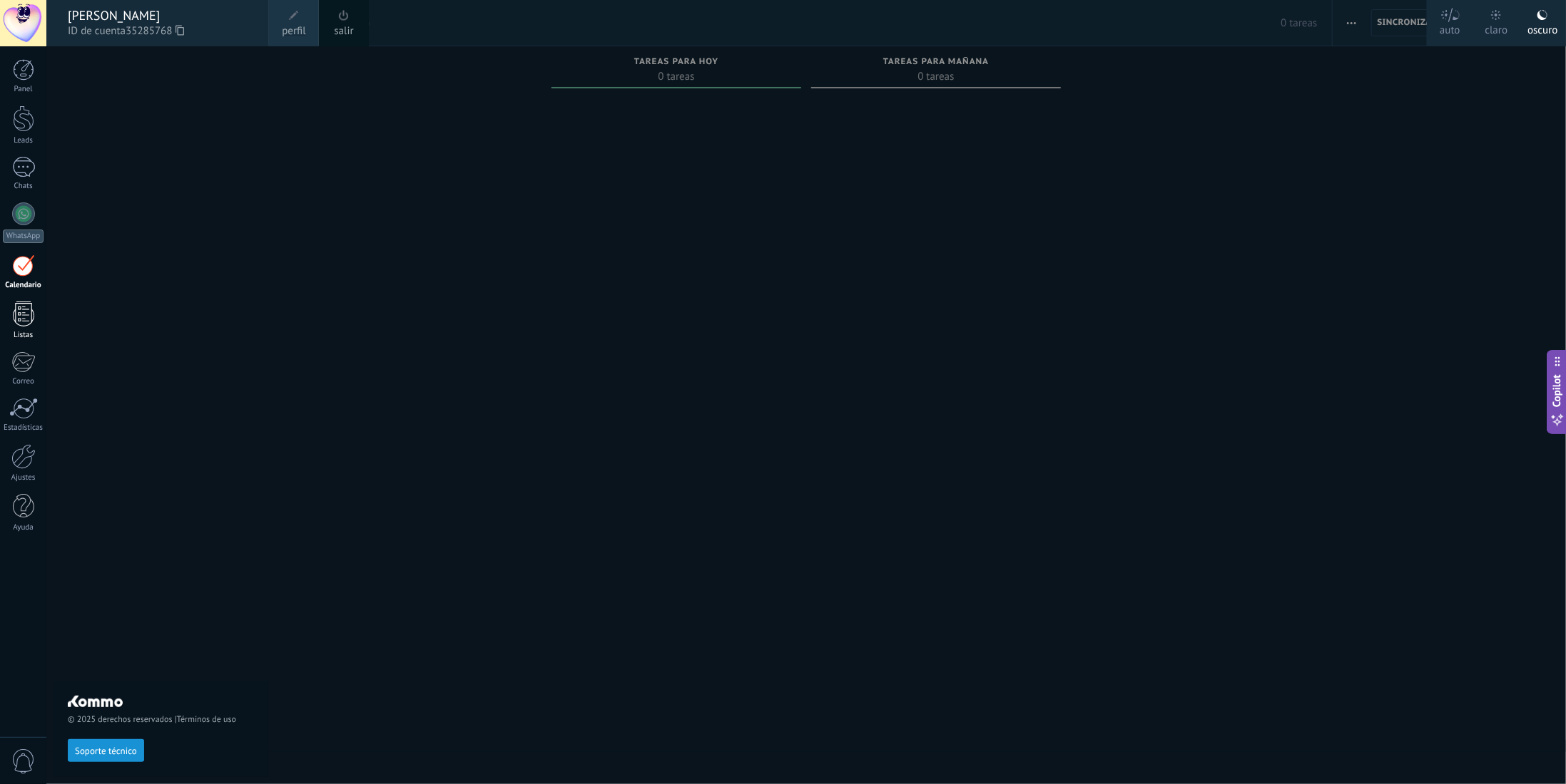
click at [25, 321] on div at bounding box center [23, 314] width 22 height 25
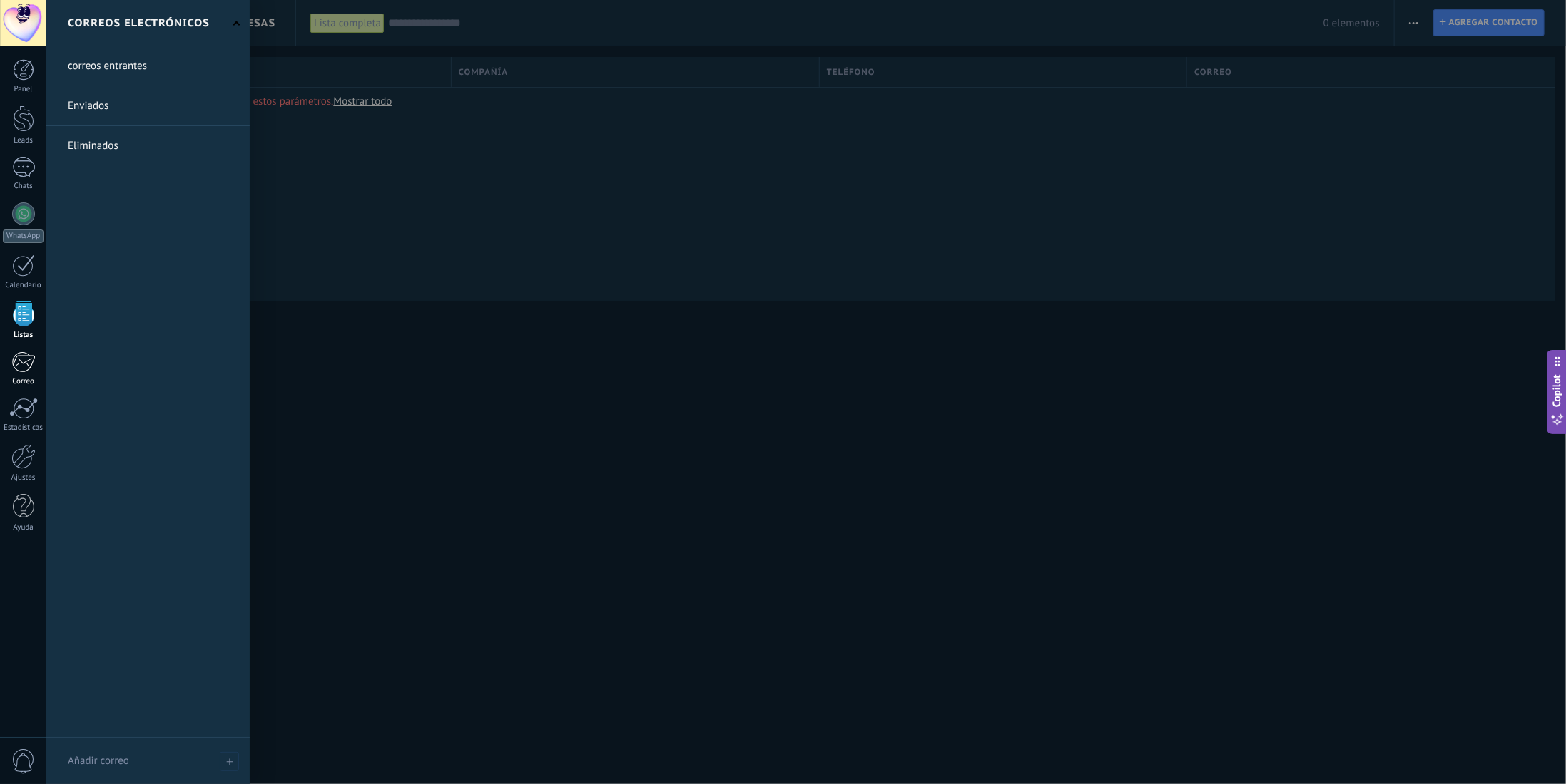
click at [29, 376] on link "Correo" at bounding box center [23, 368] width 46 height 35
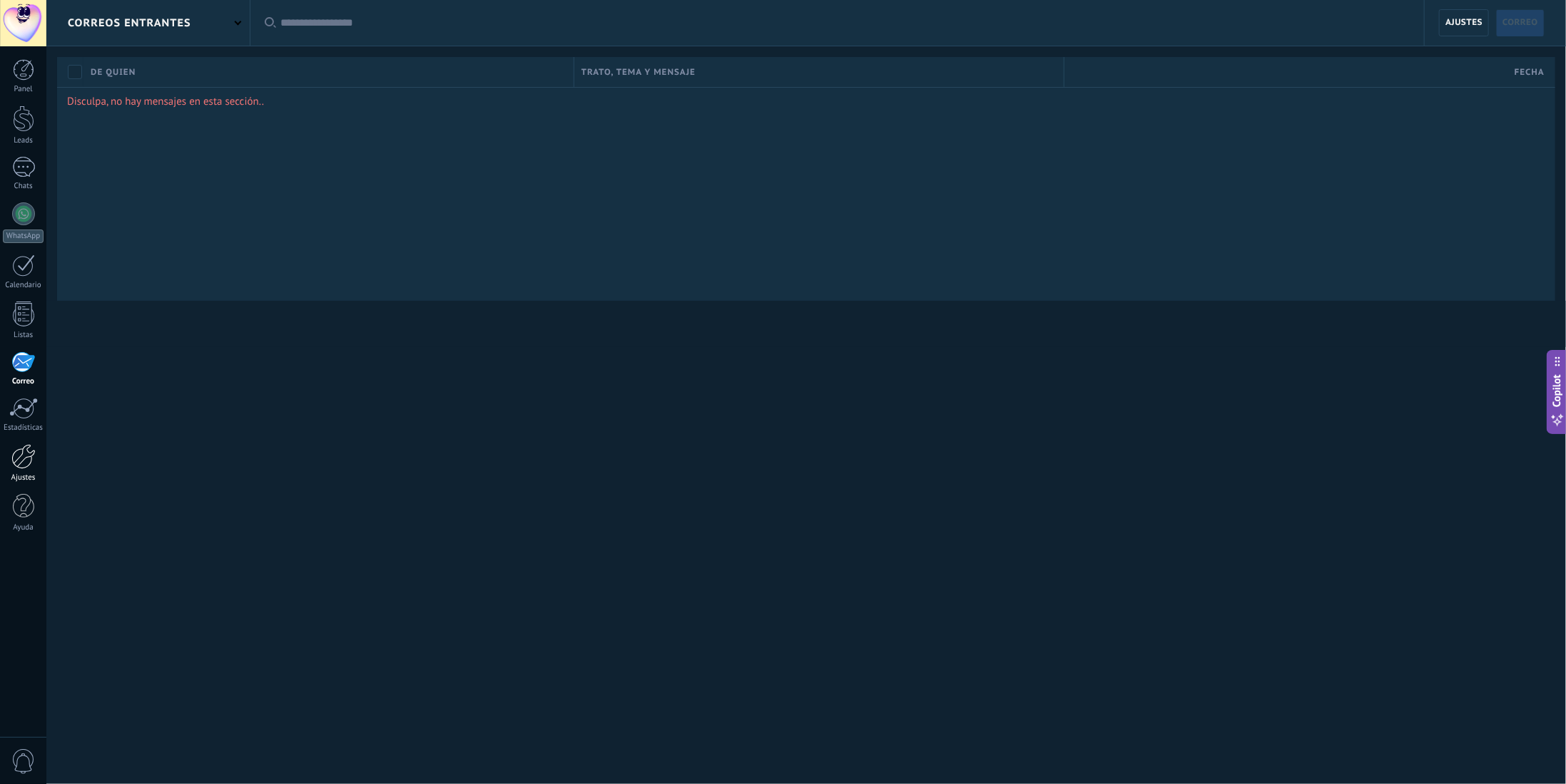
click at [27, 471] on link "Ajustes" at bounding box center [23, 463] width 46 height 39
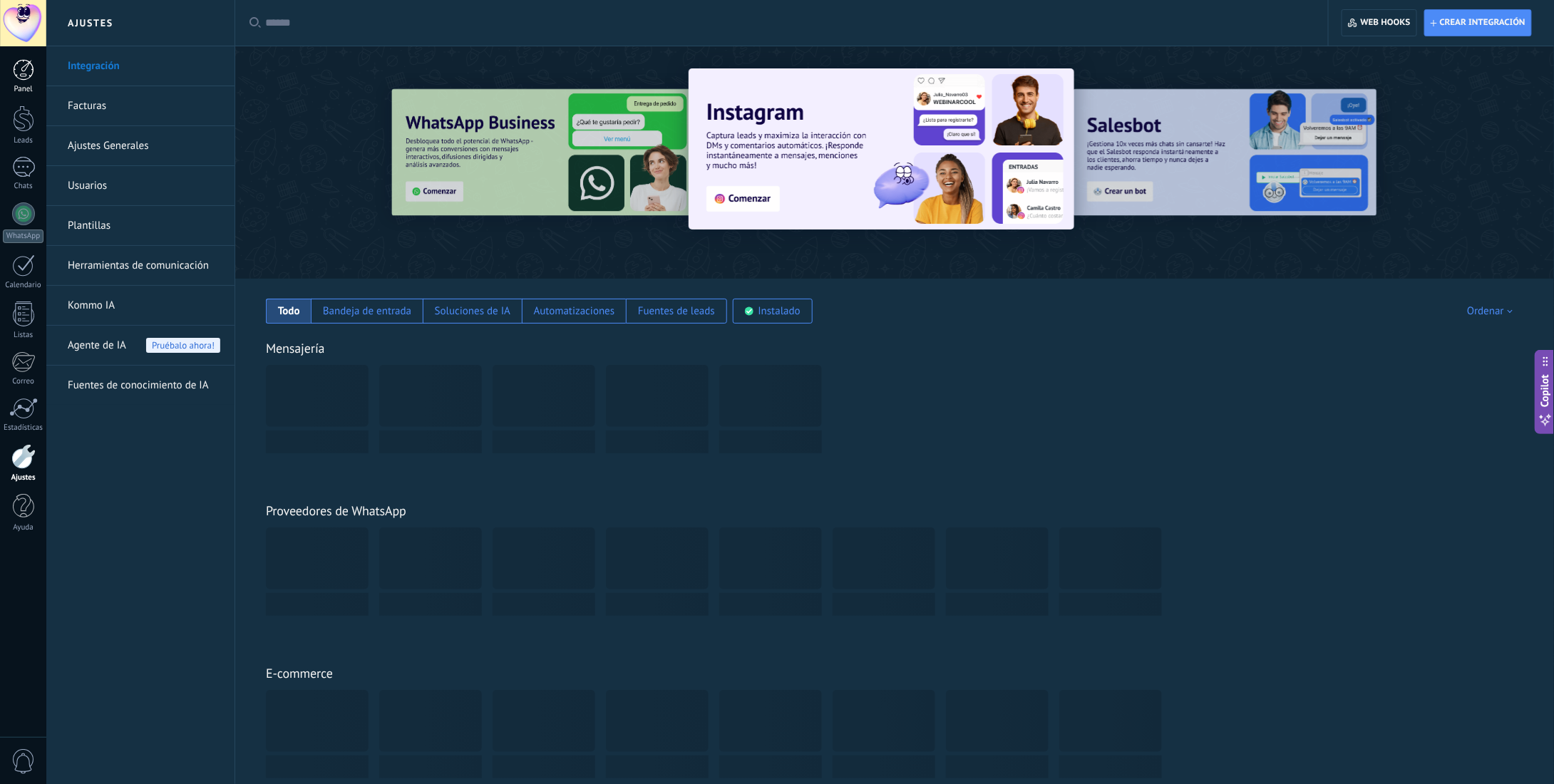
click at [24, 74] on div at bounding box center [23, 70] width 22 height 22
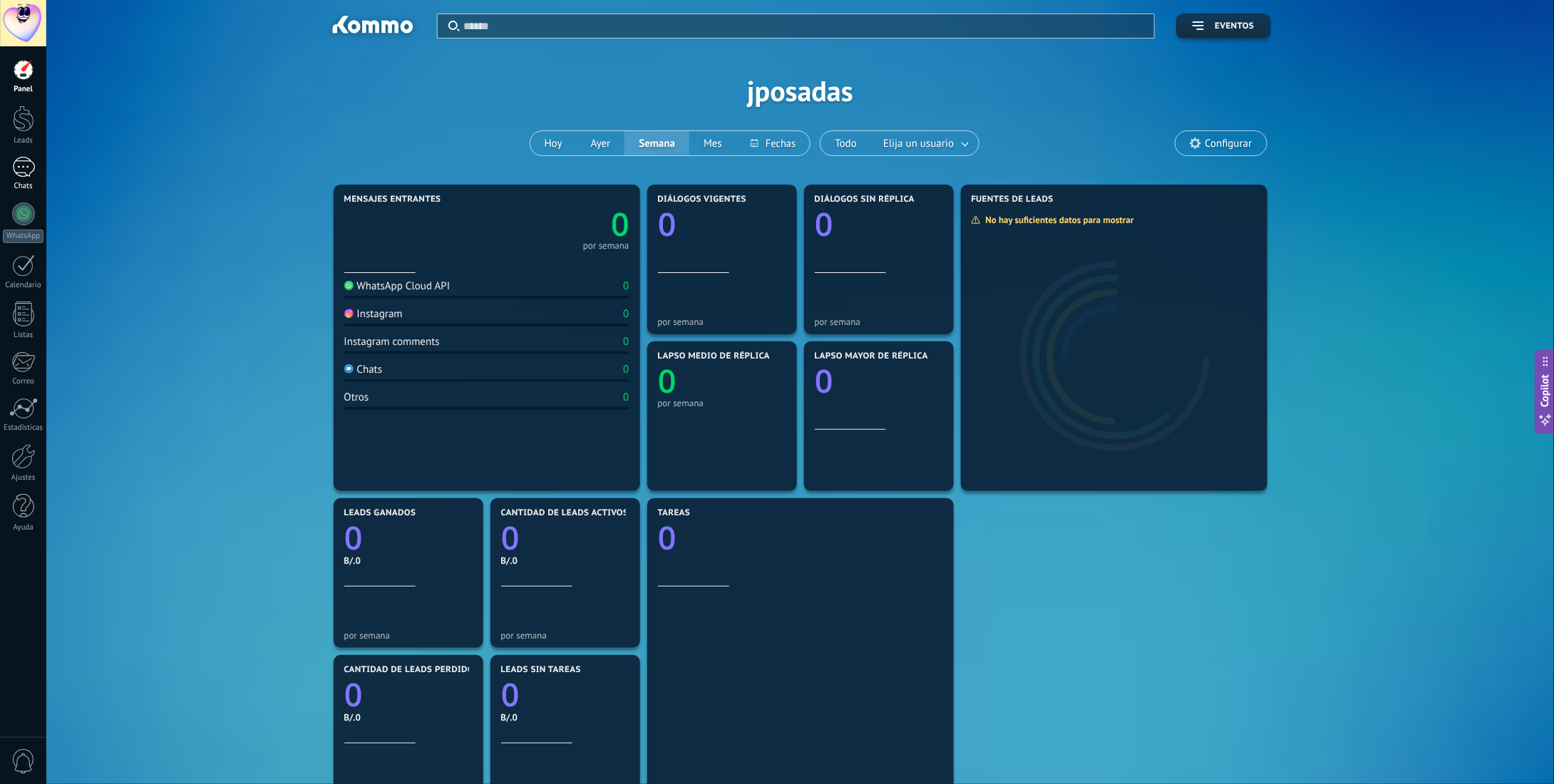
click at [25, 175] on div at bounding box center [23, 167] width 23 height 21
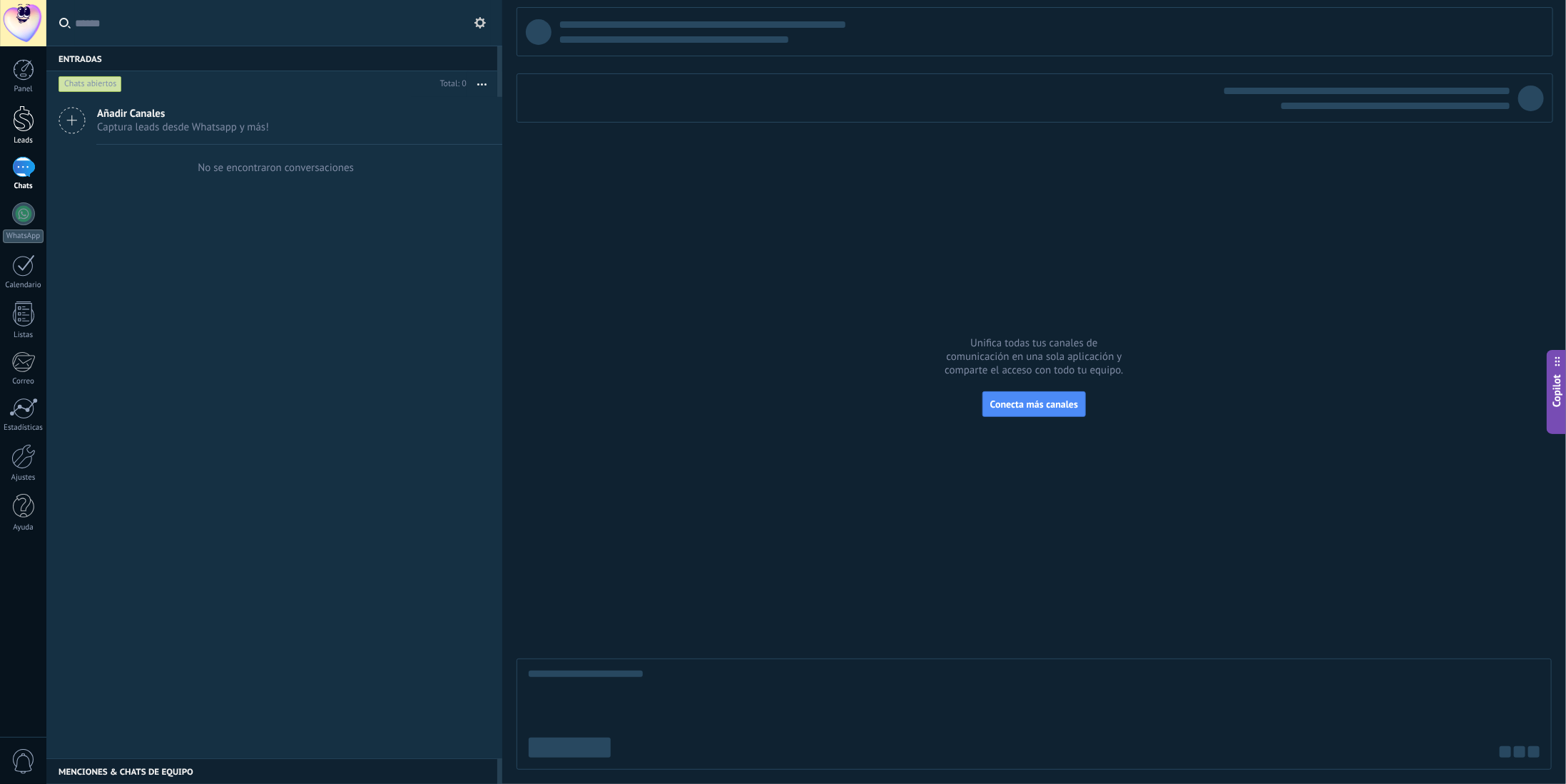
click at [26, 129] on div at bounding box center [23, 119] width 22 height 27
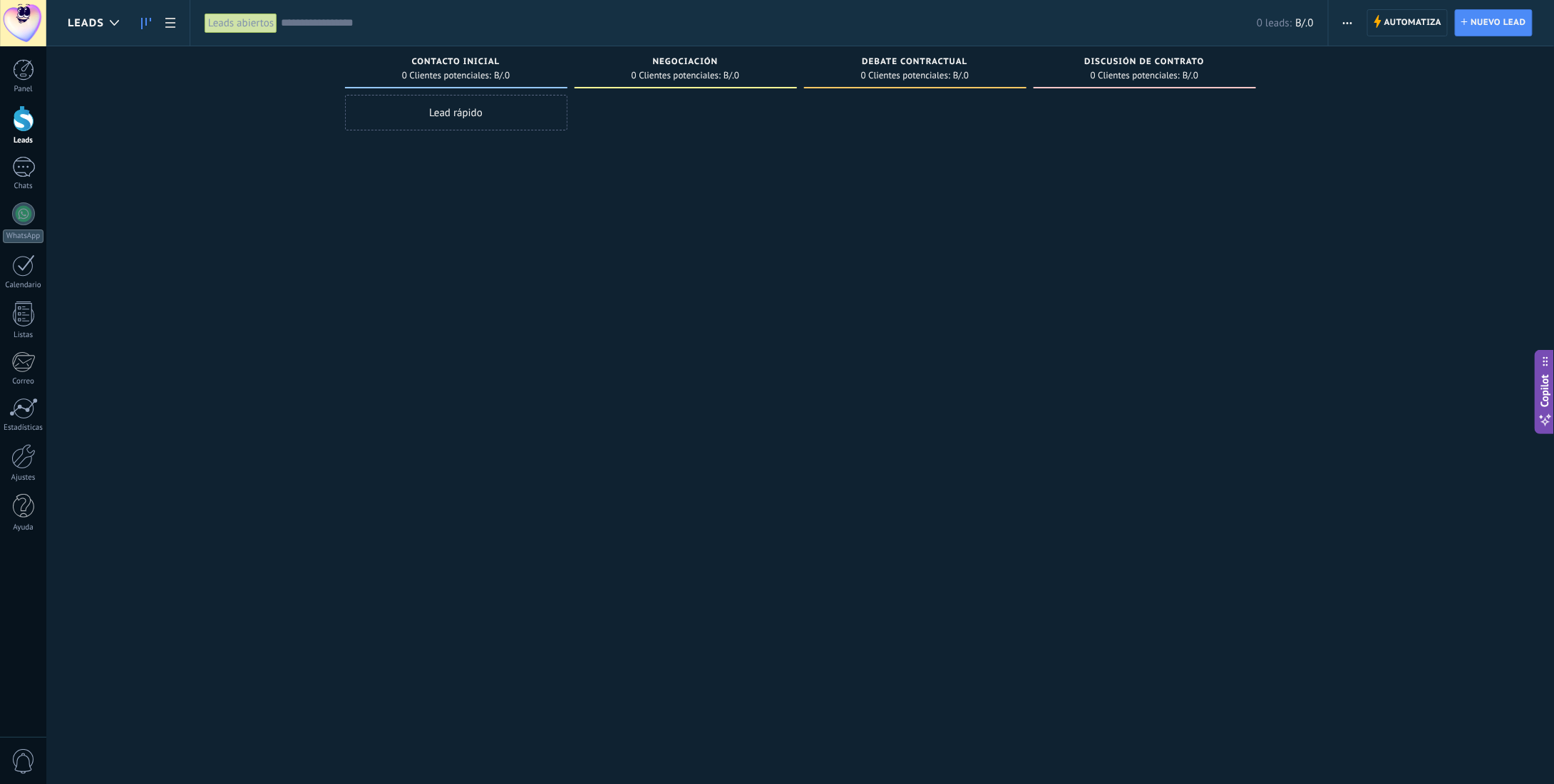
click at [250, 25] on div "Leads abiertos" at bounding box center [241, 23] width 73 height 21
